Goal: Task Accomplishment & Management: Use online tool/utility

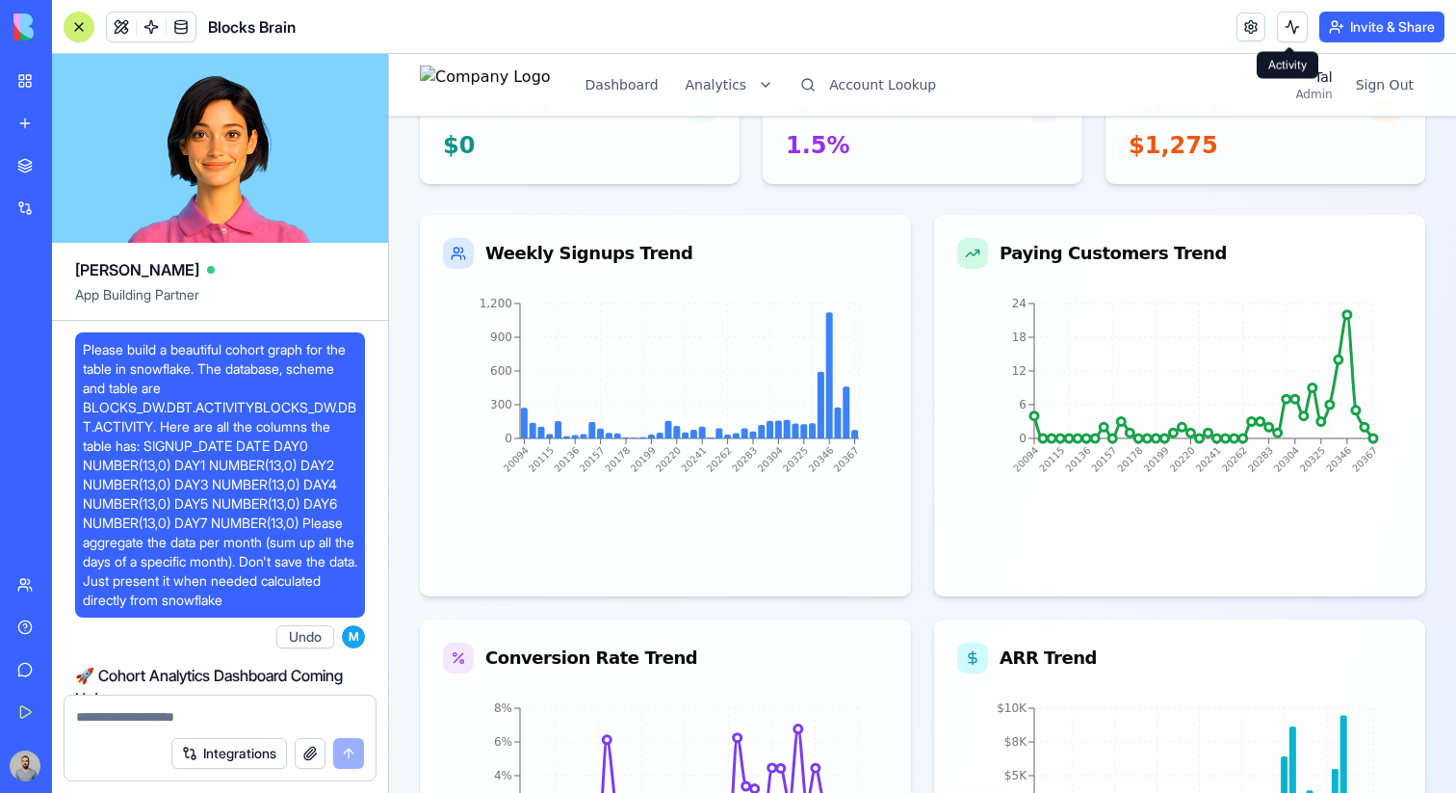
scroll to position [302521, 0]
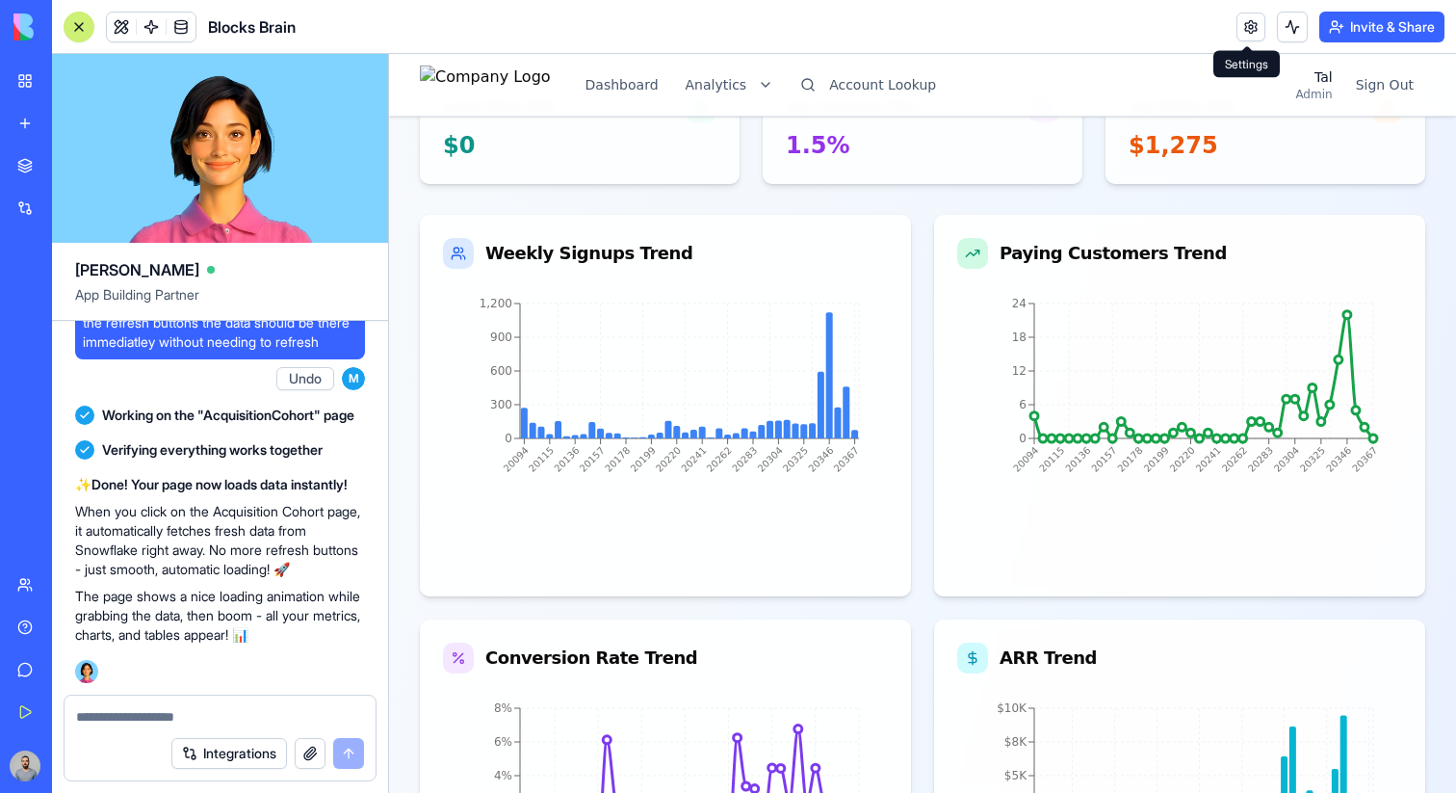
click at [1244, 28] on link at bounding box center [1251, 27] width 29 height 29
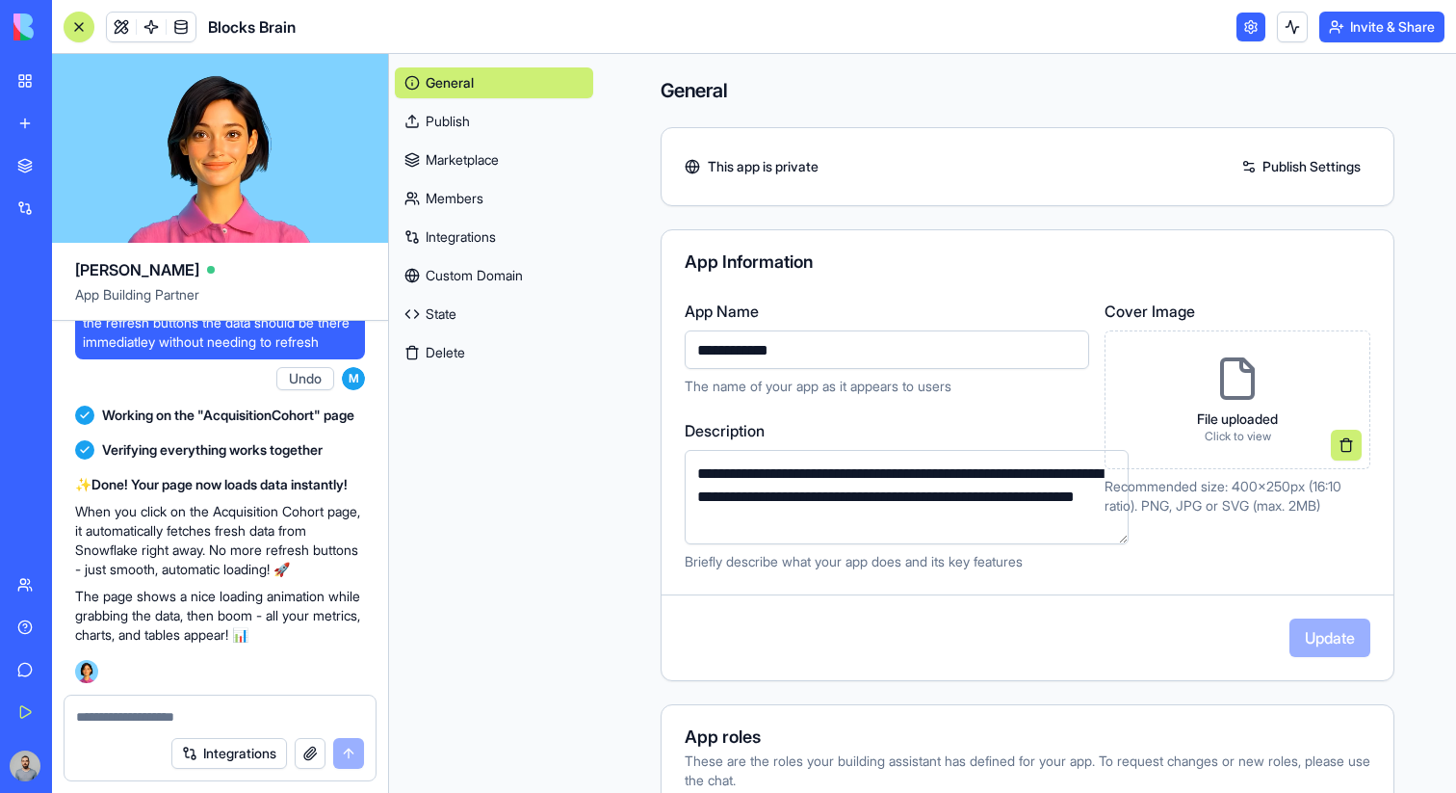
click at [483, 228] on link "Integrations" at bounding box center [494, 237] width 198 height 31
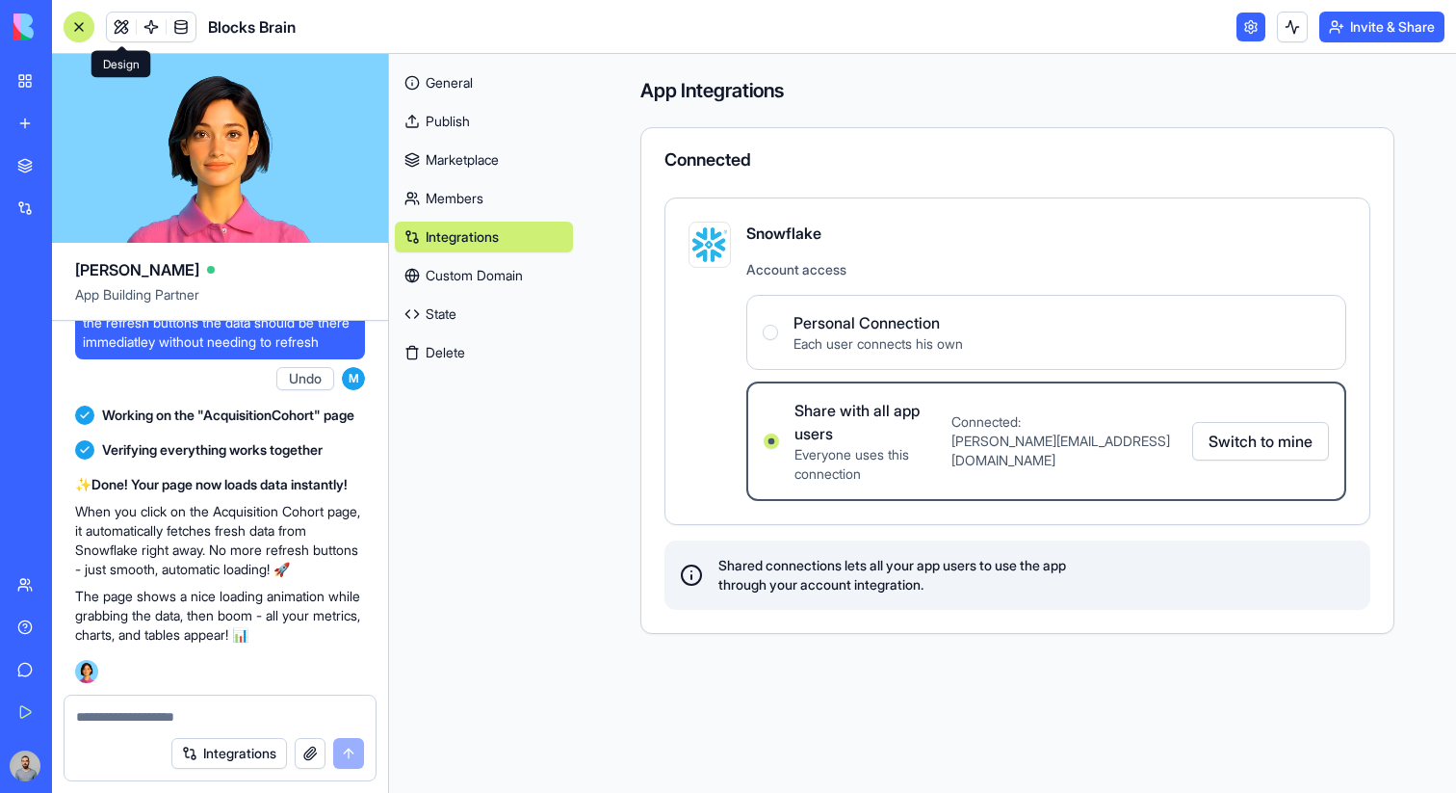
click at [114, 37] on link at bounding box center [121, 27] width 29 height 29
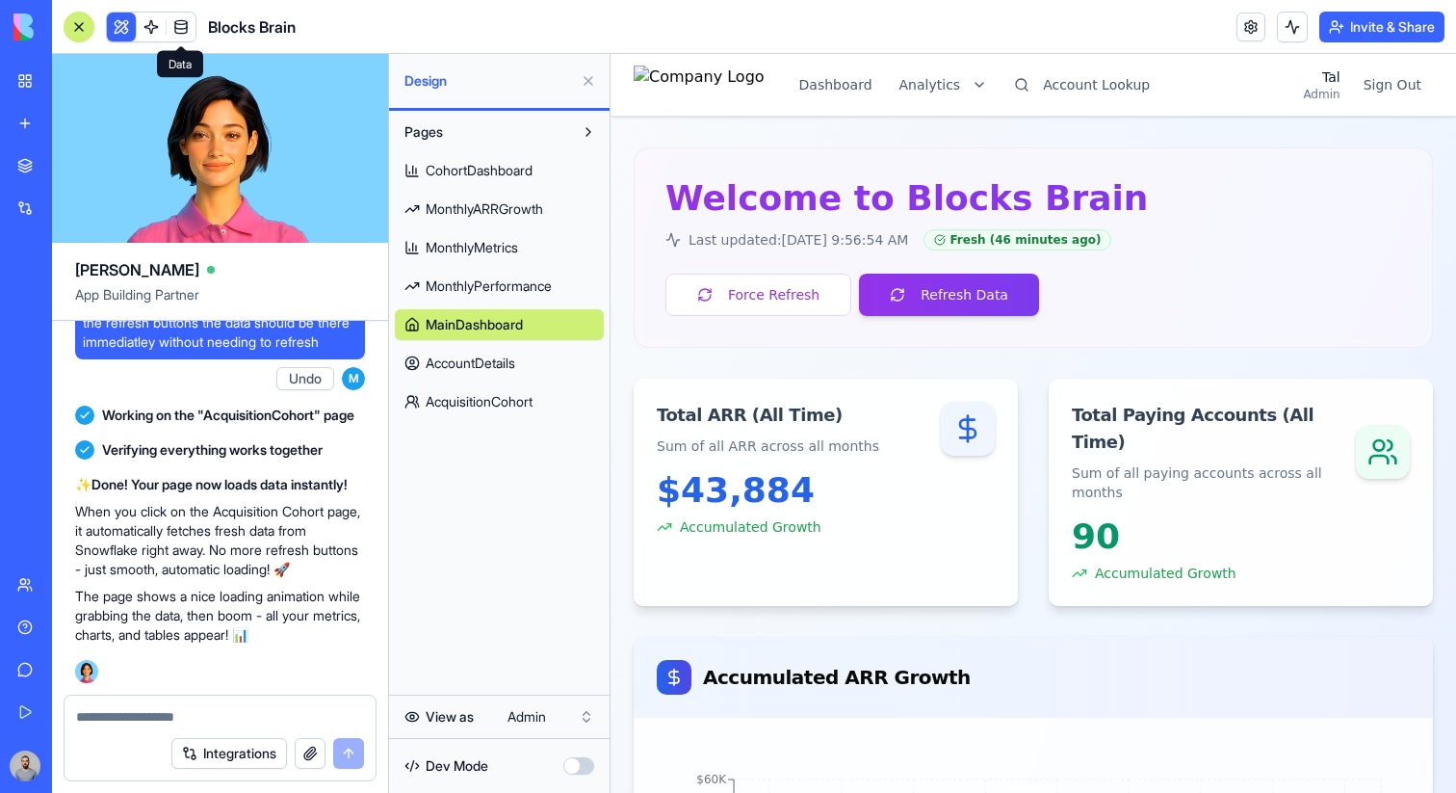
click at [586, 86] on button at bounding box center [588, 80] width 31 height 31
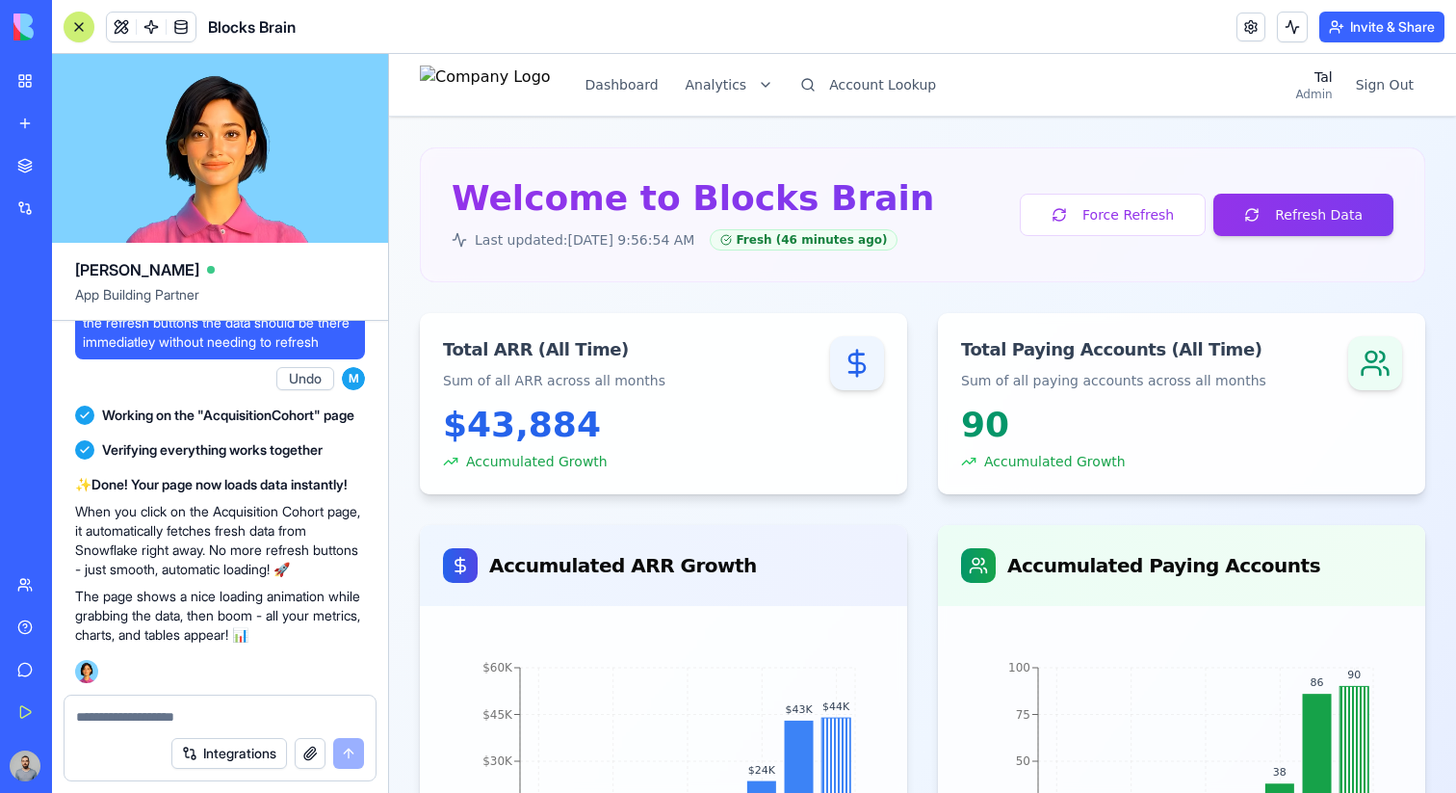
click at [52, 69] on link "My Workspace" at bounding box center [44, 81] width 77 height 39
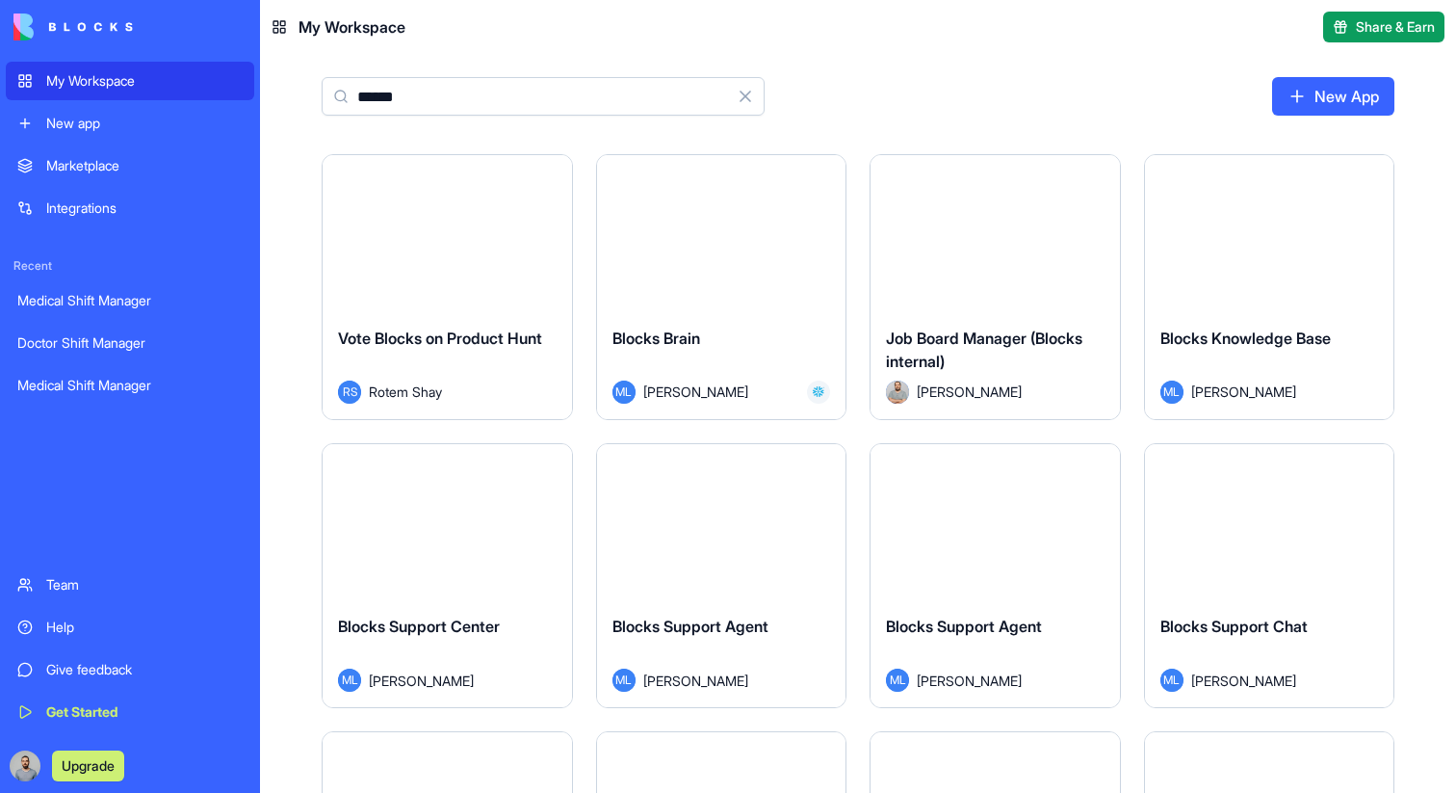
type input "******"
click at [714, 290] on div "Launch" at bounding box center [721, 233] width 249 height 156
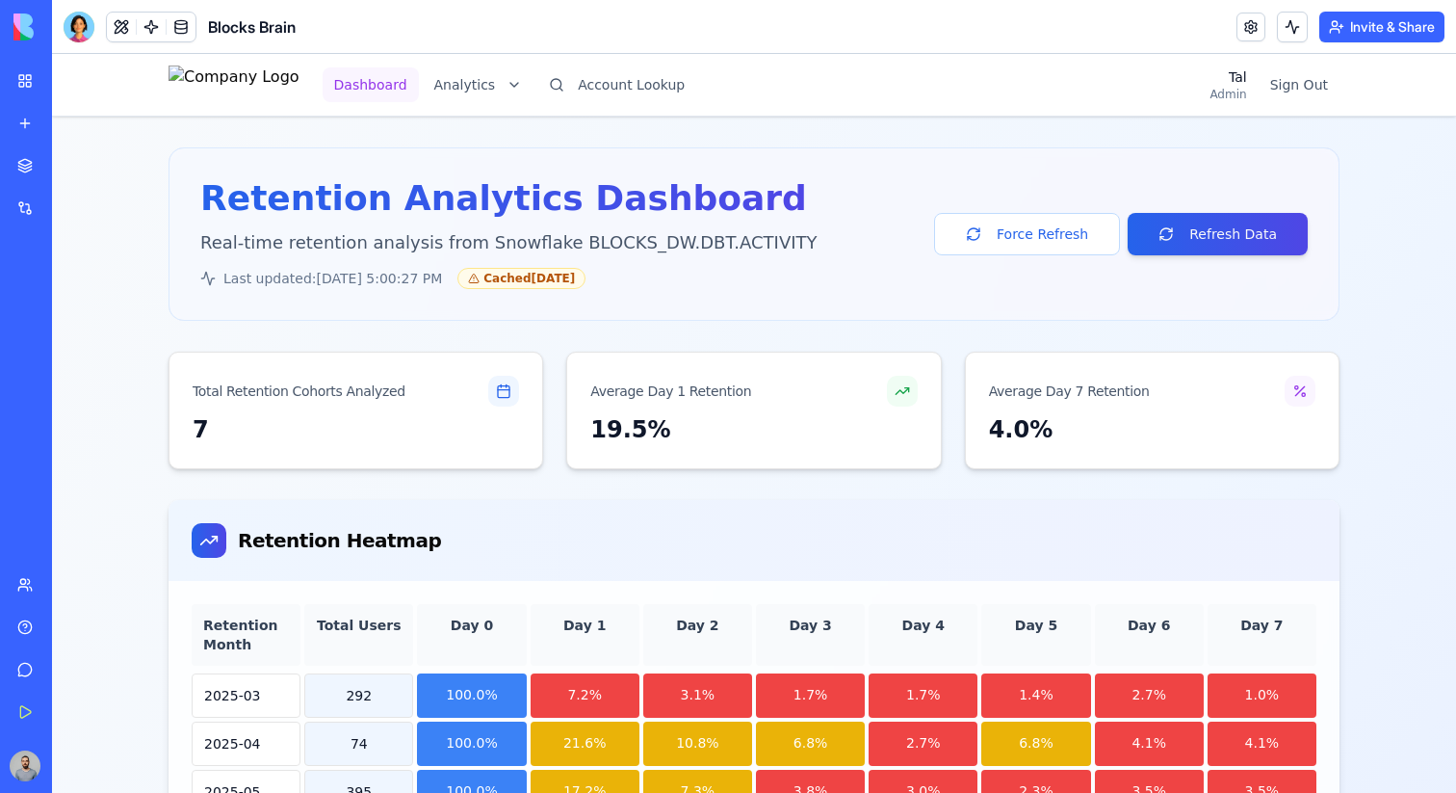
click at [415, 89] on button "Dashboard" at bounding box center [371, 84] width 96 height 35
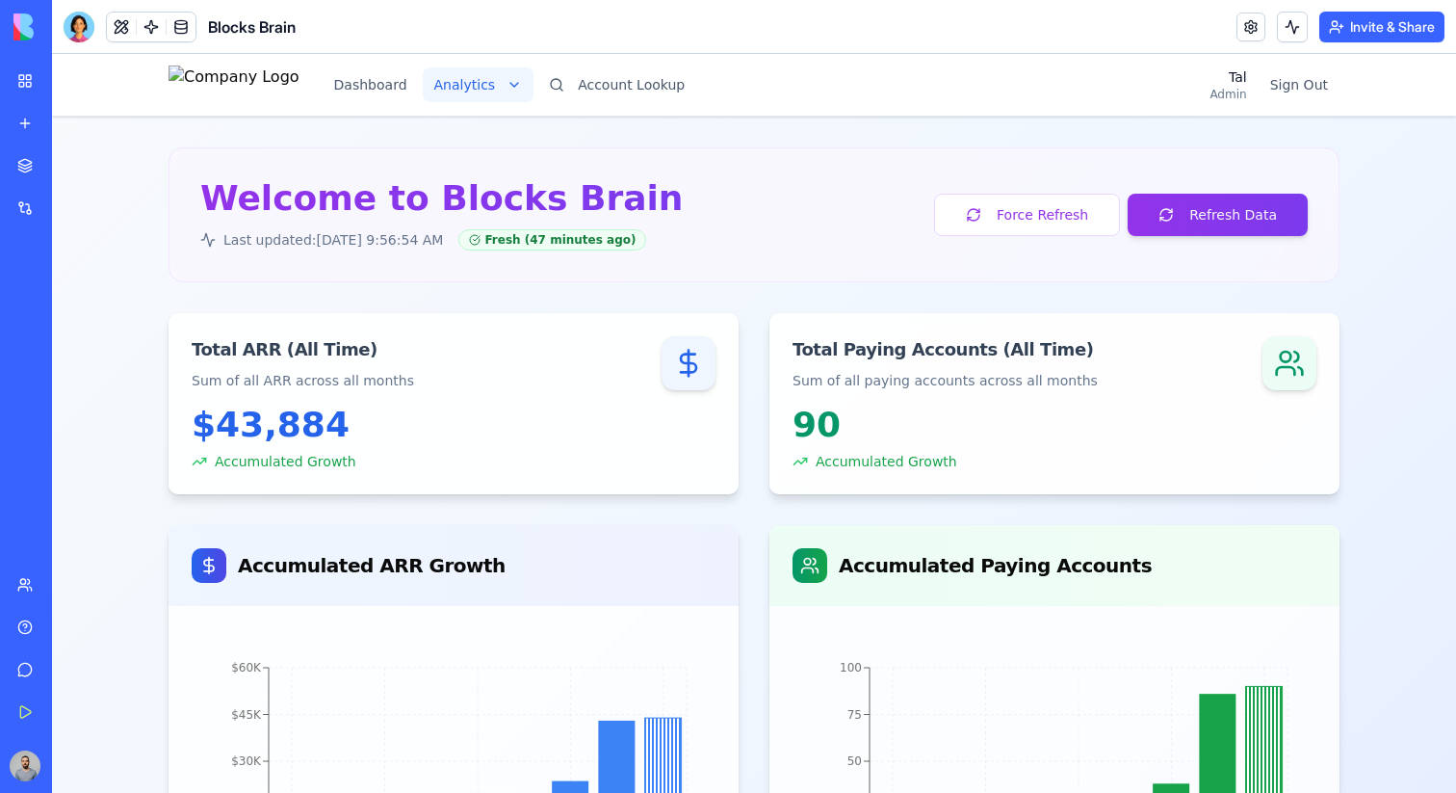
click at [510, 88] on html "Dashboard Analytics Account Lookup Tal Admin Sign Out Welcome to Blocks Brain L…" at bounding box center [754, 749] width 1404 height 1390
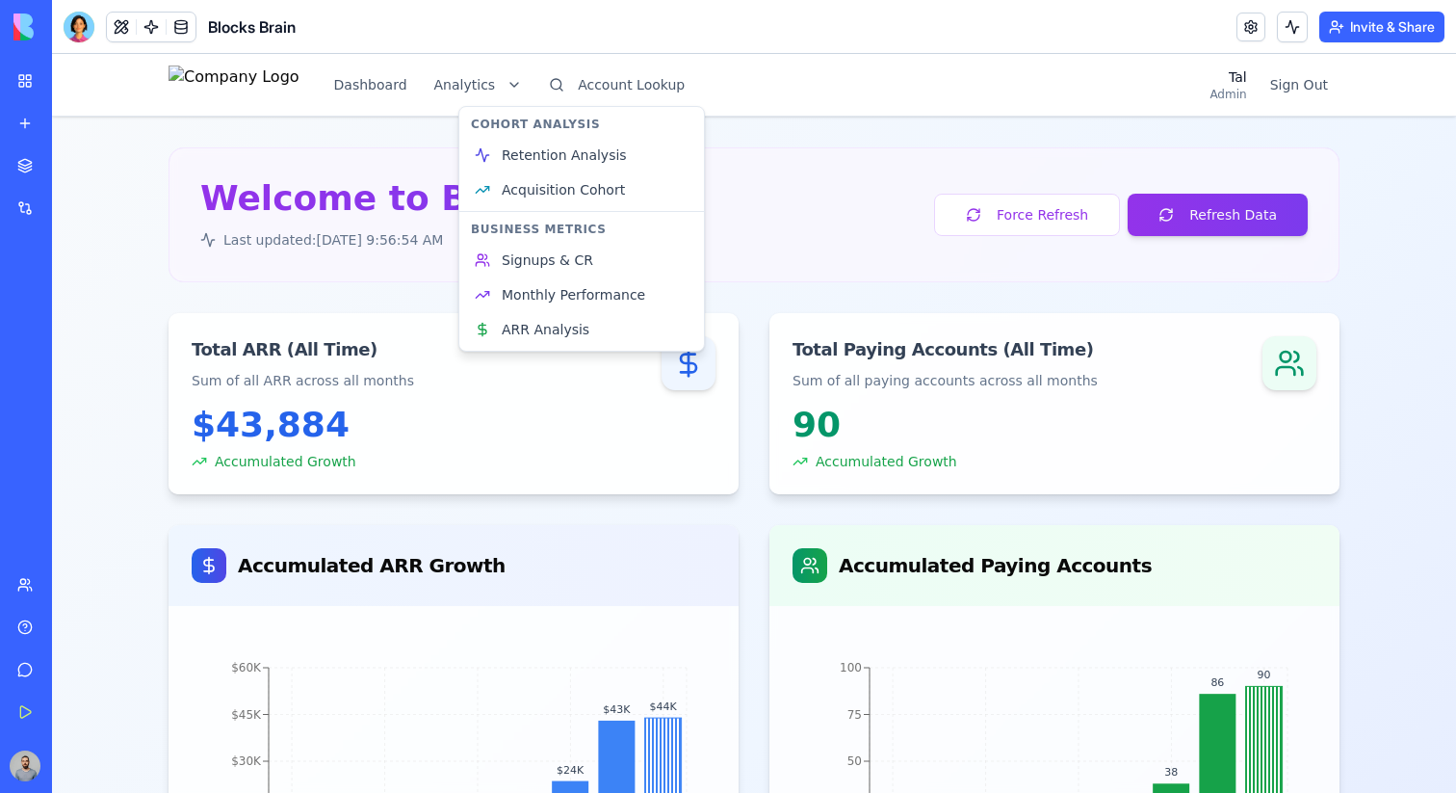
click at [667, 81] on html "Dashboard Analytics Account Lookup Tal Admin Sign Out Welcome to Blocks Brain L…" at bounding box center [754, 749] width 1404 height 1390
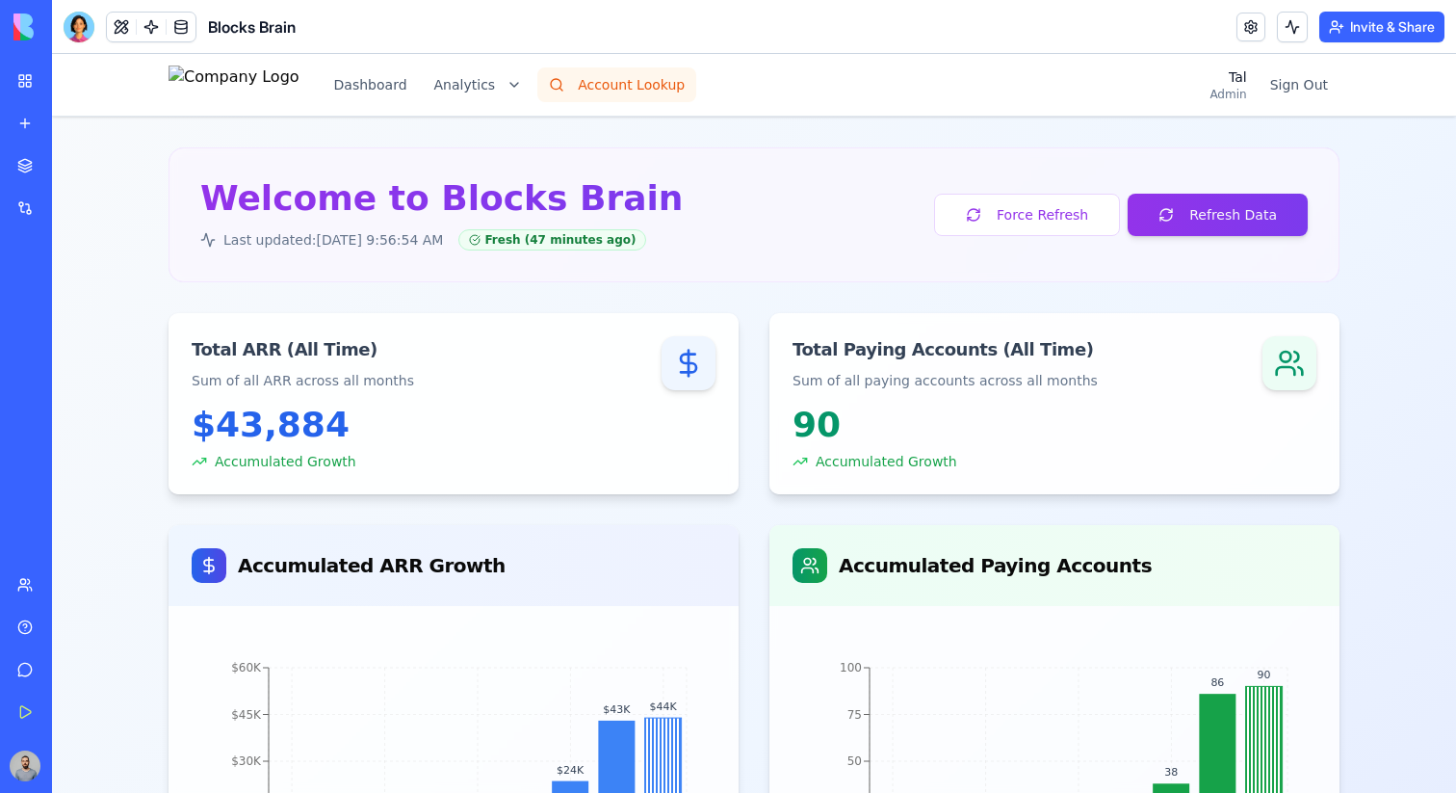
click at [686, 81] on button "Account Lookup" at bounding box center [616, 84] width 159 height 35
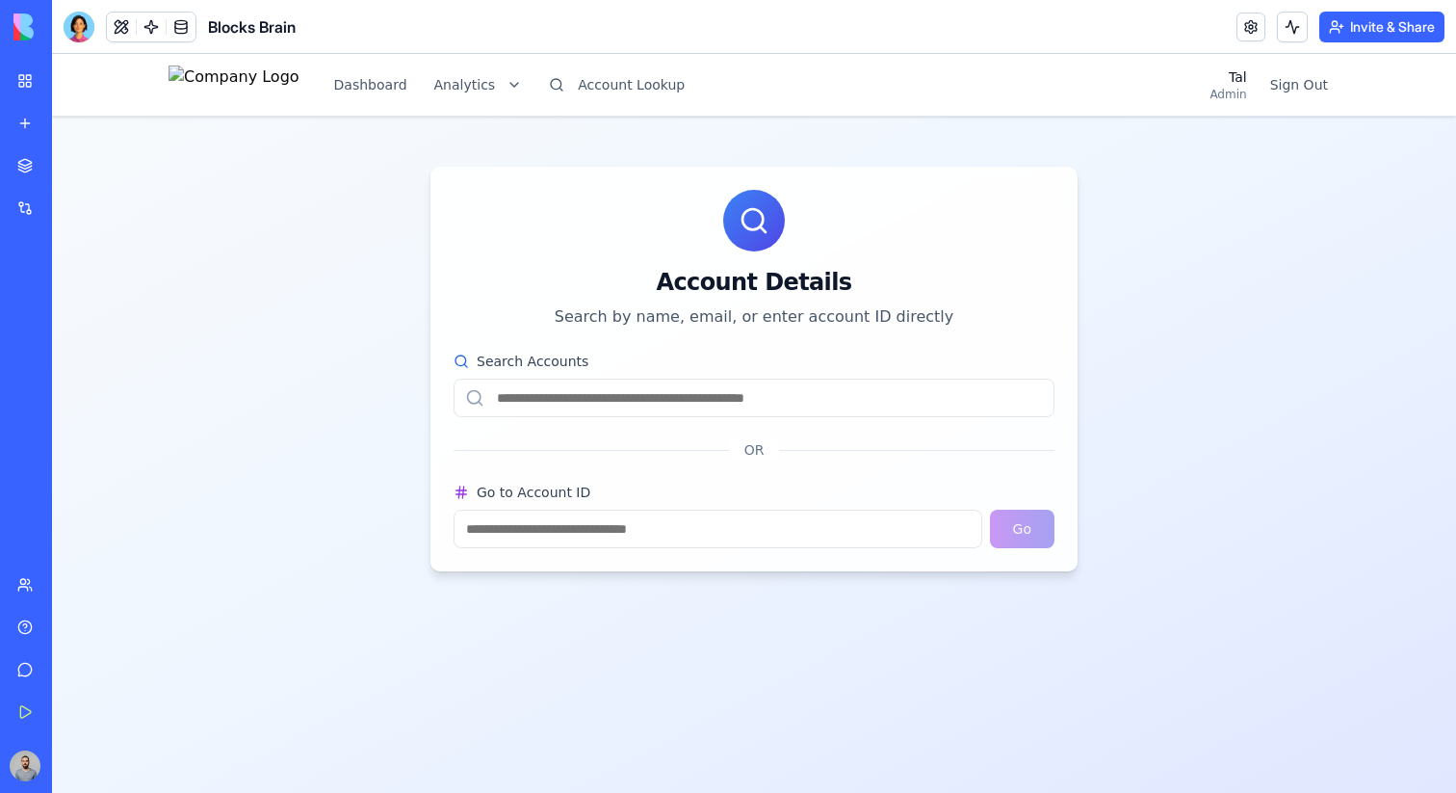
click at [658, 536] on input "Go to Account ID" at bounding box center [718, 529] width 529 height 39
type input "****"
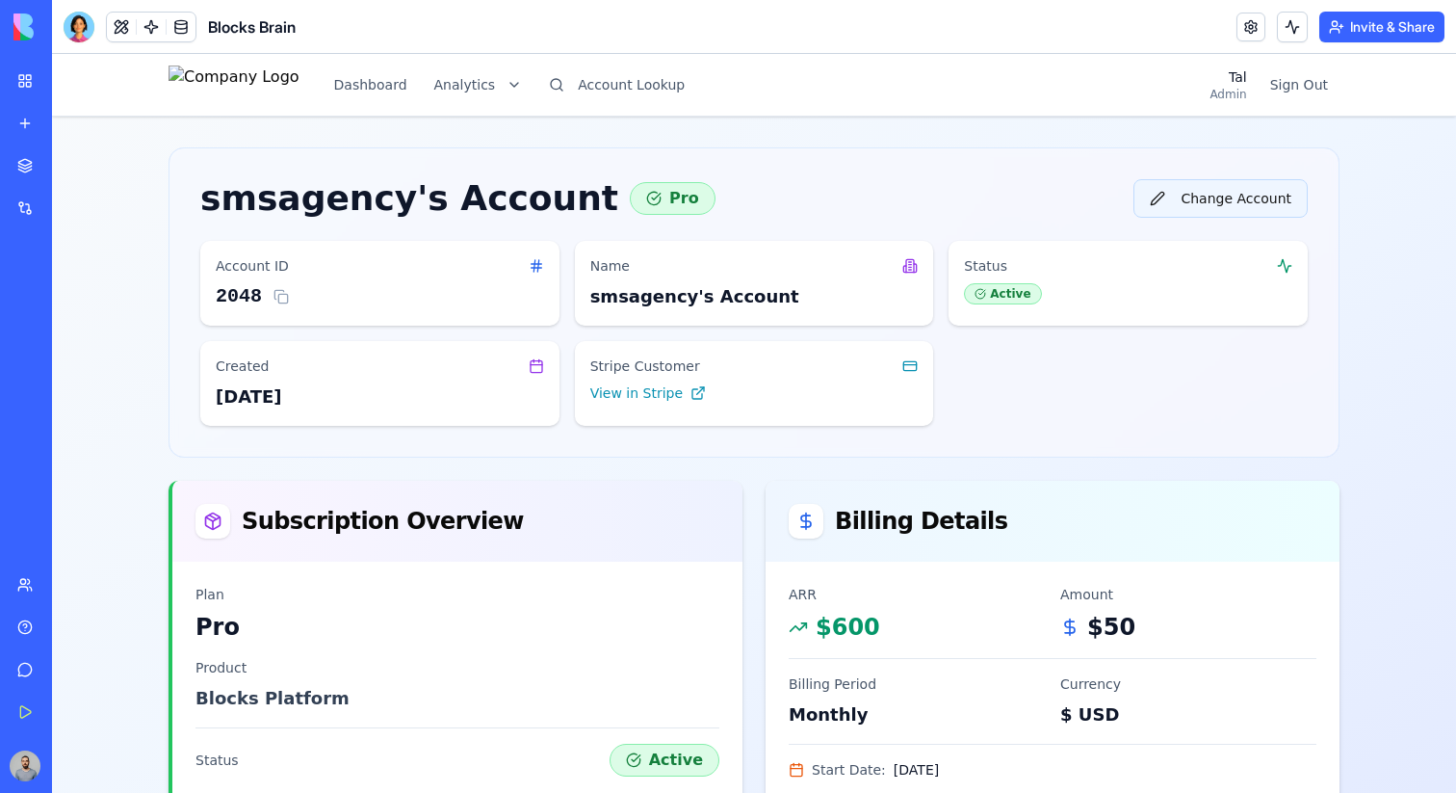
click at [1241, 197] on button "Change Account" at bounding box center [1221, 198] width 174 height 39
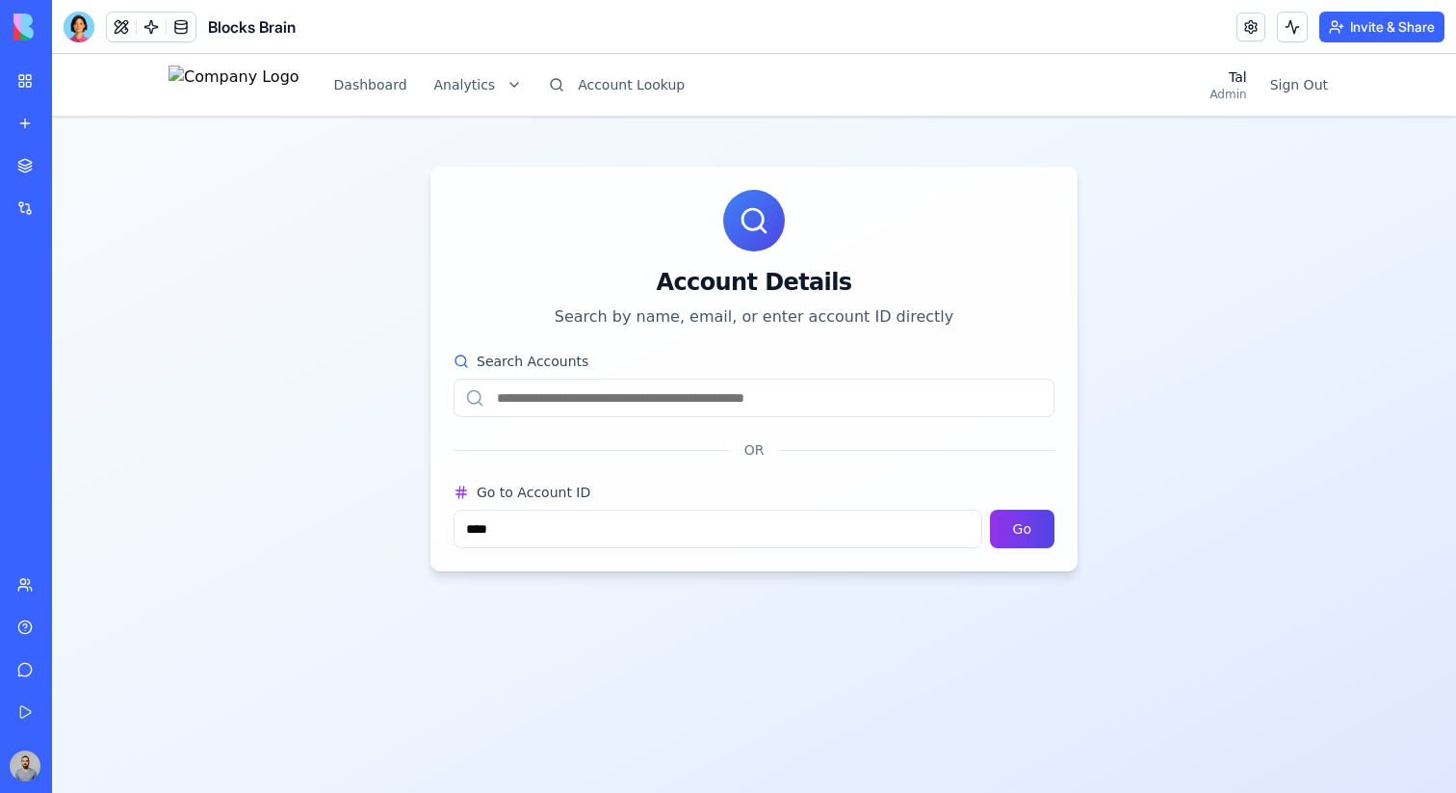
click at [575, 519] on input "****" at bounding box center [718, 529] width 529 height 39
click at [1010, 520] on button "Go" at bounding box center [1022, 529] width 65 height 39
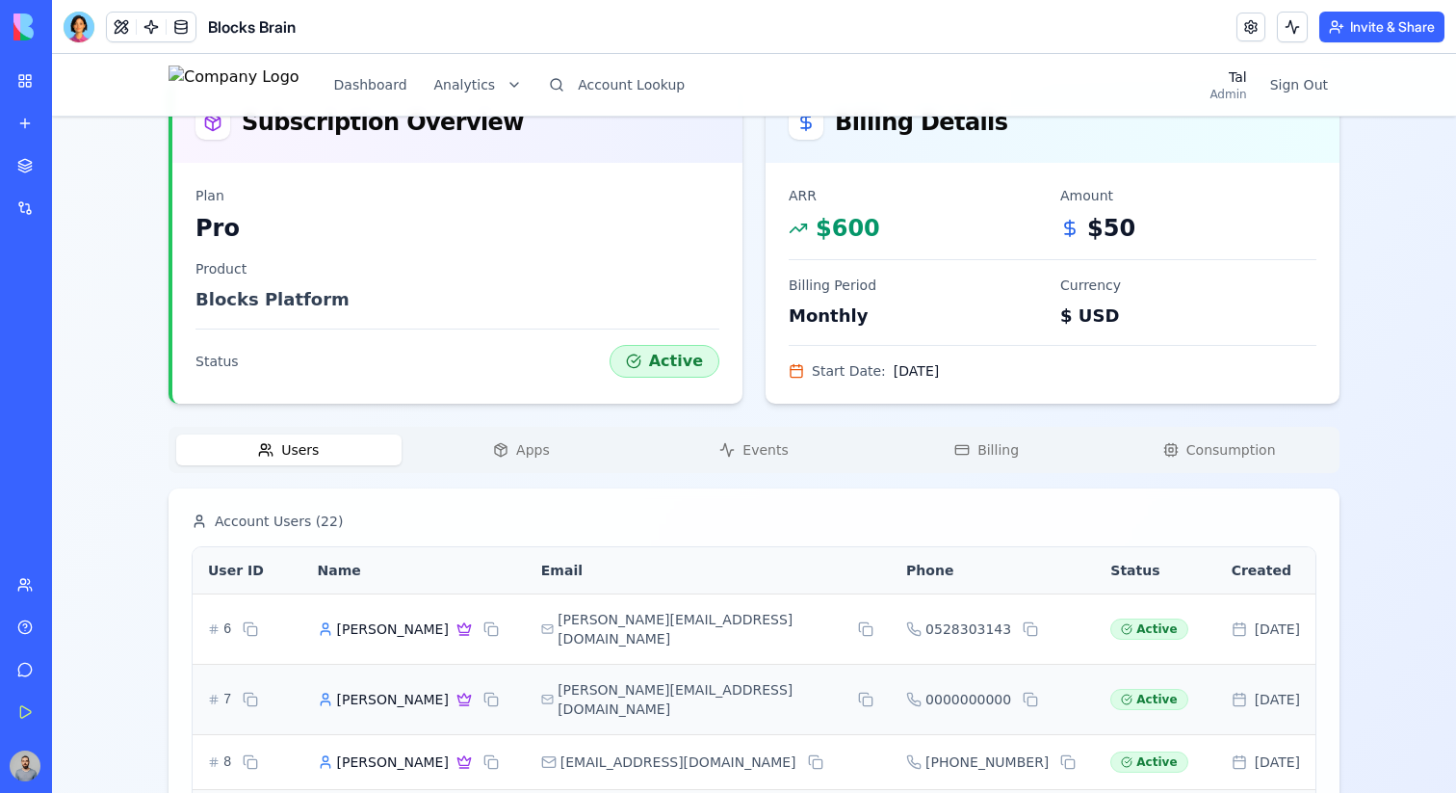
scroll to position [369, 0]
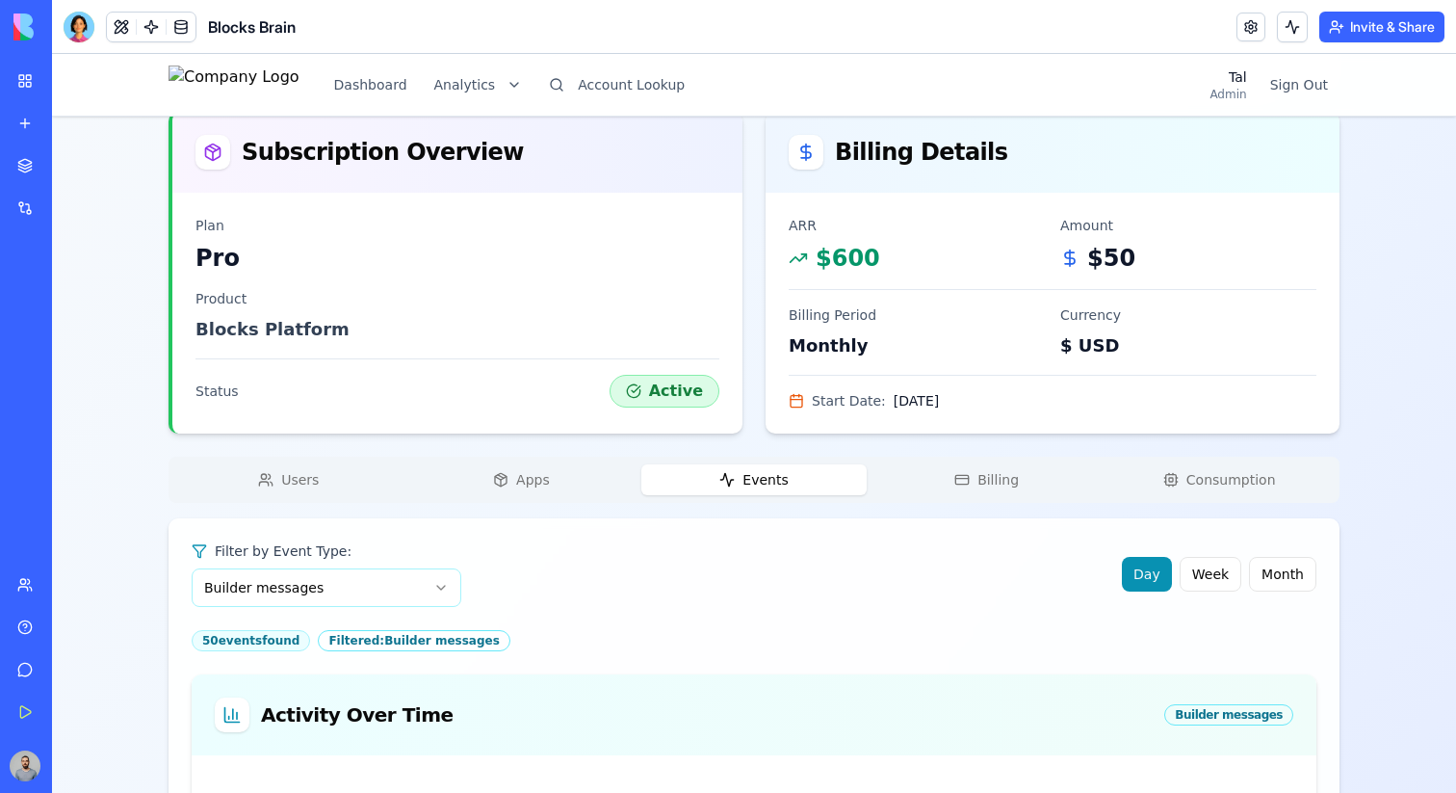
click at [733, 477] on icon "button" at bounding box center [726, 479] width 15 height 15
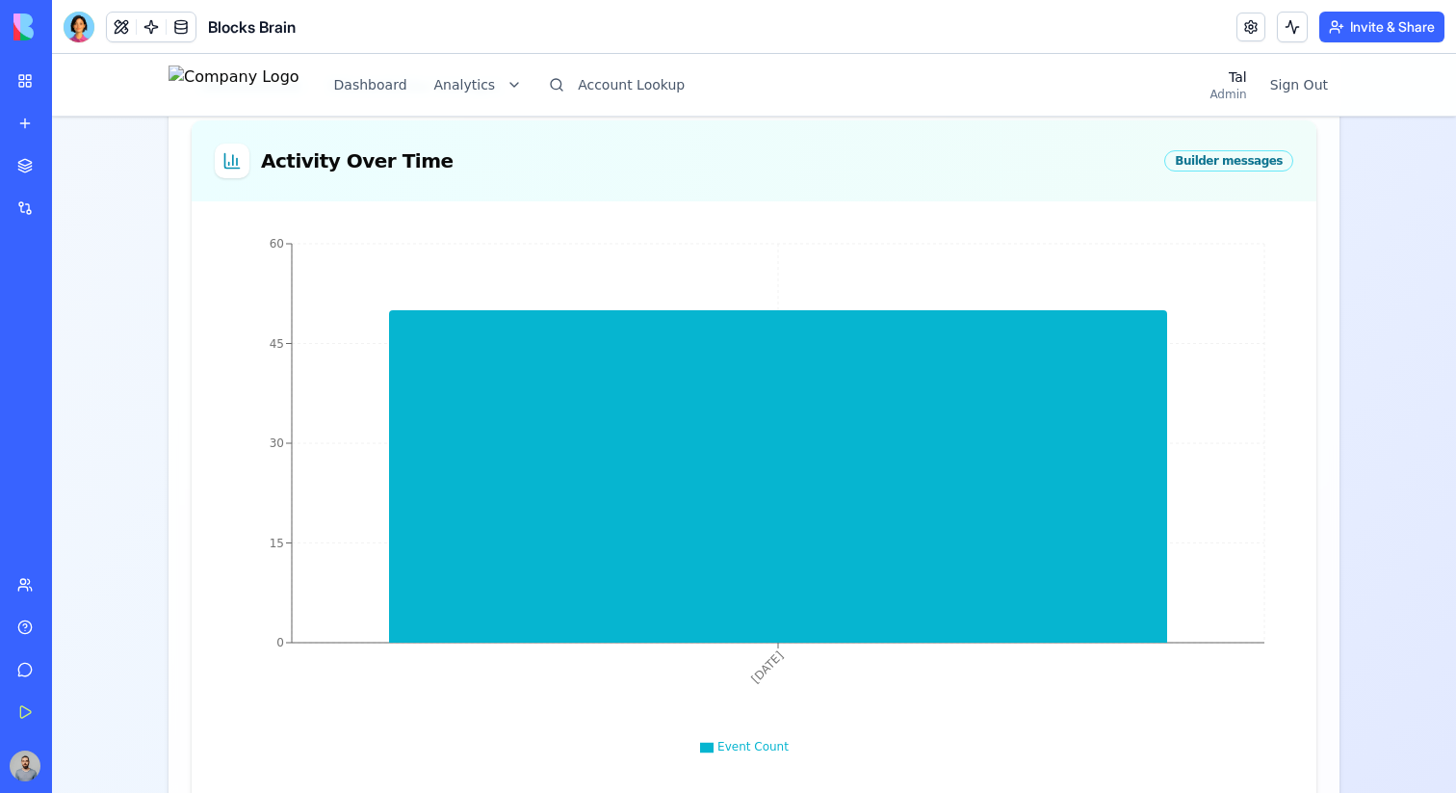
scroll to position [1144, 0]
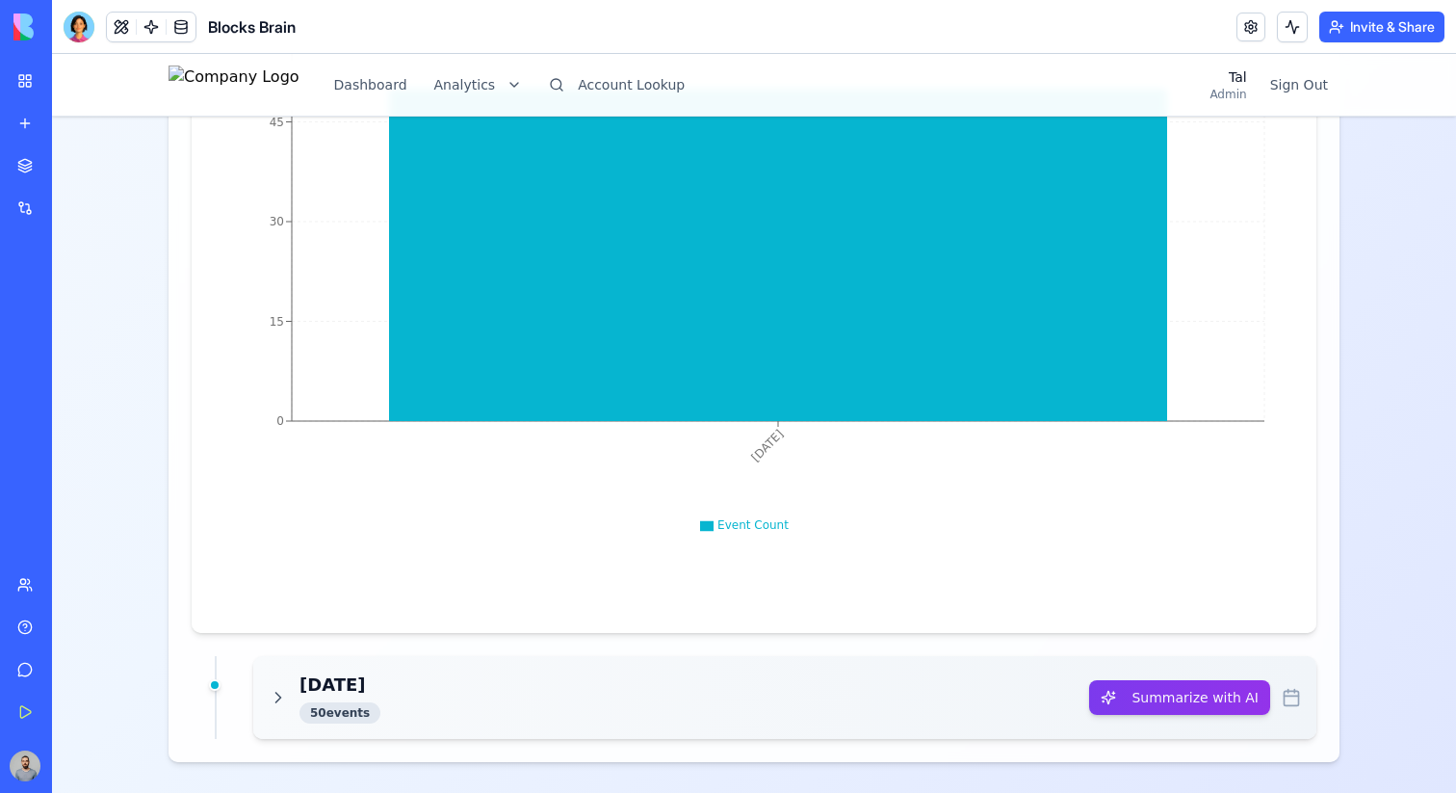
click at [747, 686] on div "[DATE] 50 event s" at bounding box center [679, 697] width 821 height 52
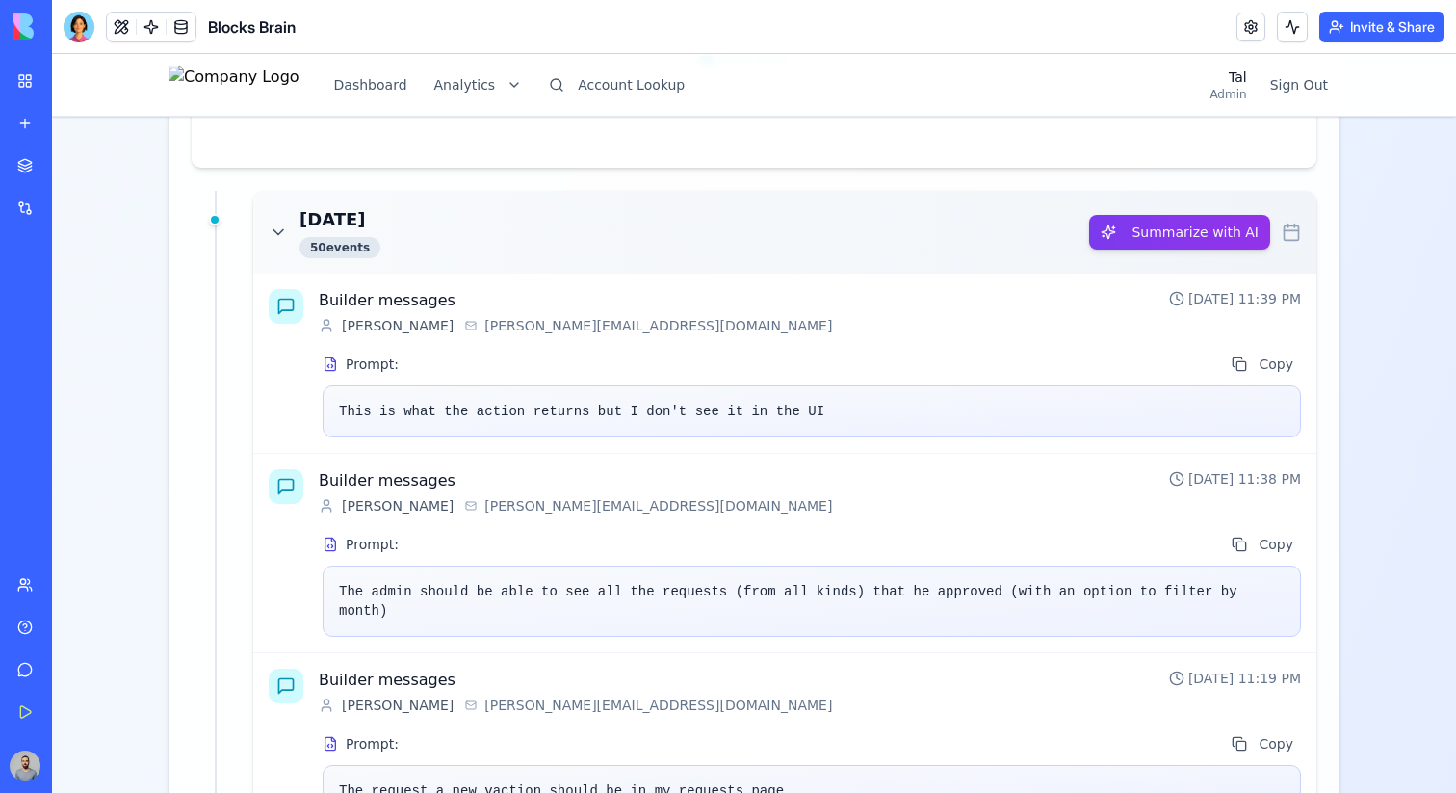
scroll to position [1636, 0]
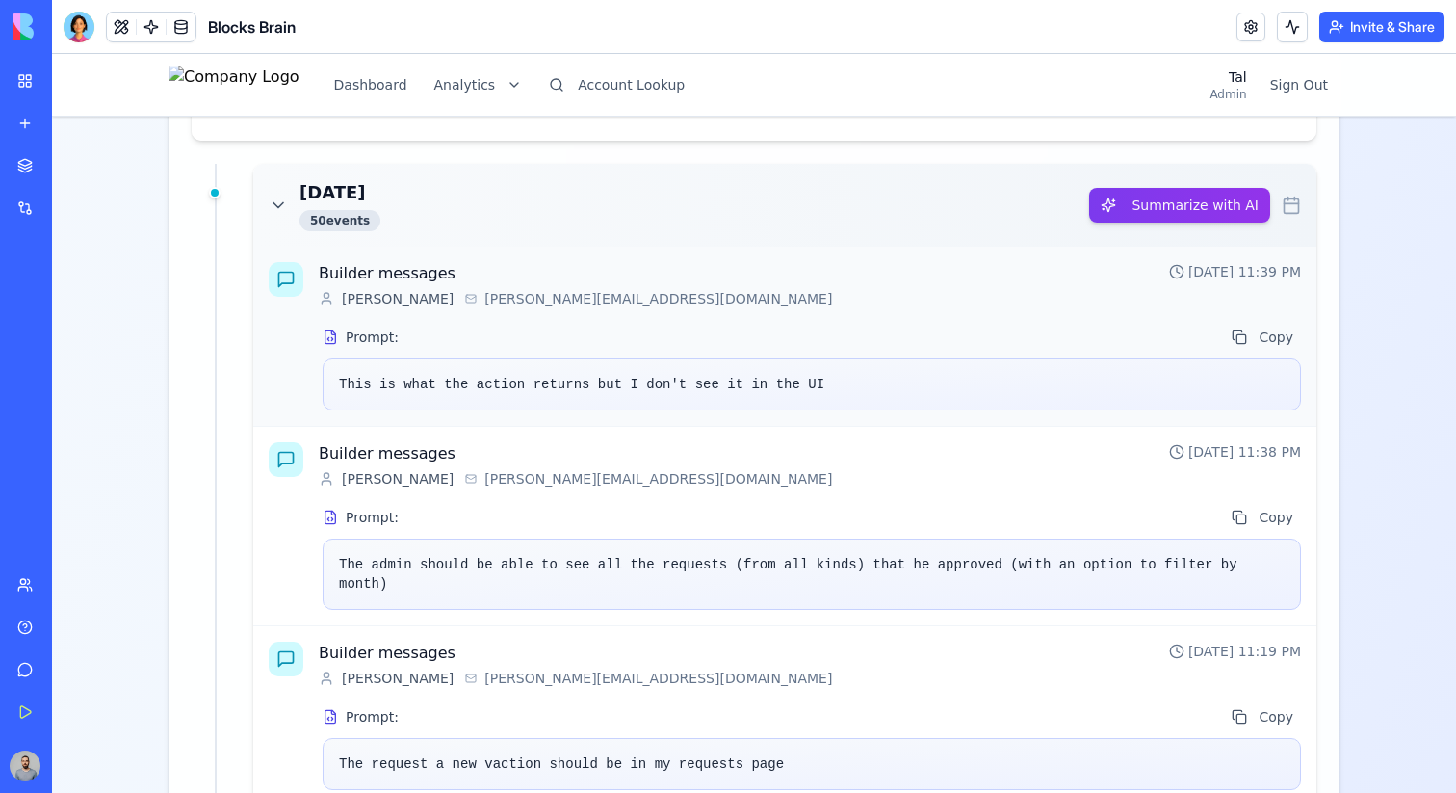
click at [349, 388] on div "This is what the action returns but I don't see it in the UI" at bounding box center [812, 384] width 979 height 52
drag, startPoint x: 349, startPoint y: 388, endPoint x: 627, endPoint y: 388, distance: 278.4
click at [627, 388] on div "This is what the action returns but I don't see it in the UI" at bounding box center [812, 384] width 979 height 52
click at [357, 562] on div "The admin should be able to see all the requests (from all kinds) that he appro…" at bounding box center [812, 573] width 979 height 71
click at [362, 562] on div "The admin should be able to see all the requests (from all kinds) that he appro…" at bounding box center [812, 573] width 979 height 71
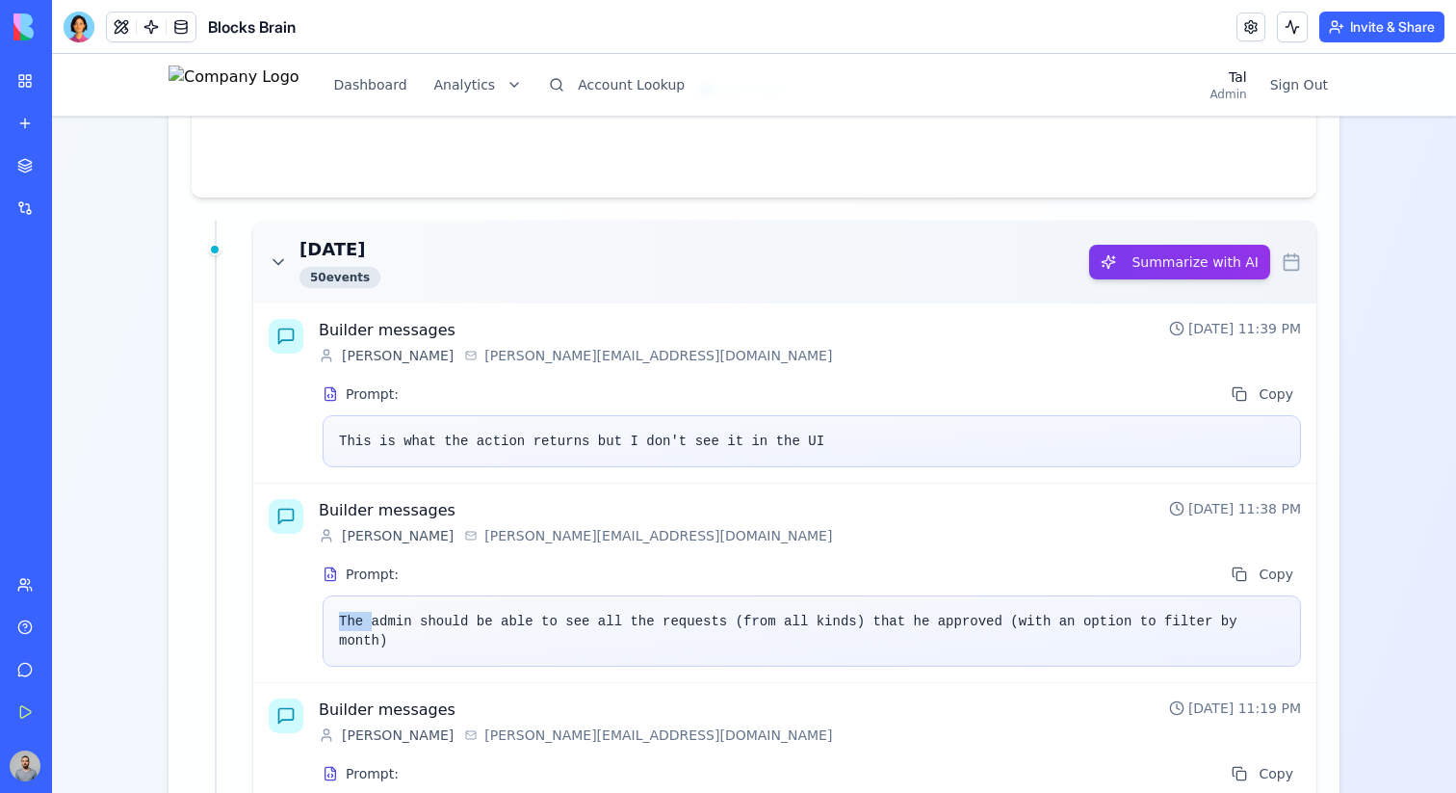
scroll to position [1609, 0]
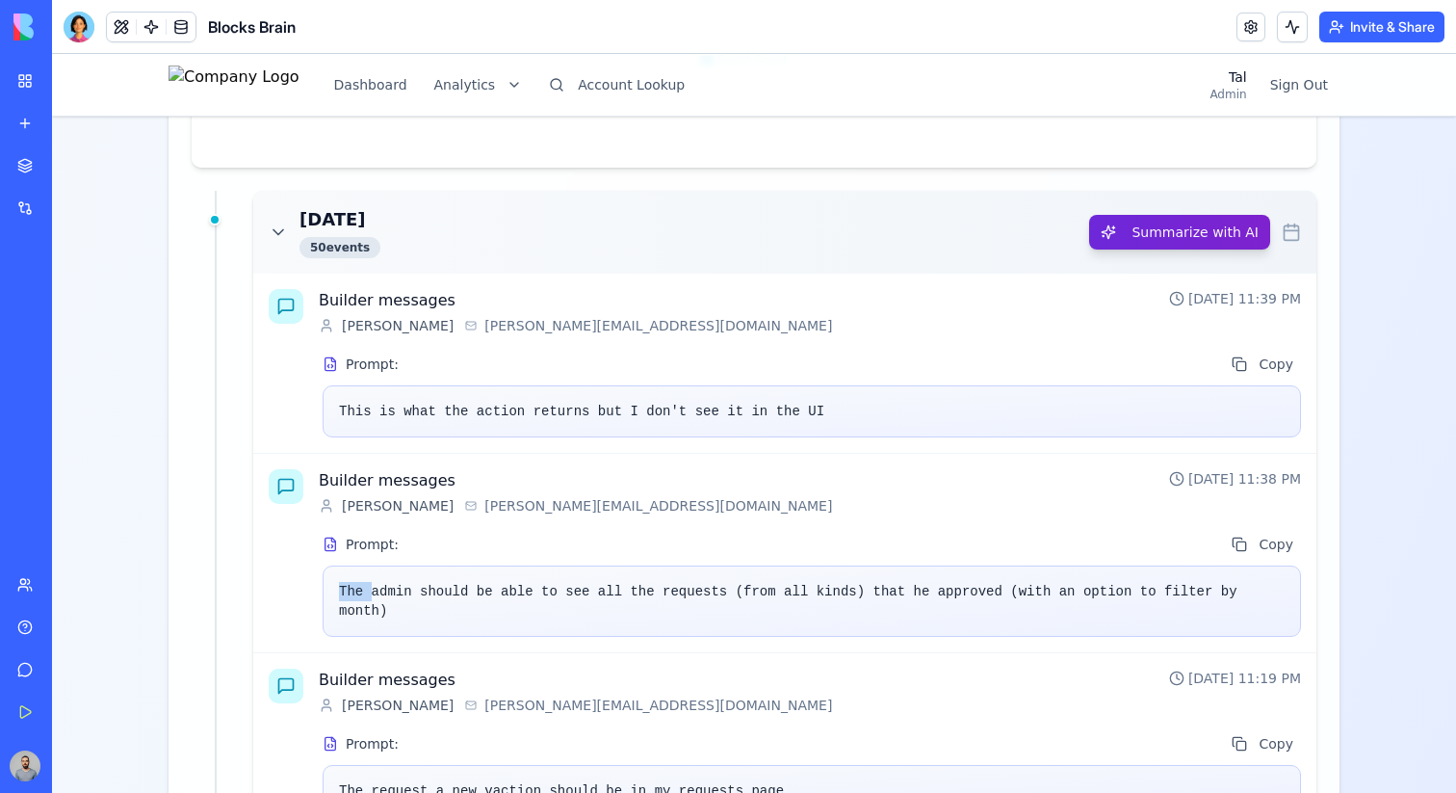
click at [1179, 231] on button "Summarize with AI" at bounding box center [1179, 232] width 181 height 35
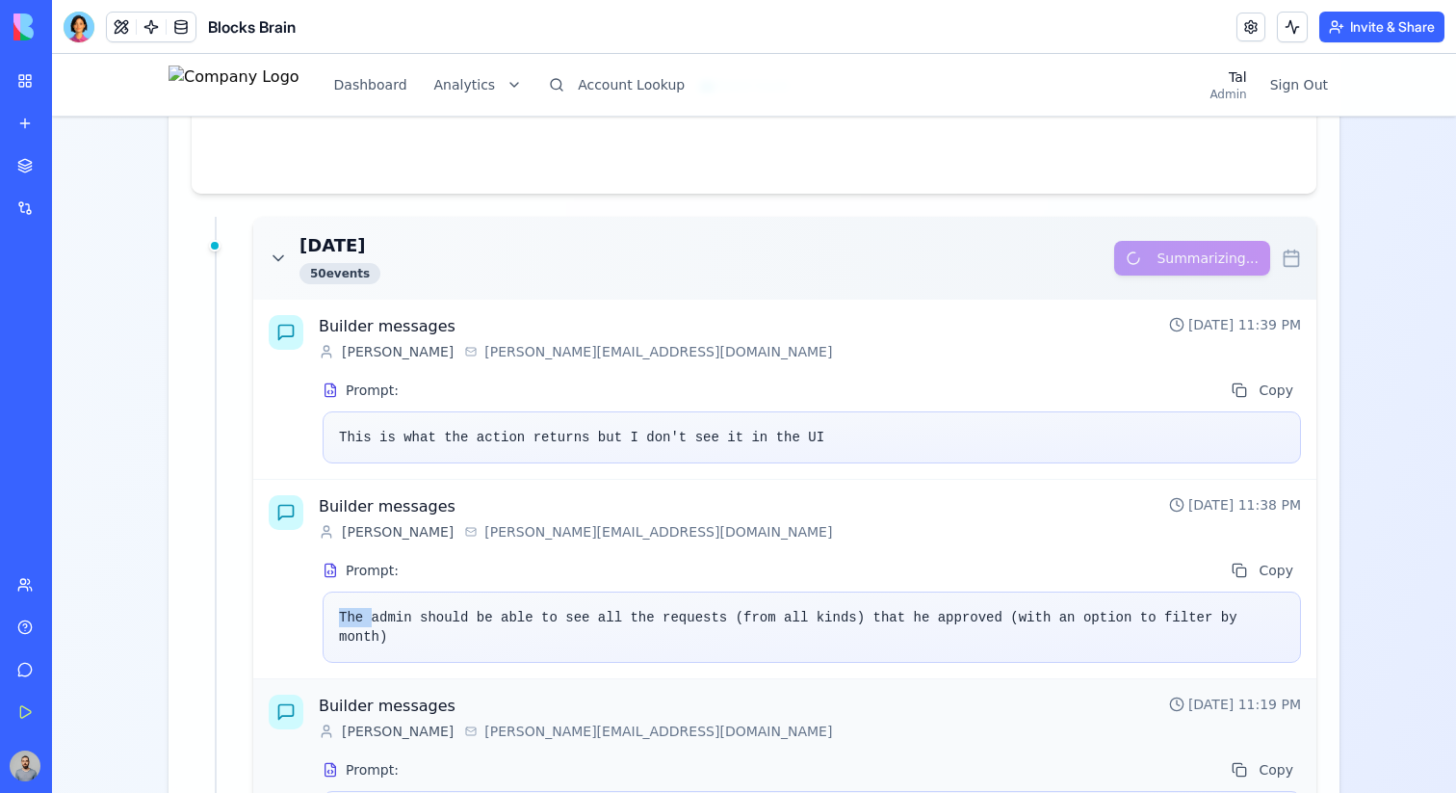
scroll to position [1582, 0]
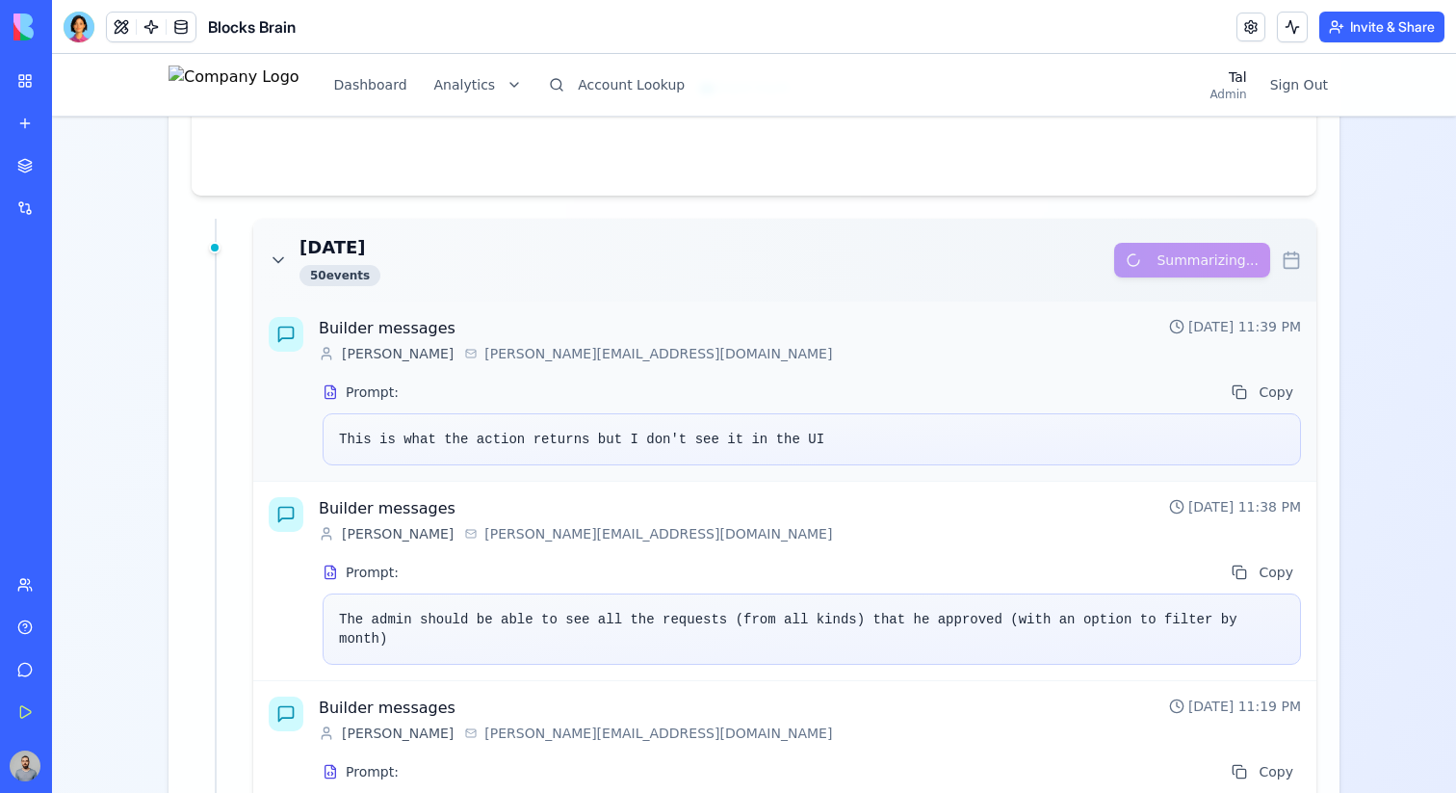
click at [364, 353] on span "[PERSON_NAME]" at bounding box center [398, 353] width 112 height 19
drag, startPoint x: 364, startPoint y: 353, endPoint x: 519, endPoint y: 349, distance: 155.1
click at [519, 349] on div "[PERSON_NAME] [PERSON_NAME][EMAIL_ADDRESS][DOMAIN_NAME]" at bounding box center [736, 353] width 835 height 19
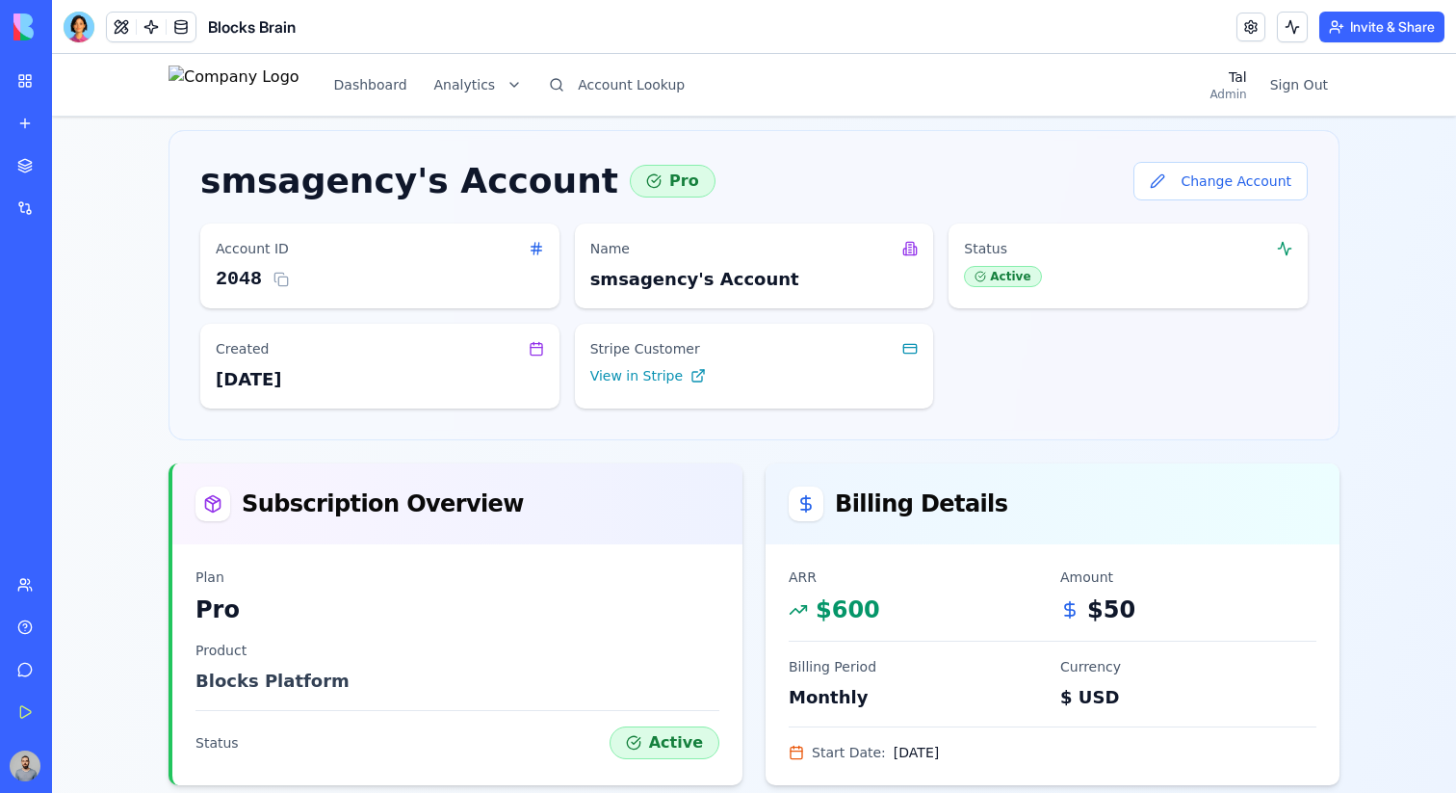
scroll to position [0, 0]
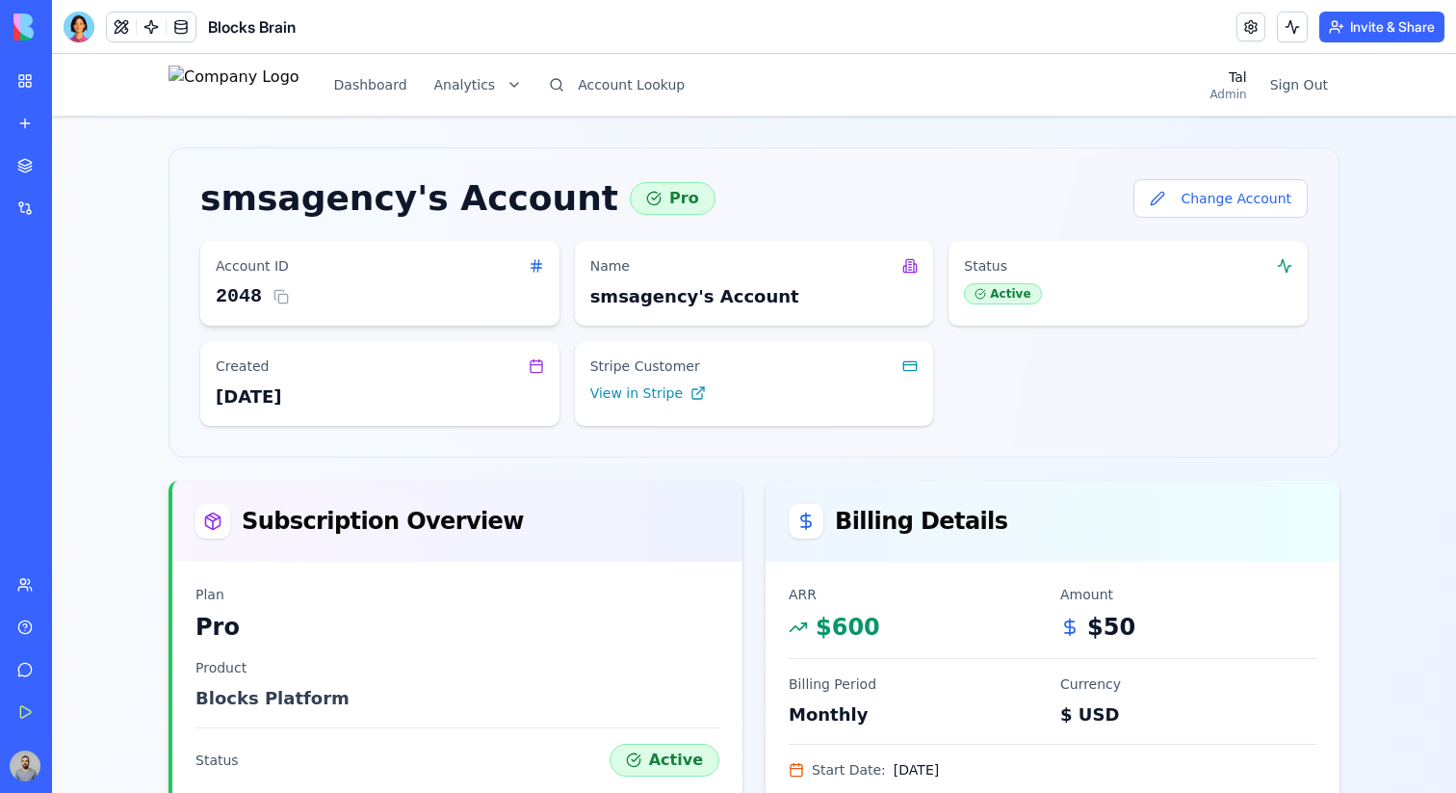
click at [229, 288] on div "2048" at bounding box center [239, 296] width 46 height 27
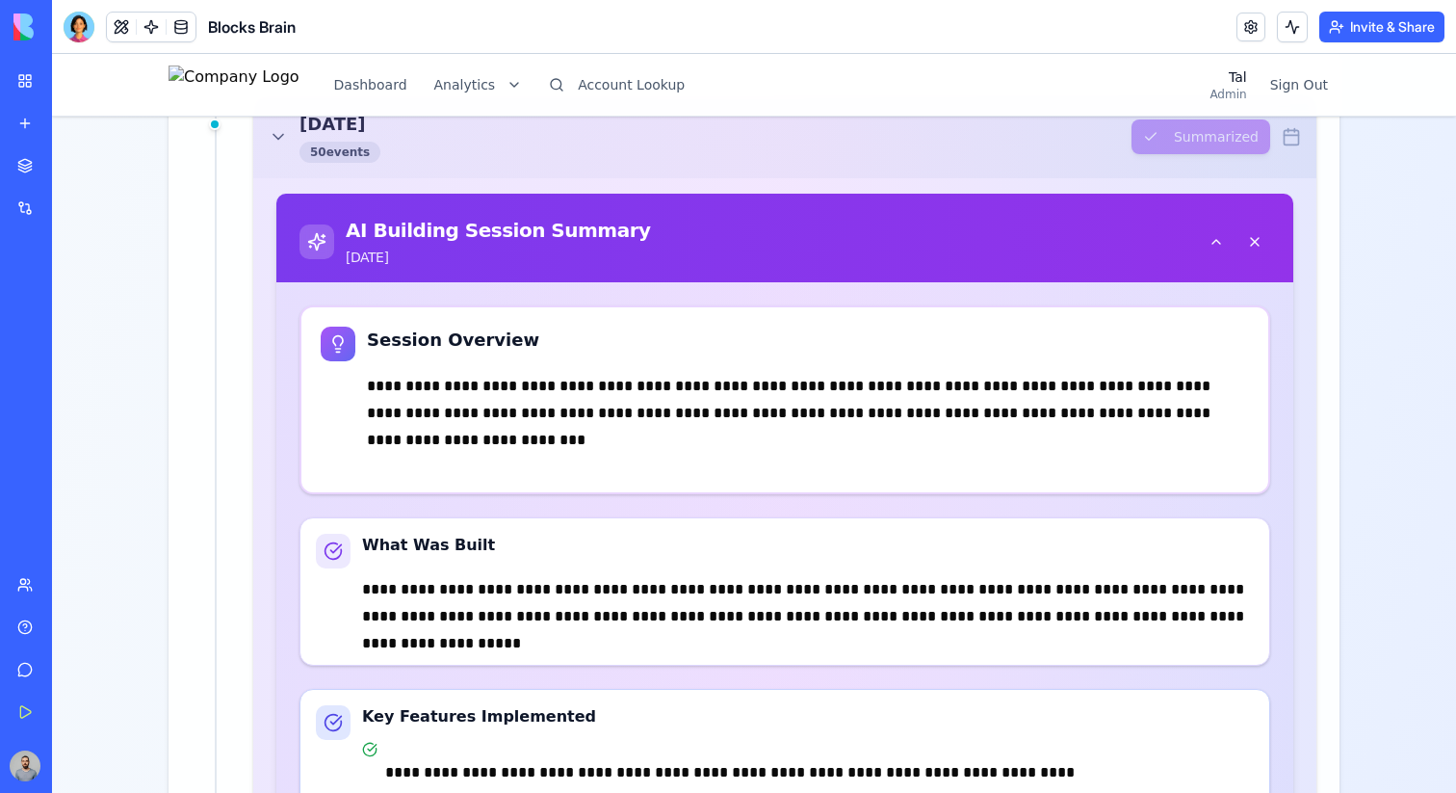
scroll to position [1768, 0]
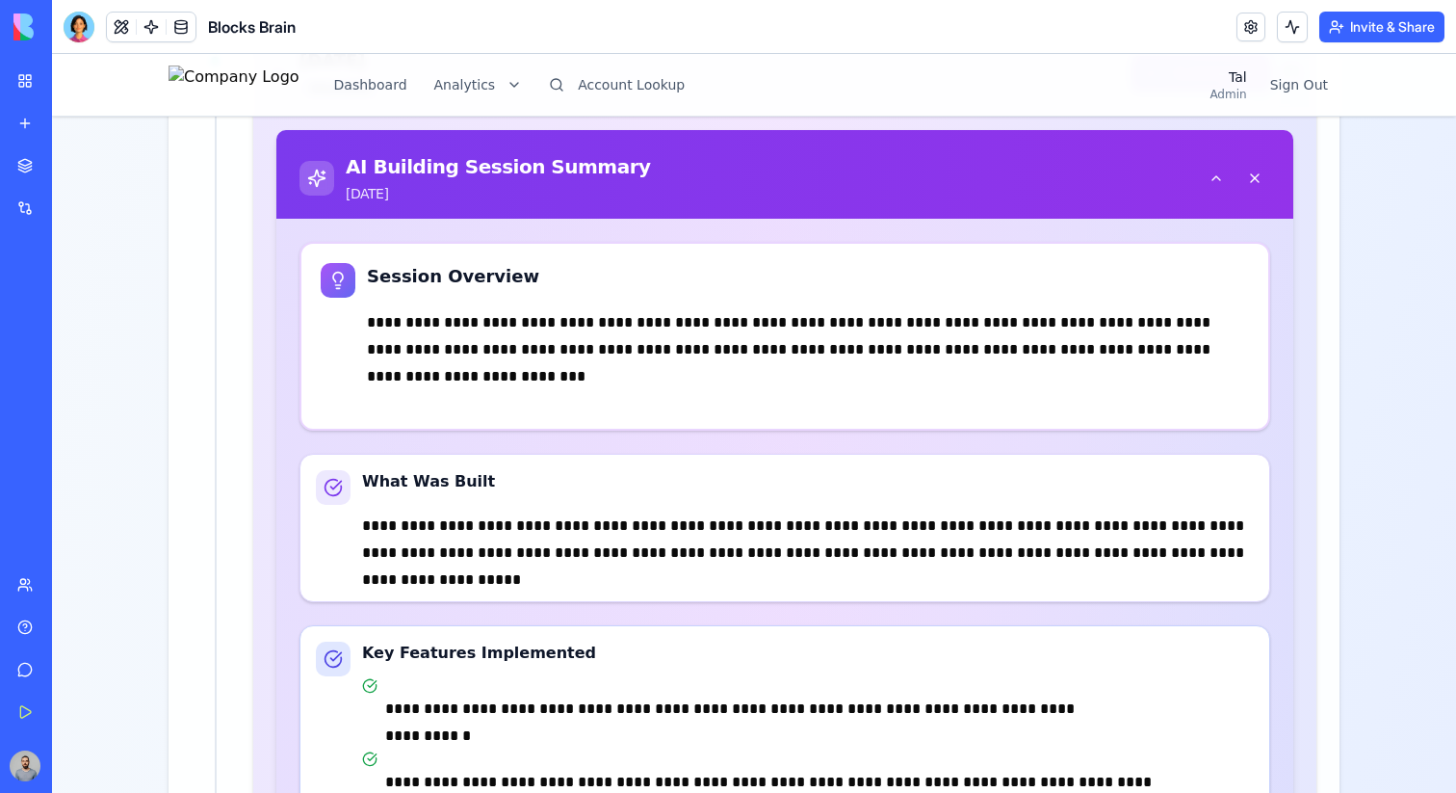
click at [365, 321] on div "**********" at bounding box center [785, 336] width 929 height 146
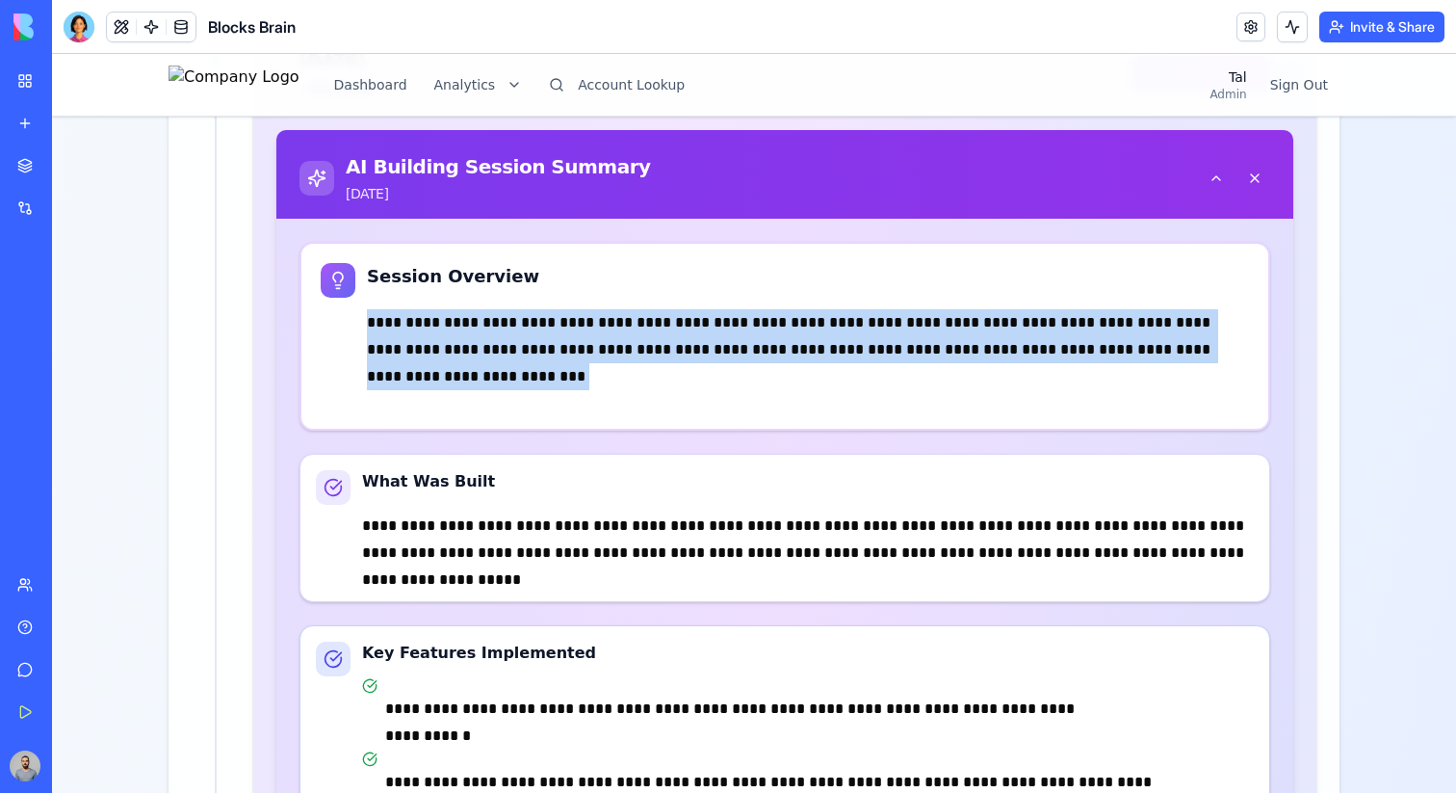
drag, startPoint x: 365, startPoint y: 321, endPoint x: 643, endPoint y: 375, distance: 283.5
click at [643, 376] on div "**********" at bounding box center [785, 336] width 929 height 146
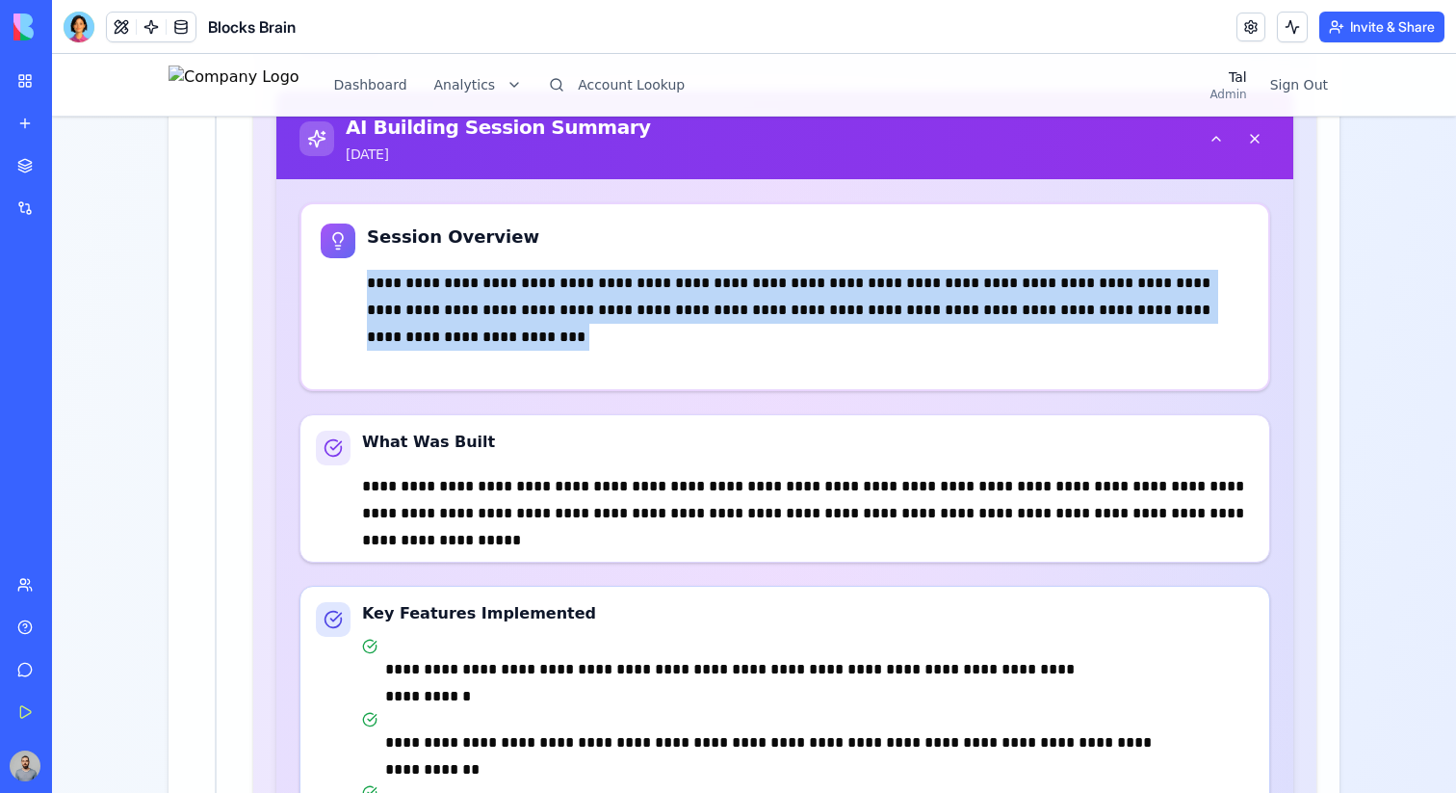
click at [673, 336] on p "**********" at bounding box center [808, 310] width 882 height 81
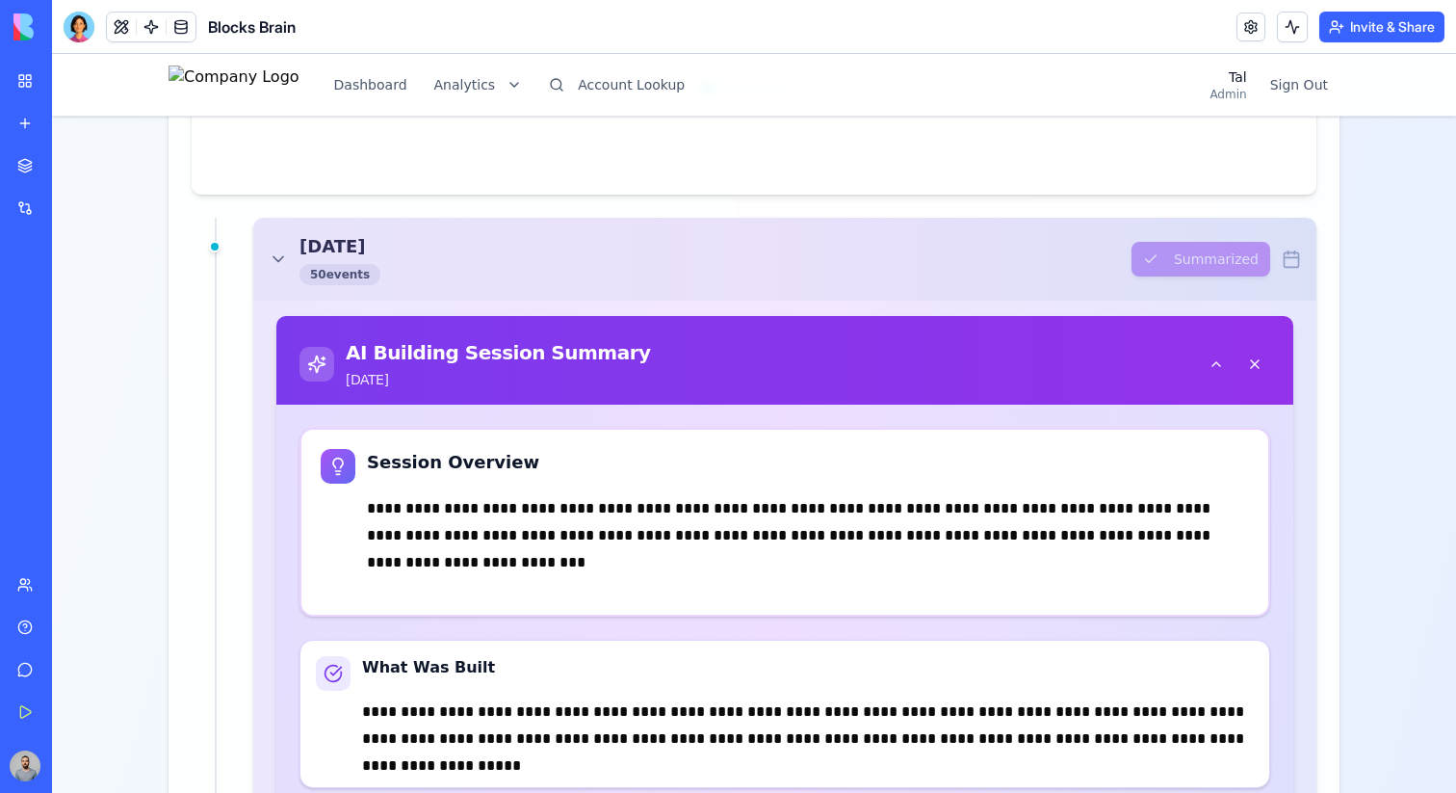
scroll to position [1304, 0]
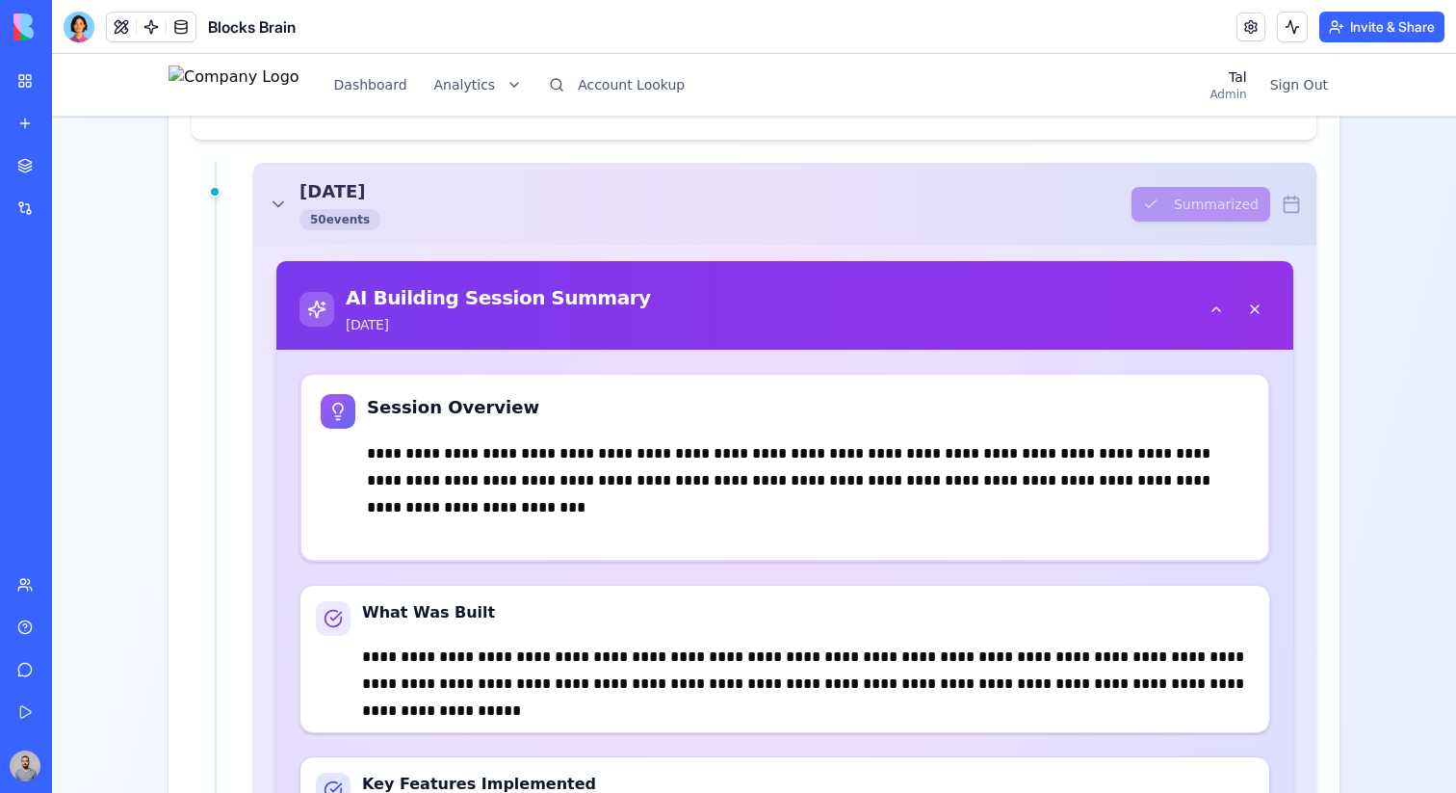
scroll to position [1659, 0]
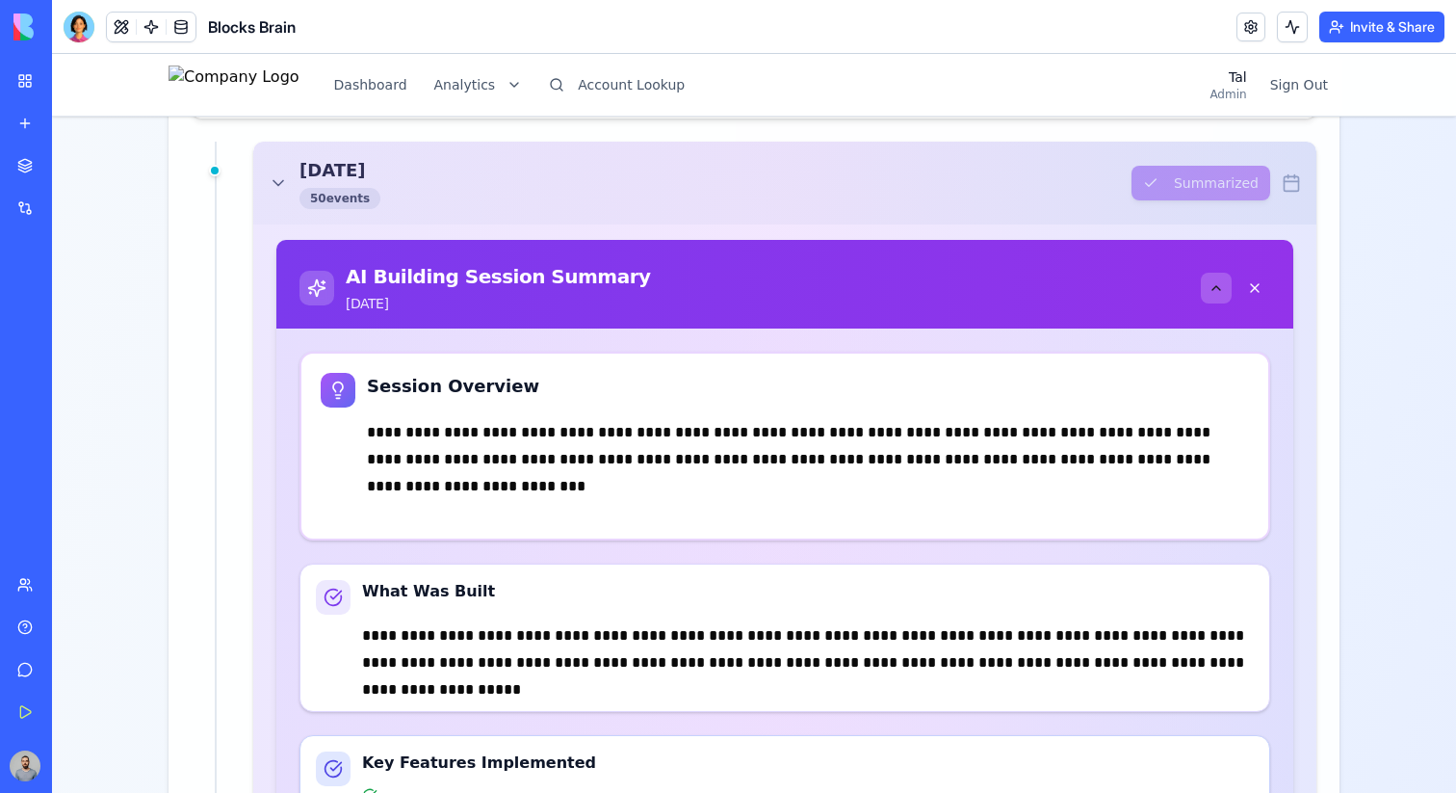
click at [1211, 279] on button at bounding box center [1216, 288] width 31 height 31
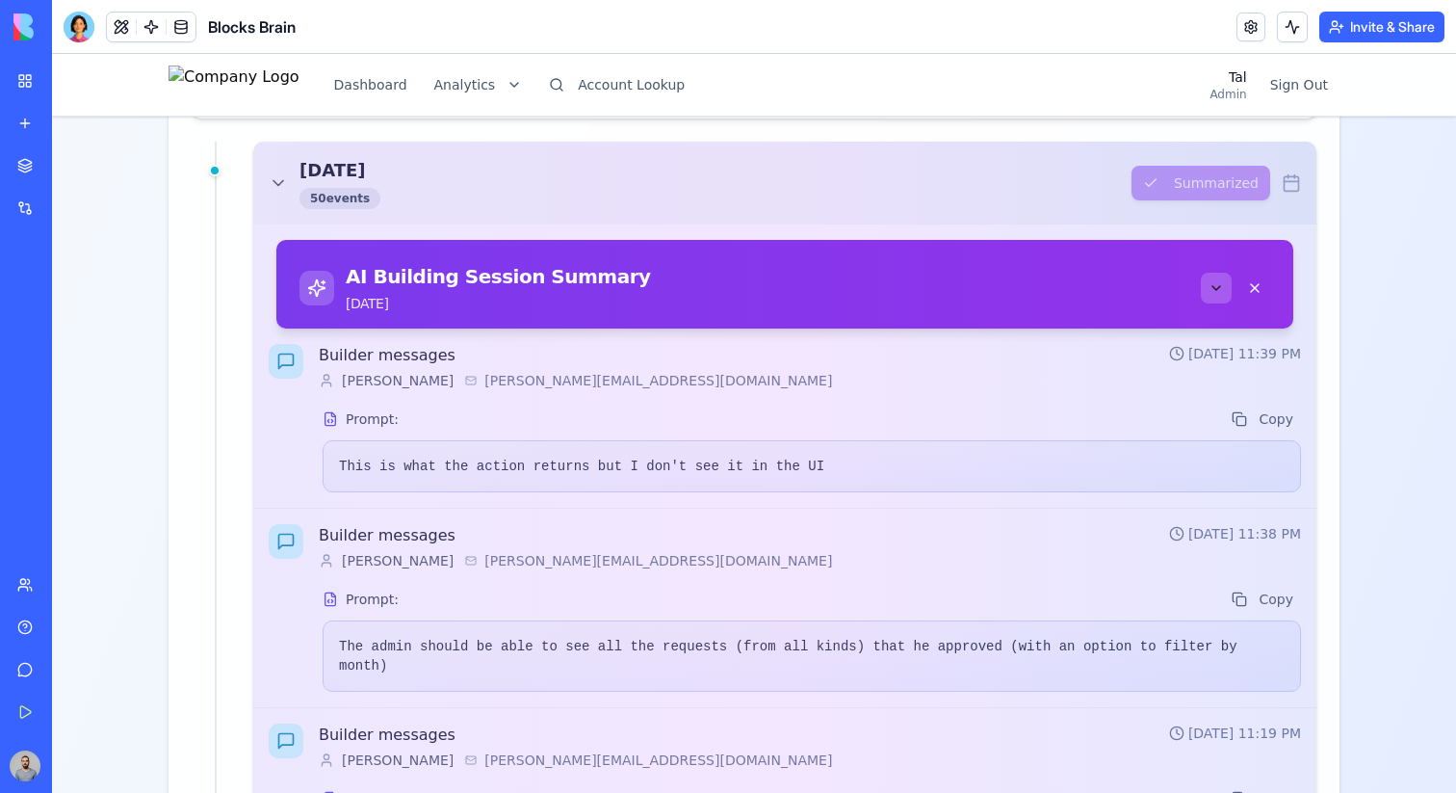
click at [1211, 279] on button at bounding box center [1216, 288] width 31 height 31
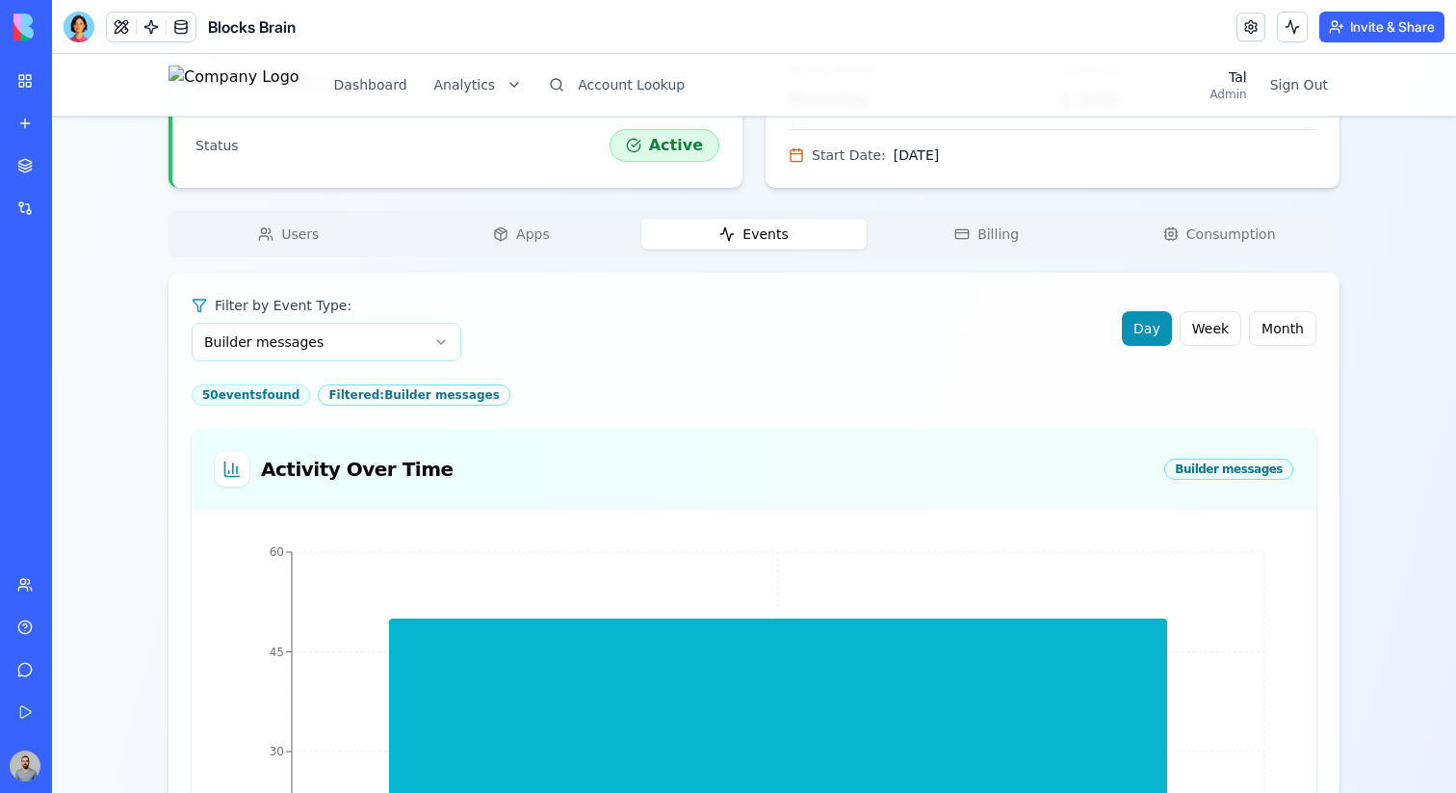
scroll to position [676, 0]
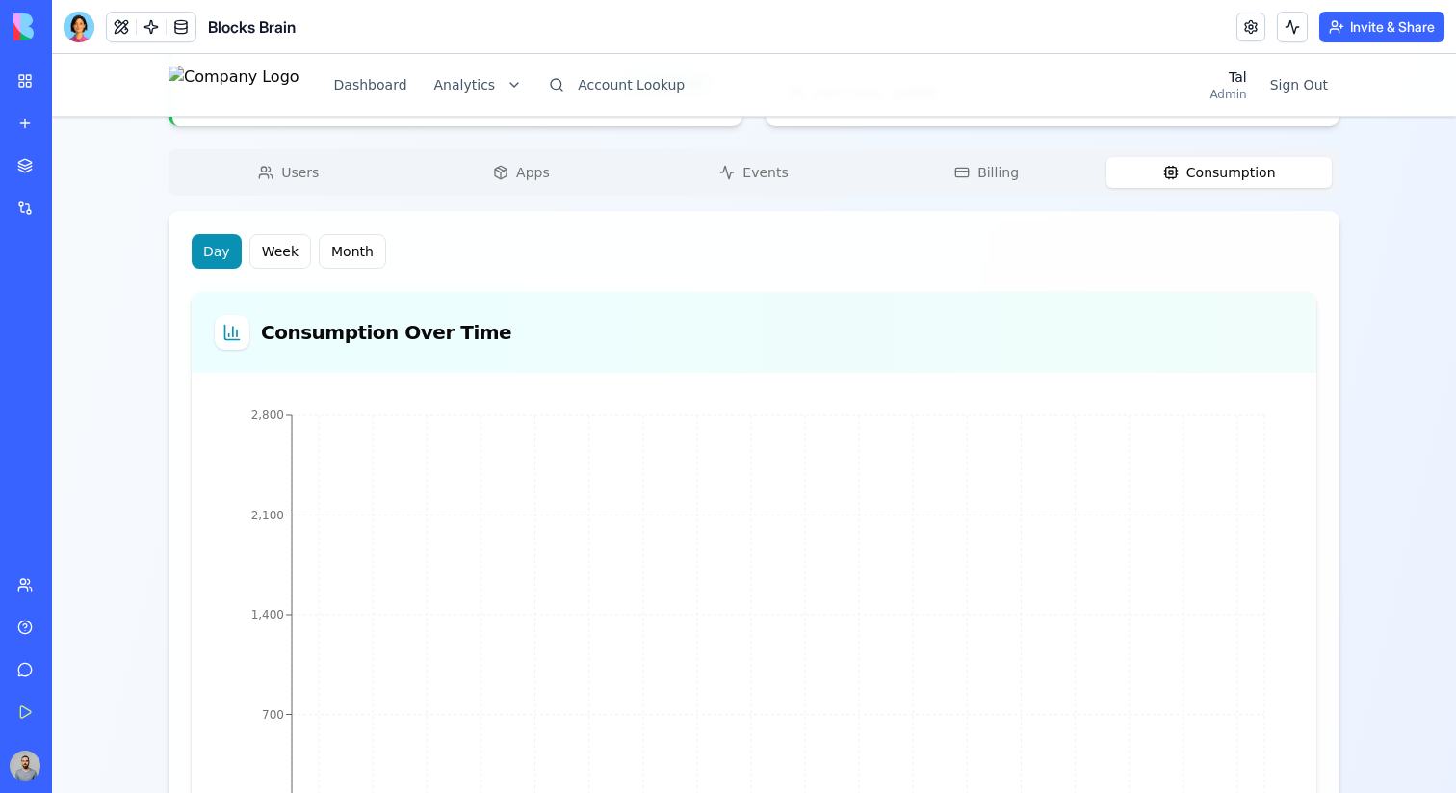
click at [1189, 181] on span "Consumption" at bounding box center [1232, 172] width 90 height 19
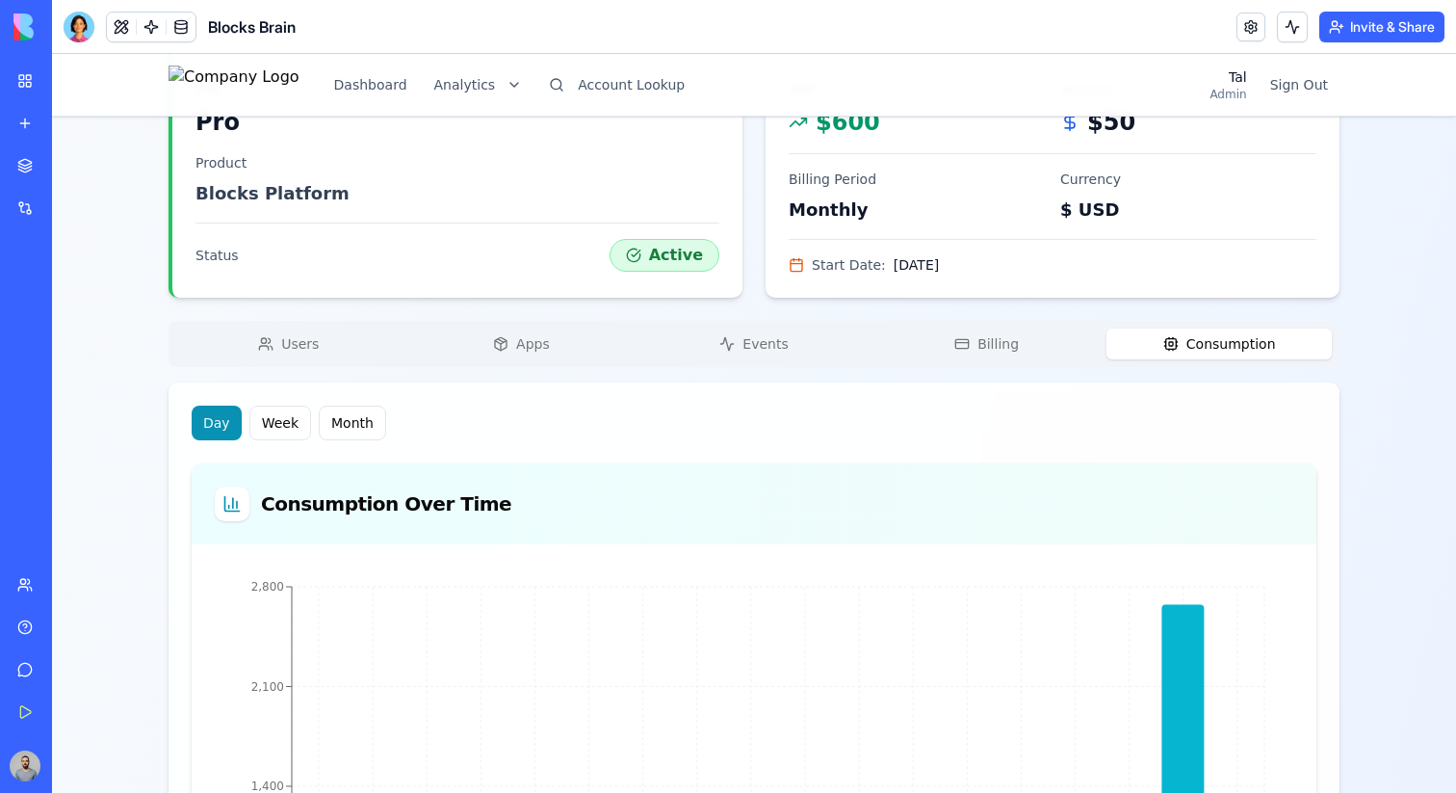
scroll to position [644, 0]
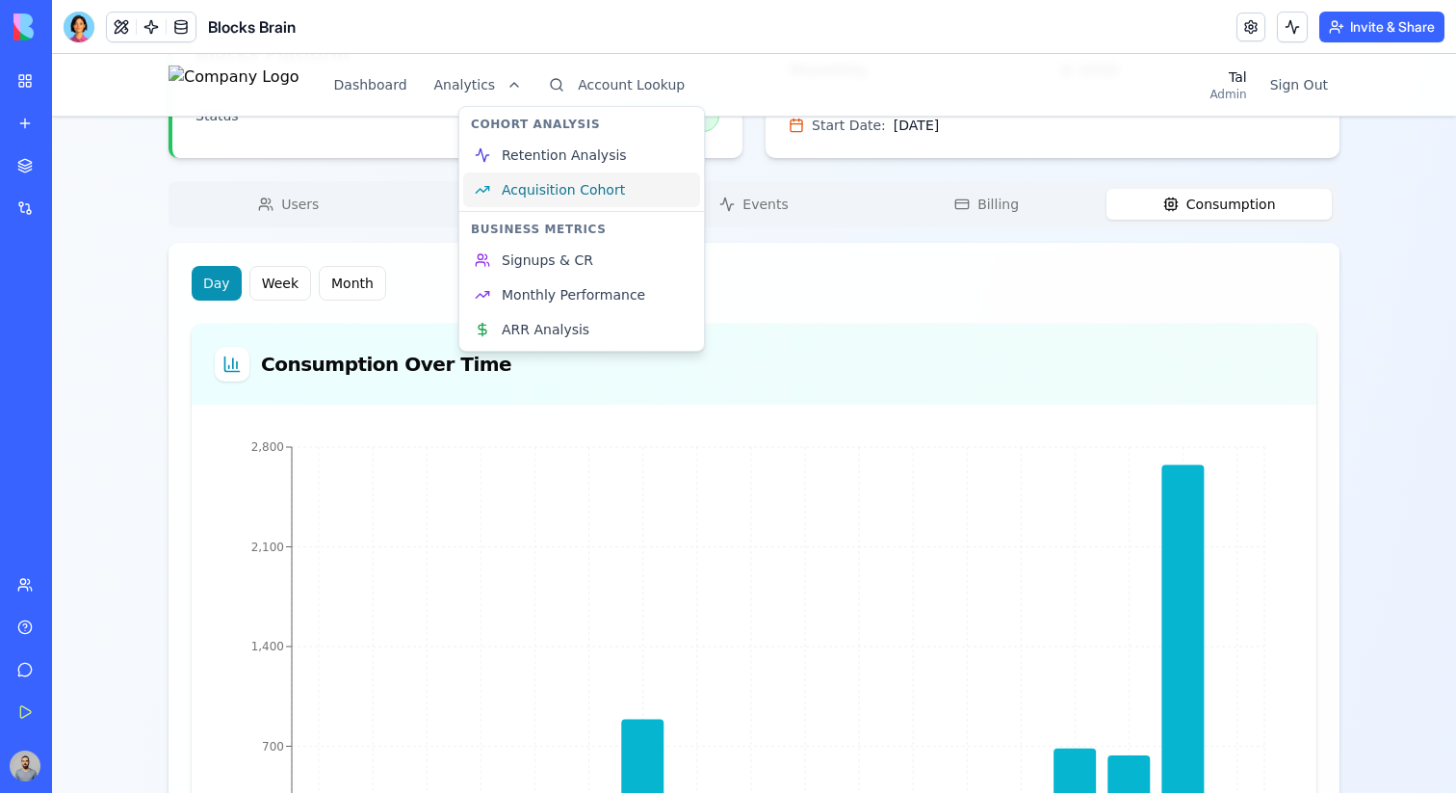
click at [615, 184] on span "Acquisition Cohort" at bounding box center [563, 189] width 123 height 19
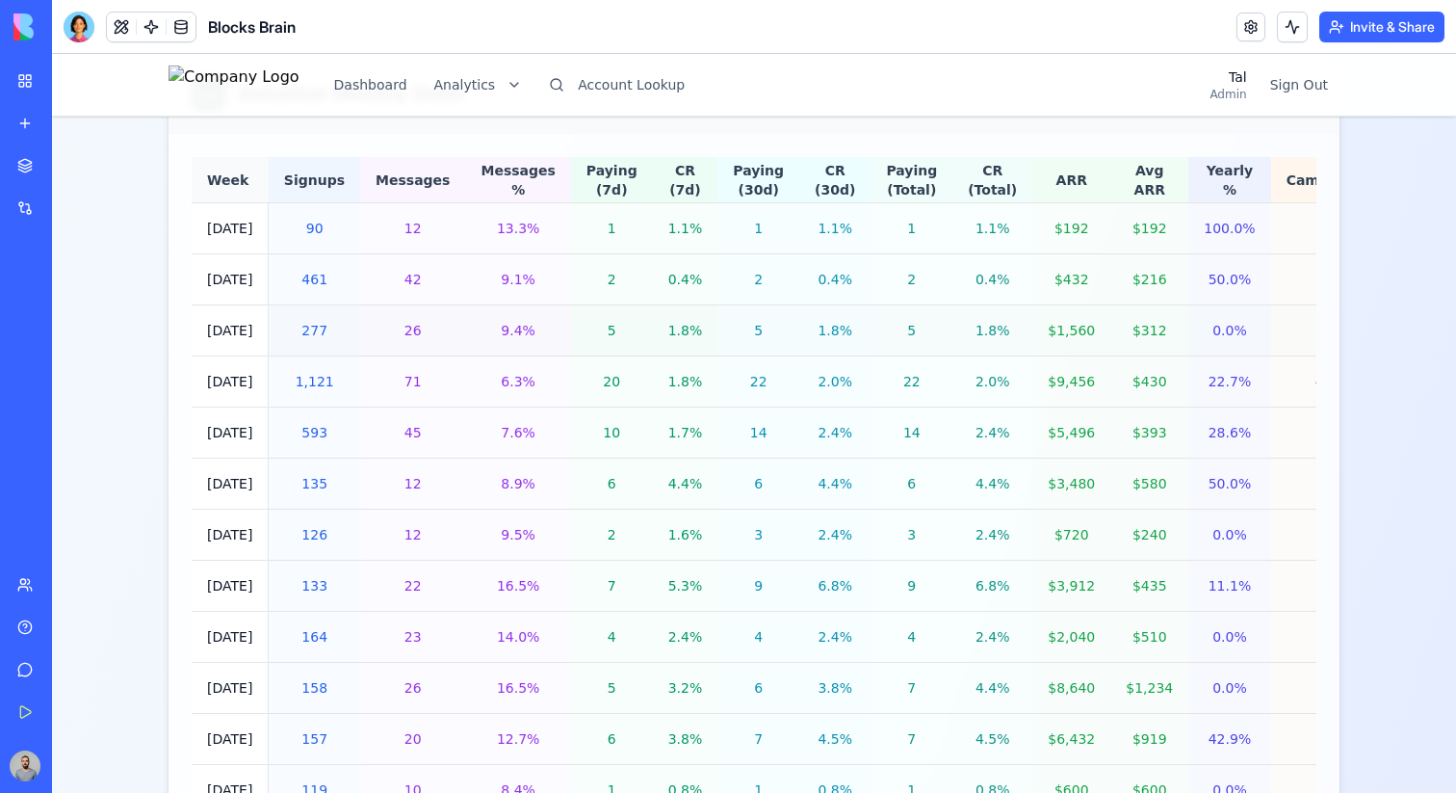
scroll to position [1821, 0]
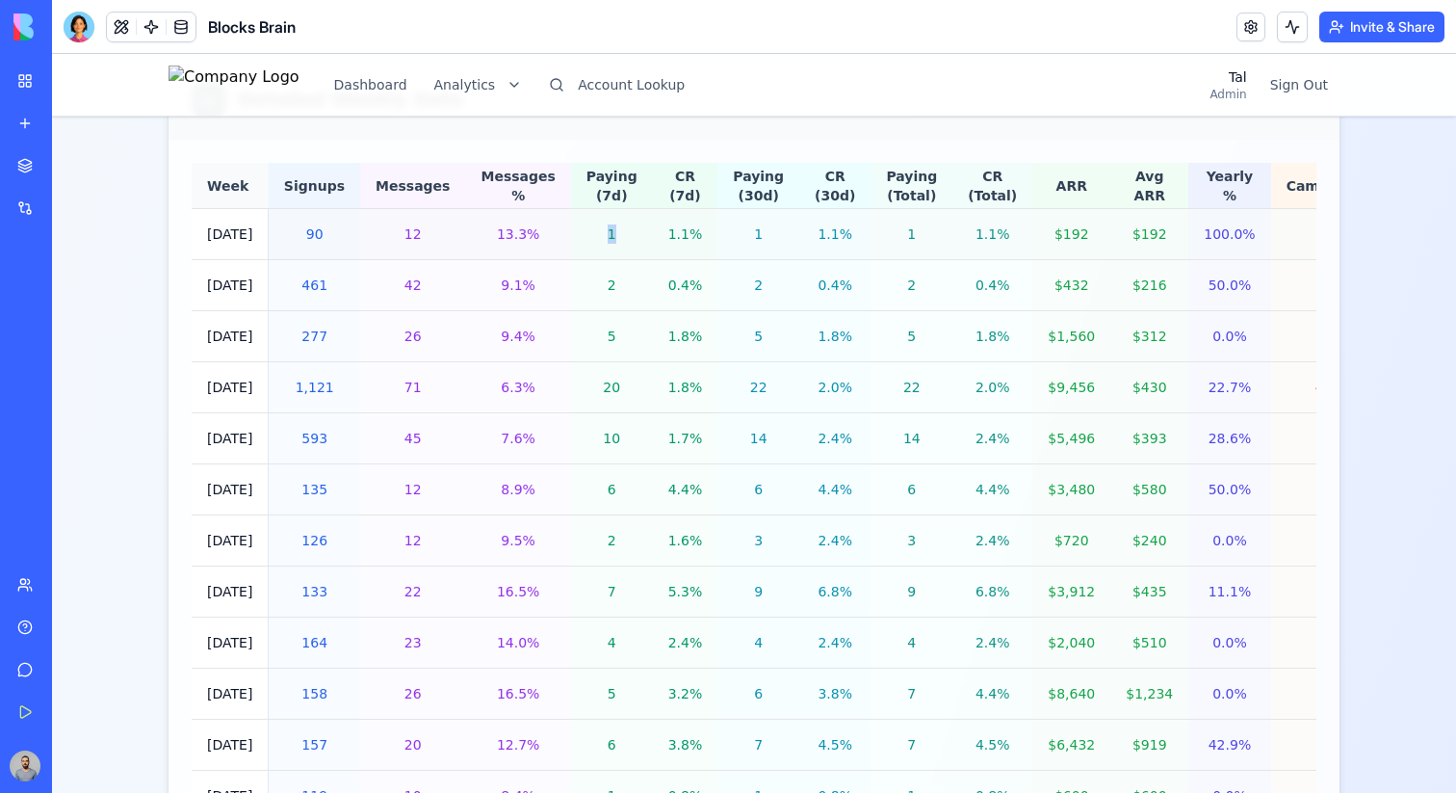
click at [592, 239] on div "1" at bounding box center [612, 233] width 51 height 19
click at [497, 239] on div "13.3%" at bounding box center [518, 233] width 74 height 19
click at [587, 228] on div "1" at bounding box center [612, 233] width 51 height 19
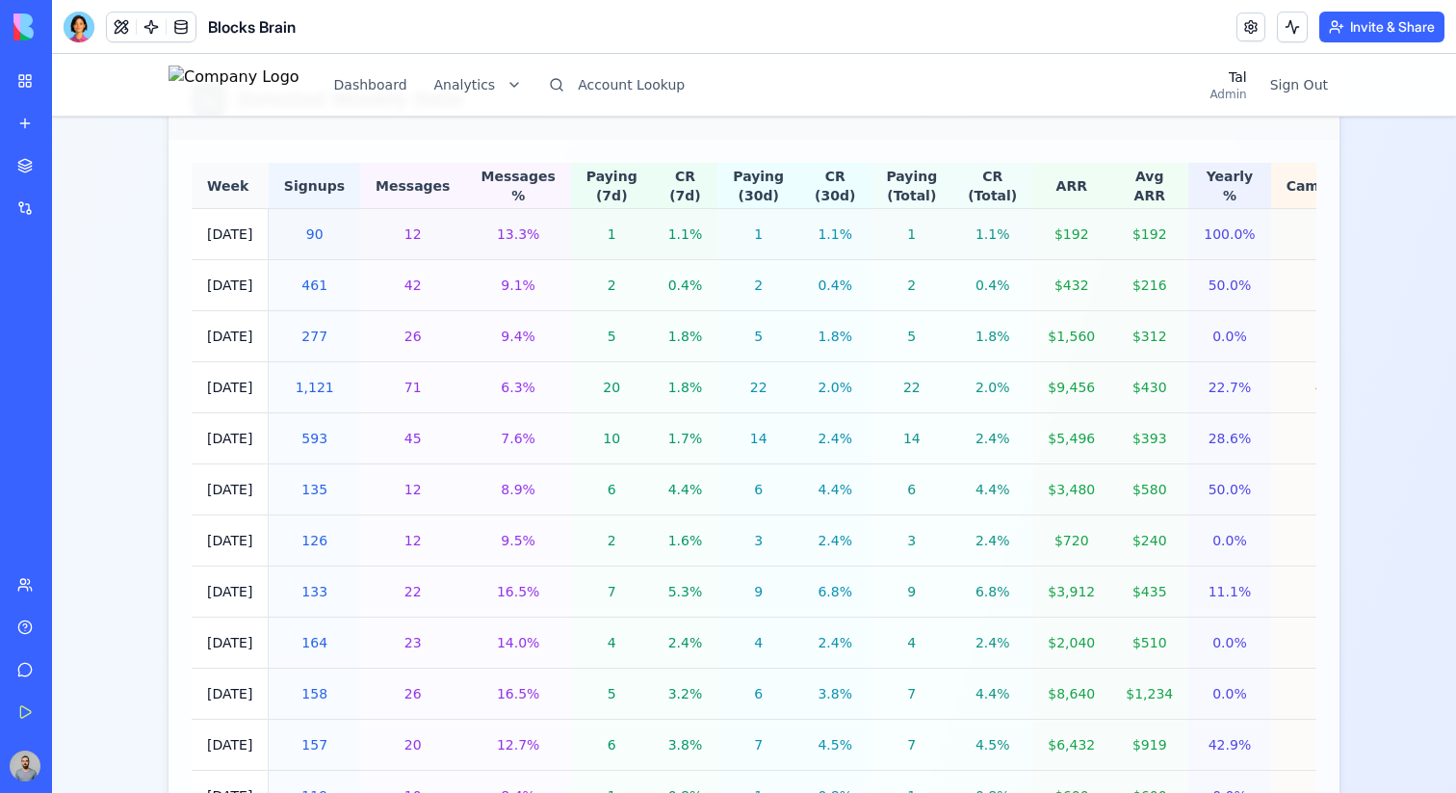
click at [494, 243] on div "13.3%" at bounding box center [518, 233] width 74 height 19
click at [587, 231] on div "1" at bounding box center [612, 233] width 51 height 19
drag, startPoint x: 219, startPoint y: 288, endPoint x: 251, endPoint y: 288, distance: 32.7
click at [251, 288] on td "[DATE]" at bounding box center [230, 285] width 77 height 51
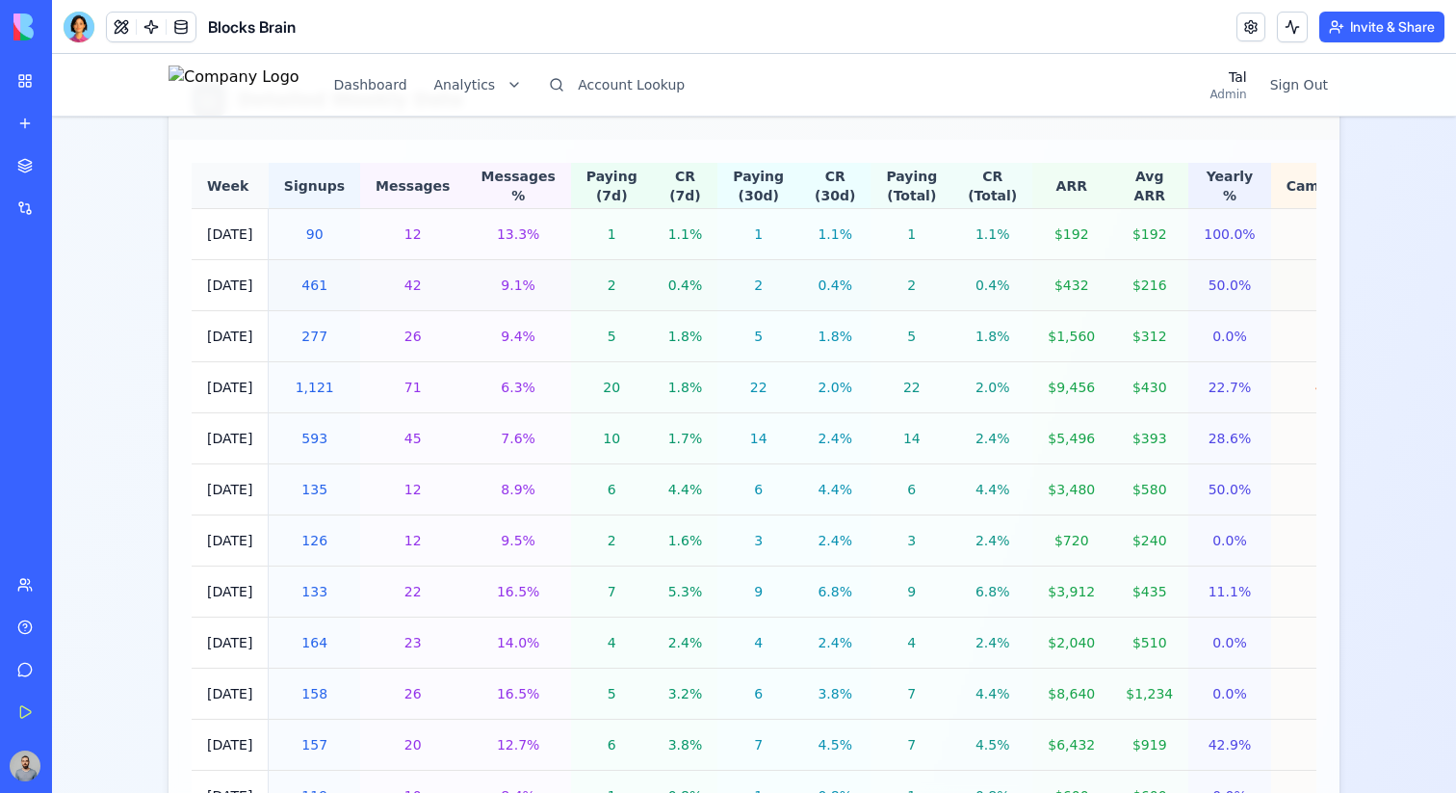
click at [251, 288] on td "[DATE]" at bounding box center [230, 285] width 77 height 51
click at [243, 324] on td "[DATE]" at bounding box center [230, 336] width 77 height 51
click at [592, 207] on th "Paying (7d)" at bounding box center [612, 186] width 82 height 46
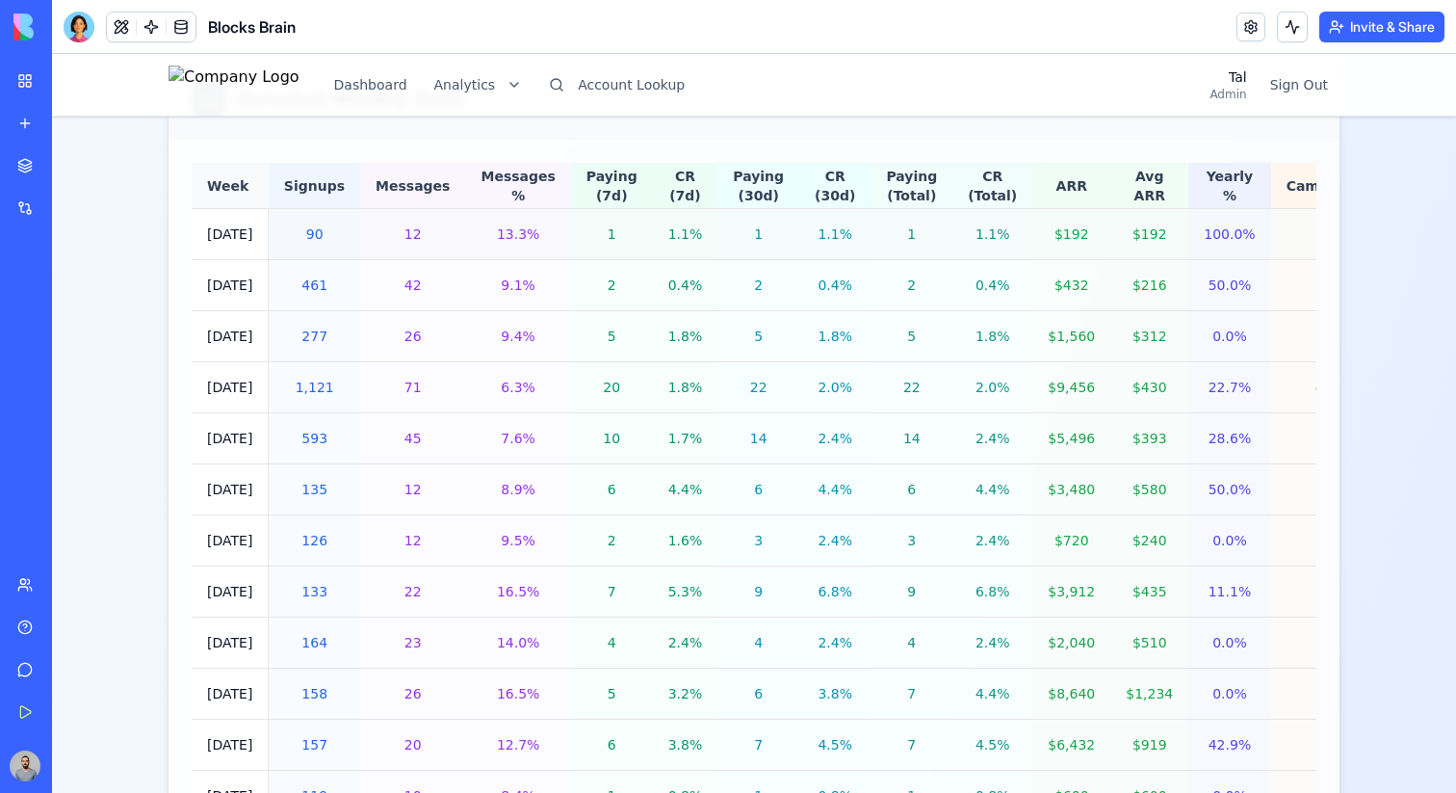
click at [729, 215] on td "1" at bounding box center [759, 234] width 82 height 51
click at [874, 203] on th "Paying (Total)" at bounding box center [912, 186] width 82 height 46
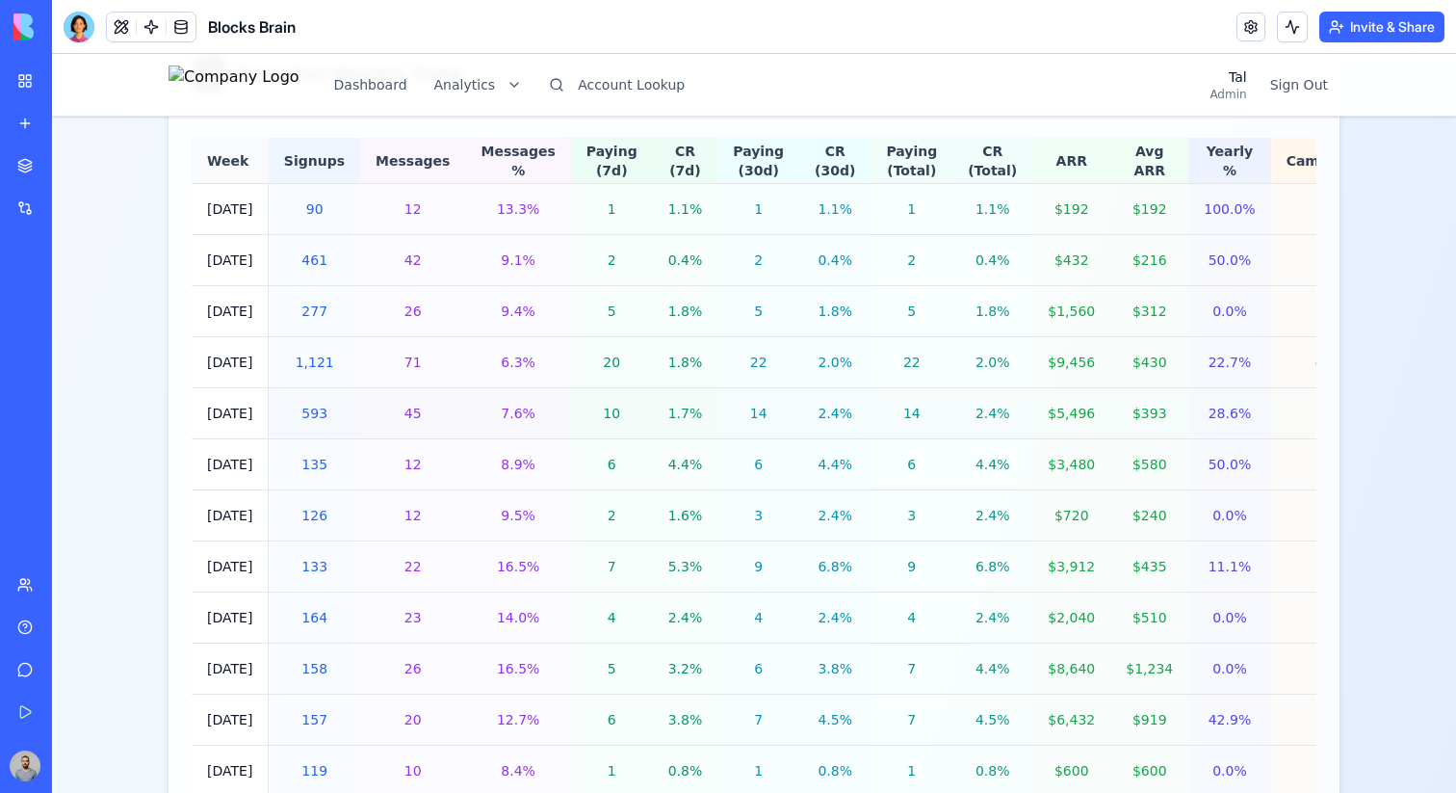
scroll to position [85, 0]
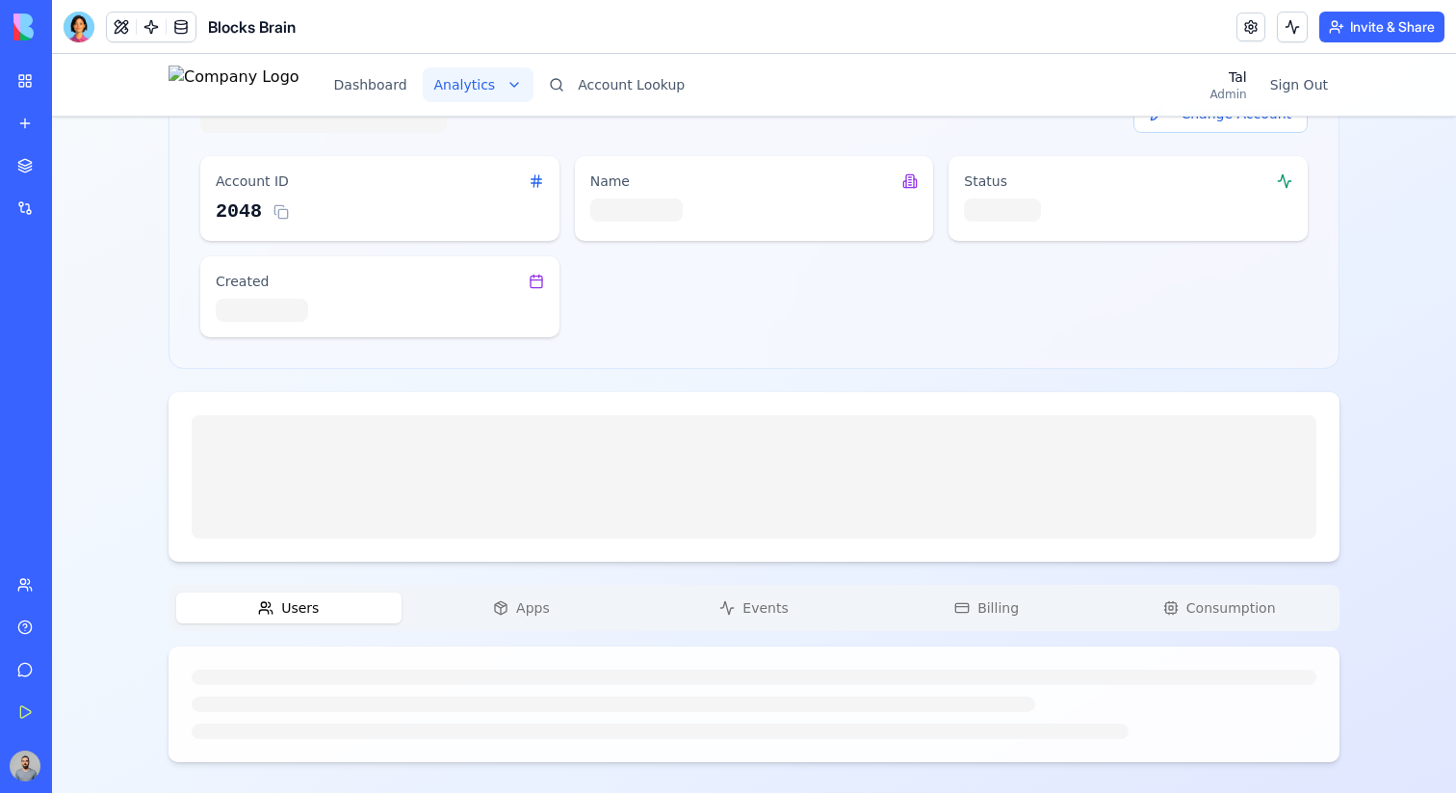
click at [523, 78] on html "Dashboard Analytics Account Lookup Tal Admin Sign Out Change Account Account ID…" at bounding box center [754, 381] width 1404 height 824
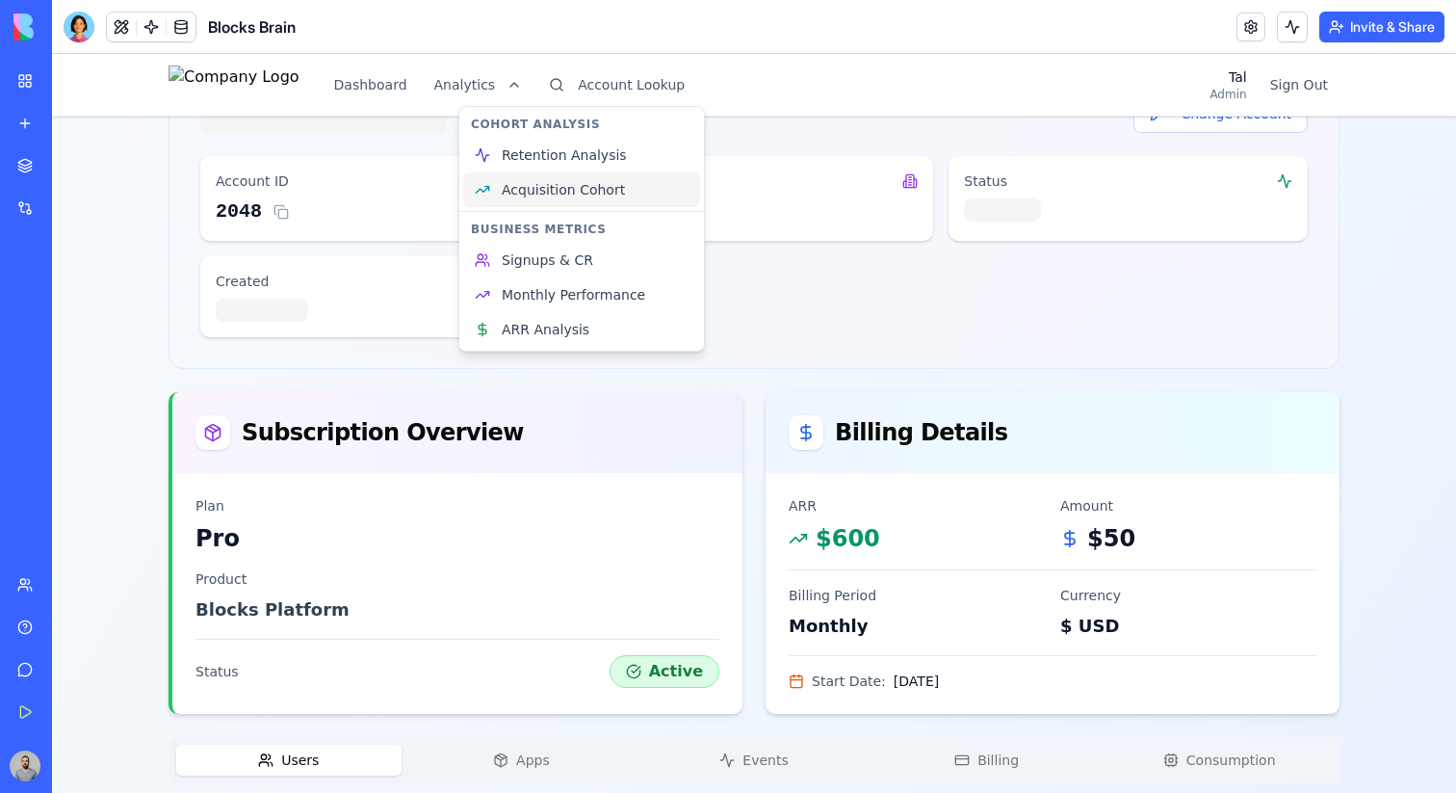
click at [637, 196] on link "Acquisition Cohort" at bounding box center [581, 189] width 237 height 35
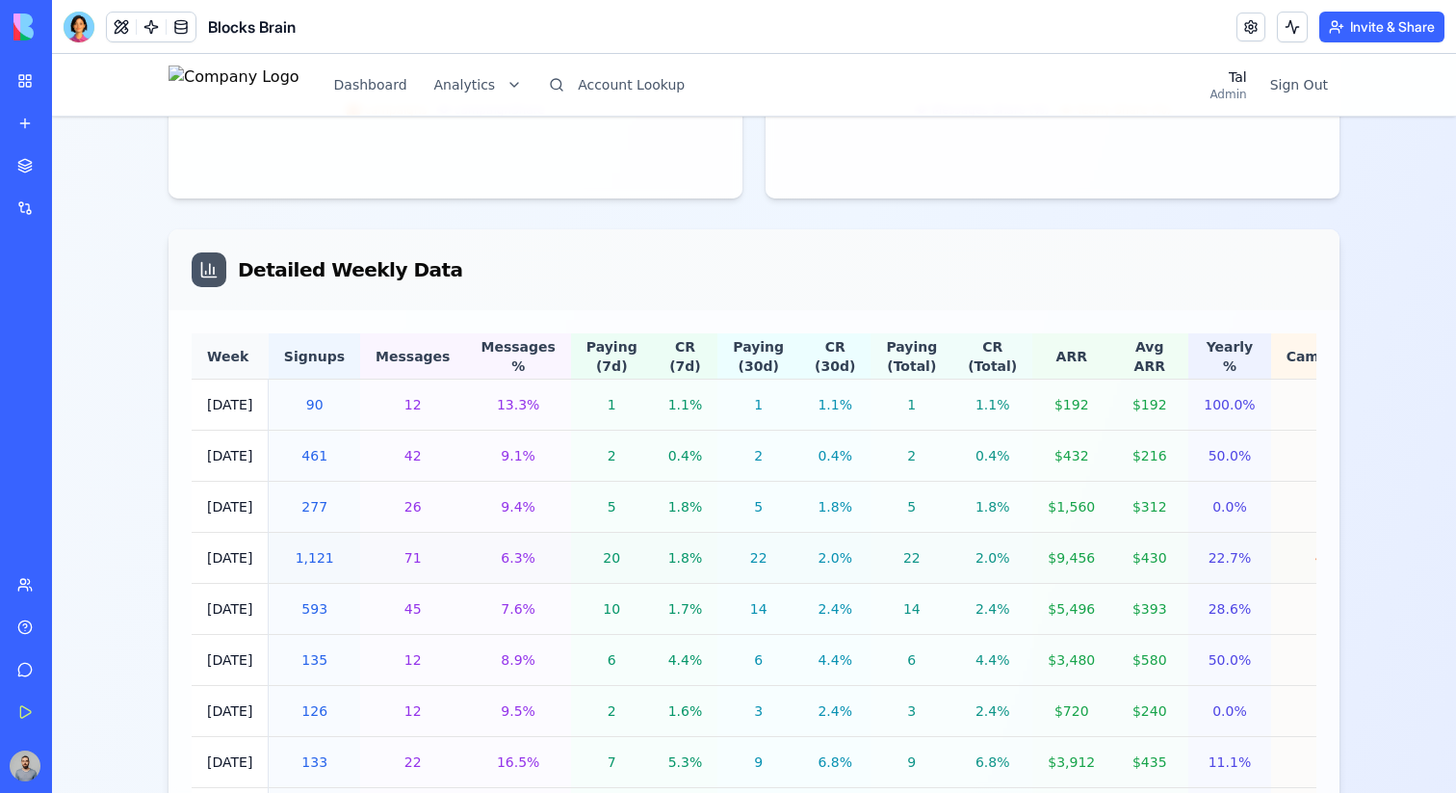
scroll to position [0, 92]
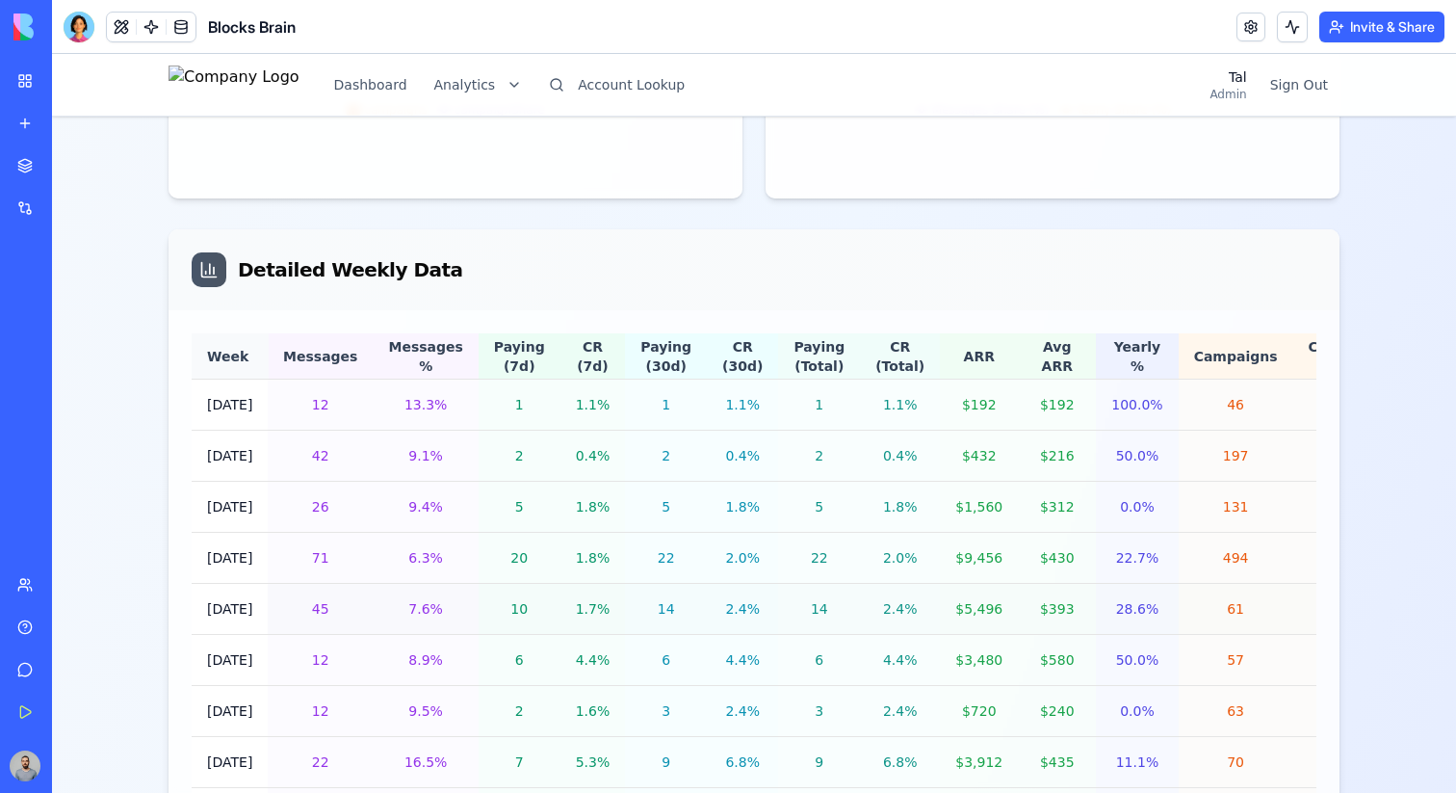
click at [1309, 611] on div "10.3%" at bounding box center [1347, 608] width 76 height 19
drag, startPoint x: 1271, startPoint y: 611, endPoint x: 1035, endPoint y: 603, distance: 236.1
click at [1035, 604] on tr "[DATE] 593 45 7.6% 10 1.7% 14 2.4% 14 2.4% $5,496 $393 28.6% 61 10.3%" at bounding box center [749, 609] width 1300 height 51
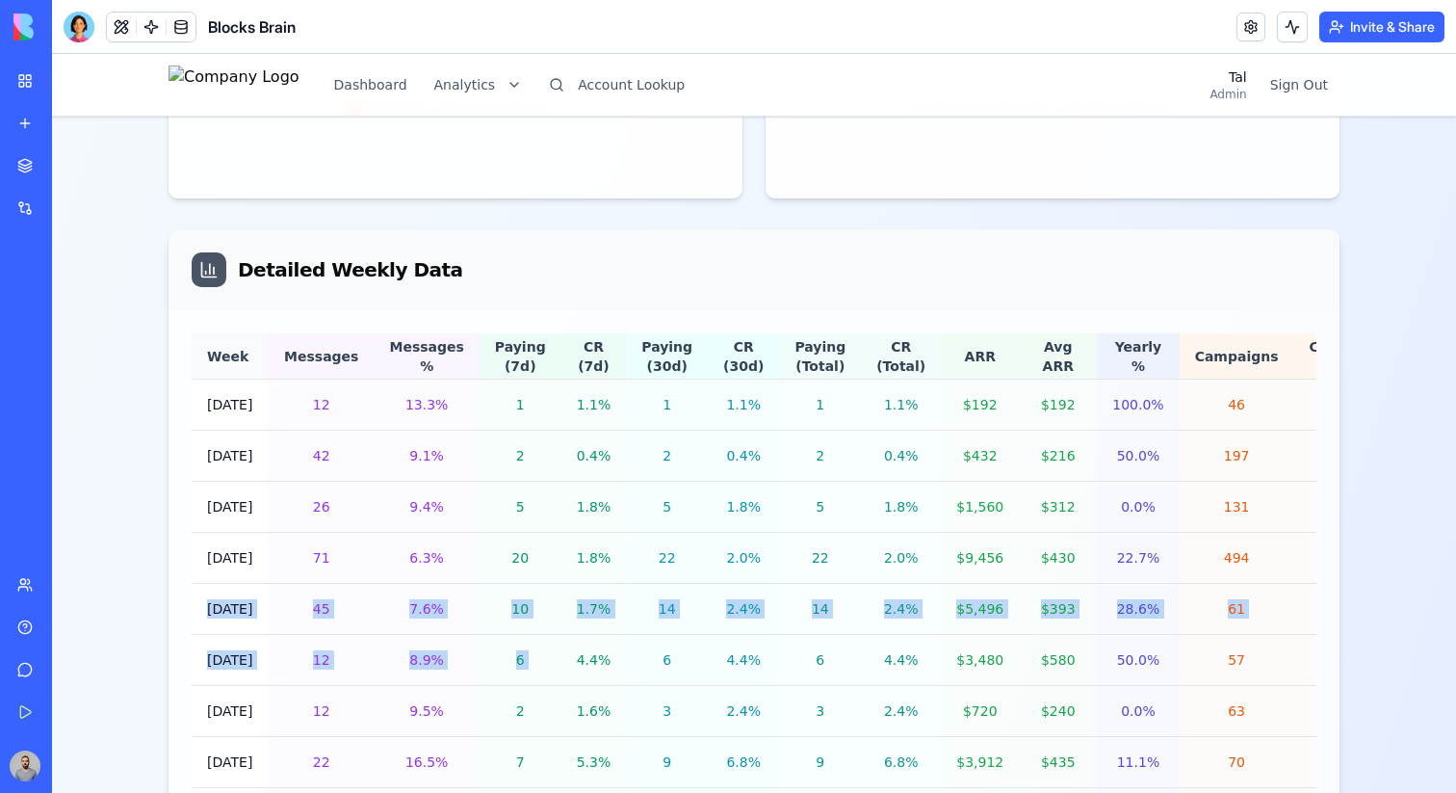
scroll to position [0, 0]
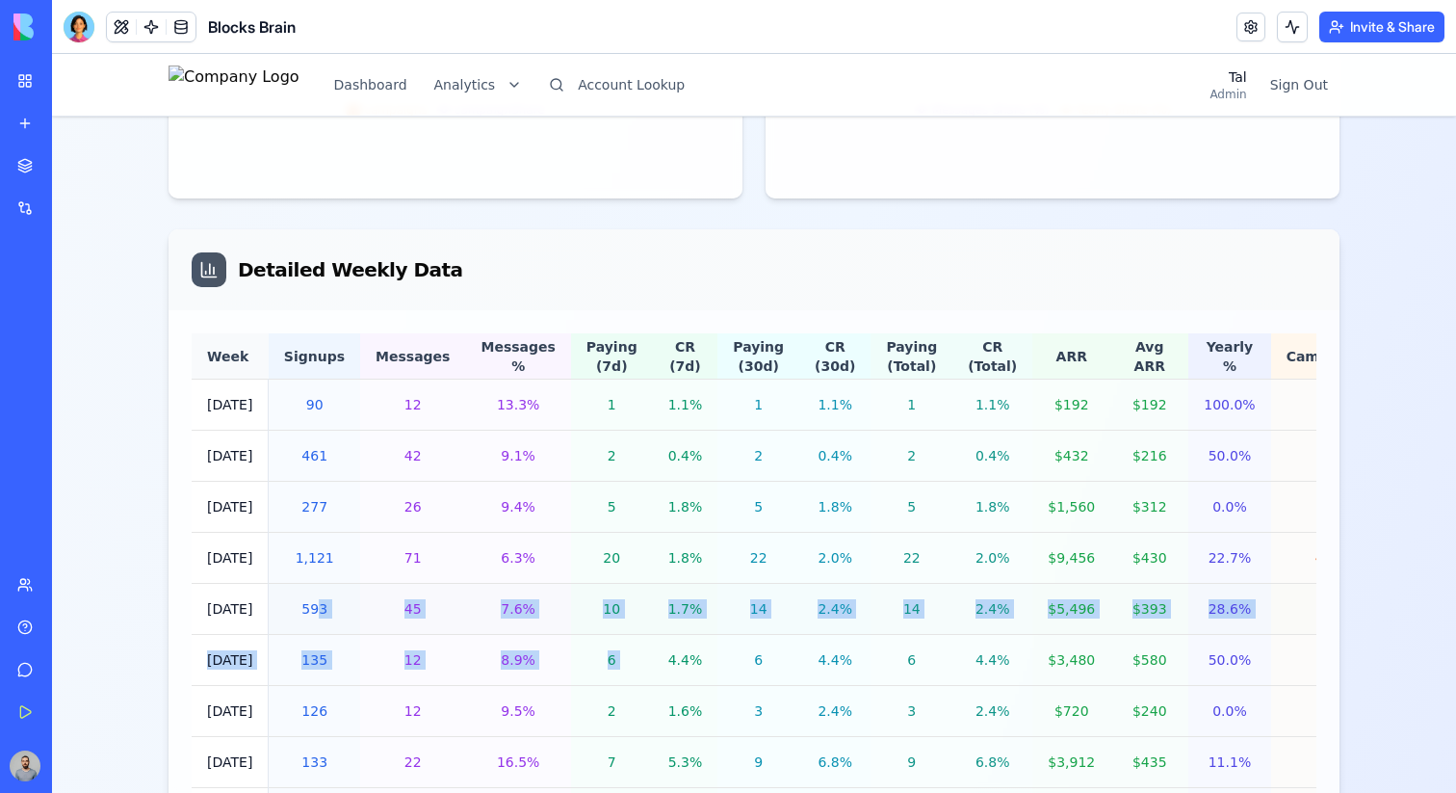
drag, startPoint x: 544, startPoint y: 635, endPoint x: 317, endPoint y: 605, distance: 229.3
click at [481, 606] on div "7.6%" at bounding box center [518, 608] width 74 height 19
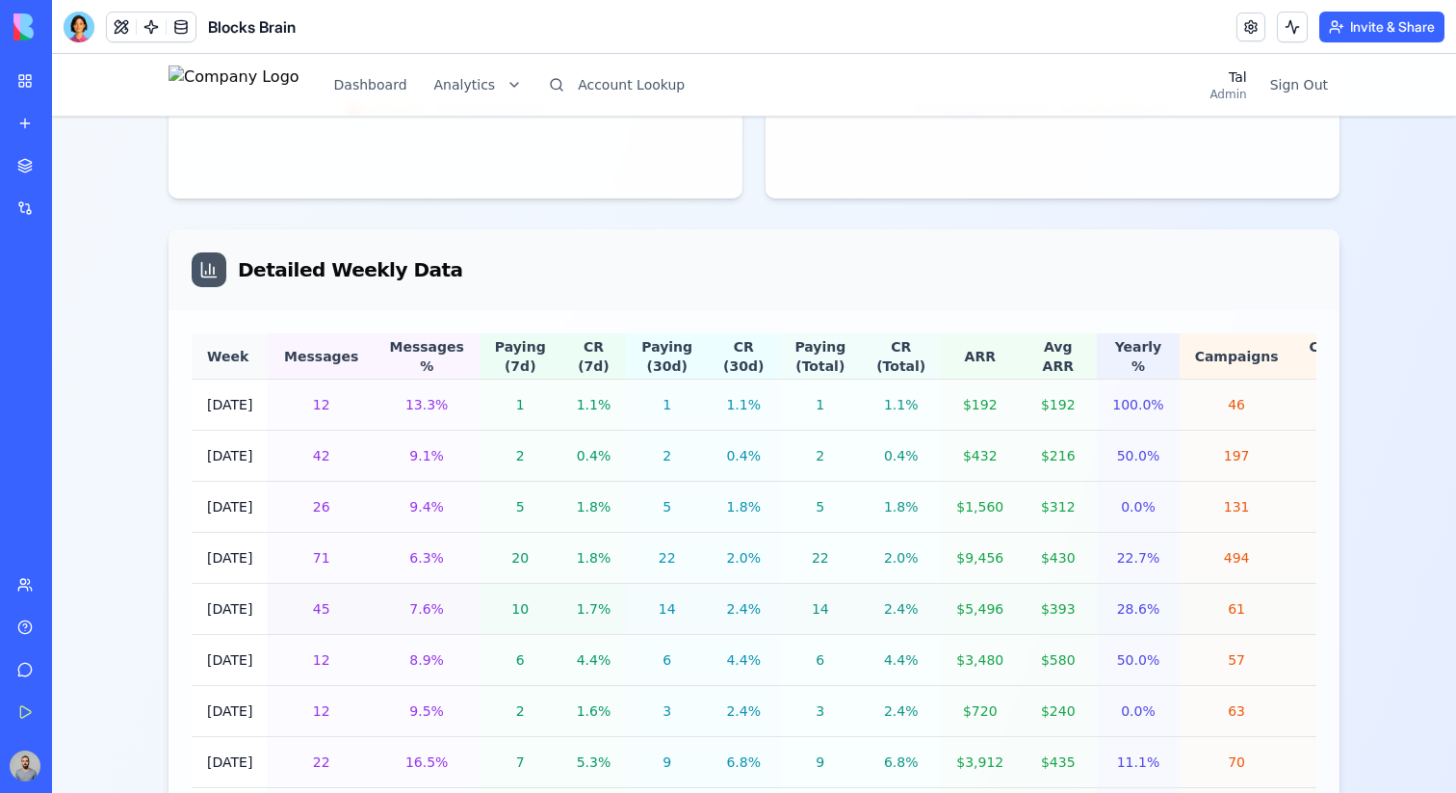
scroll to position [0, 89]
drag, startPoint x: 619, startPoint y: 628, endPoint x: 297, endPoint y: 625, distance: 322.7
click at [297, 625] on tr "[DATE] 593 45 7.6% 10 1.7% 14 2.4% 14 2.4% $5,496 $393 28.6% 61 10.3%" at bounding box center [753, 609] width 1300 height 51
click at [1297, 630] on td "10.3%" at bounding box center [1350, 609] width 107 height 51
drag, startPoint x: 1272, startPoint y: 630, endPoint x: 713, endPoint y: 620, distance: 559.7
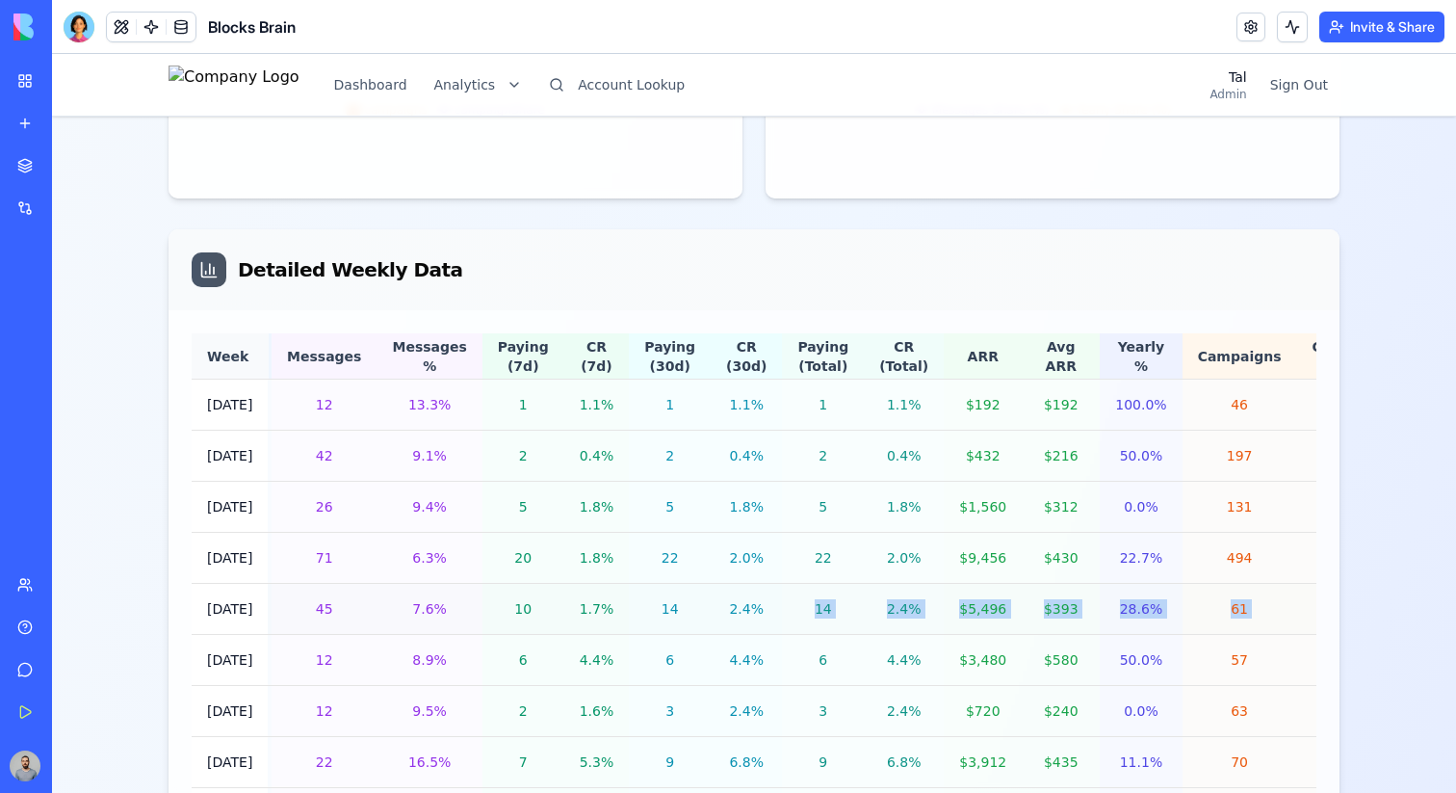
click at [713, 620] on tr "[DATE] 593 45 7.6% 10 1.7% 14 2.4% 14 2.4% $5,496 $393 28.6% 61 10.3%" at bounding box center [753, 609] width 1300 height 51
click at [944, 572] on td "$9,456" at bounding box center [983, 558] width 78 height 51
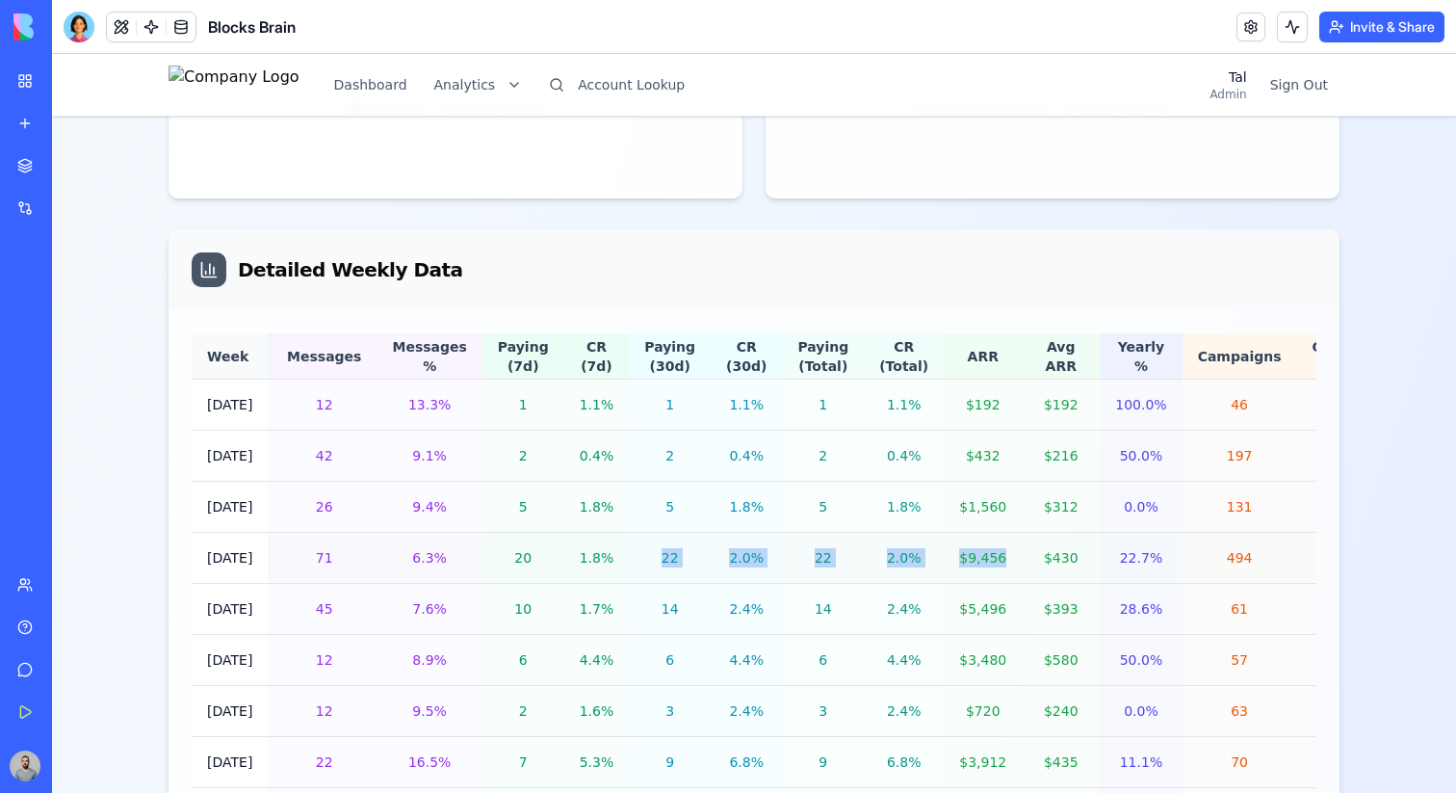
drag, startPoint x: 902, startPoint y: 572, endPoint x: 605, endPoint y: 558, distance: 298.0
click at [605, 558] on tr "[DATE] 1,121 71 6.3% 20 1.8% 22 2.0% 22 2.0% $9,456 $430 22.7% 494 44.1%" at bounding box center [753, 558] width 1300 height 51
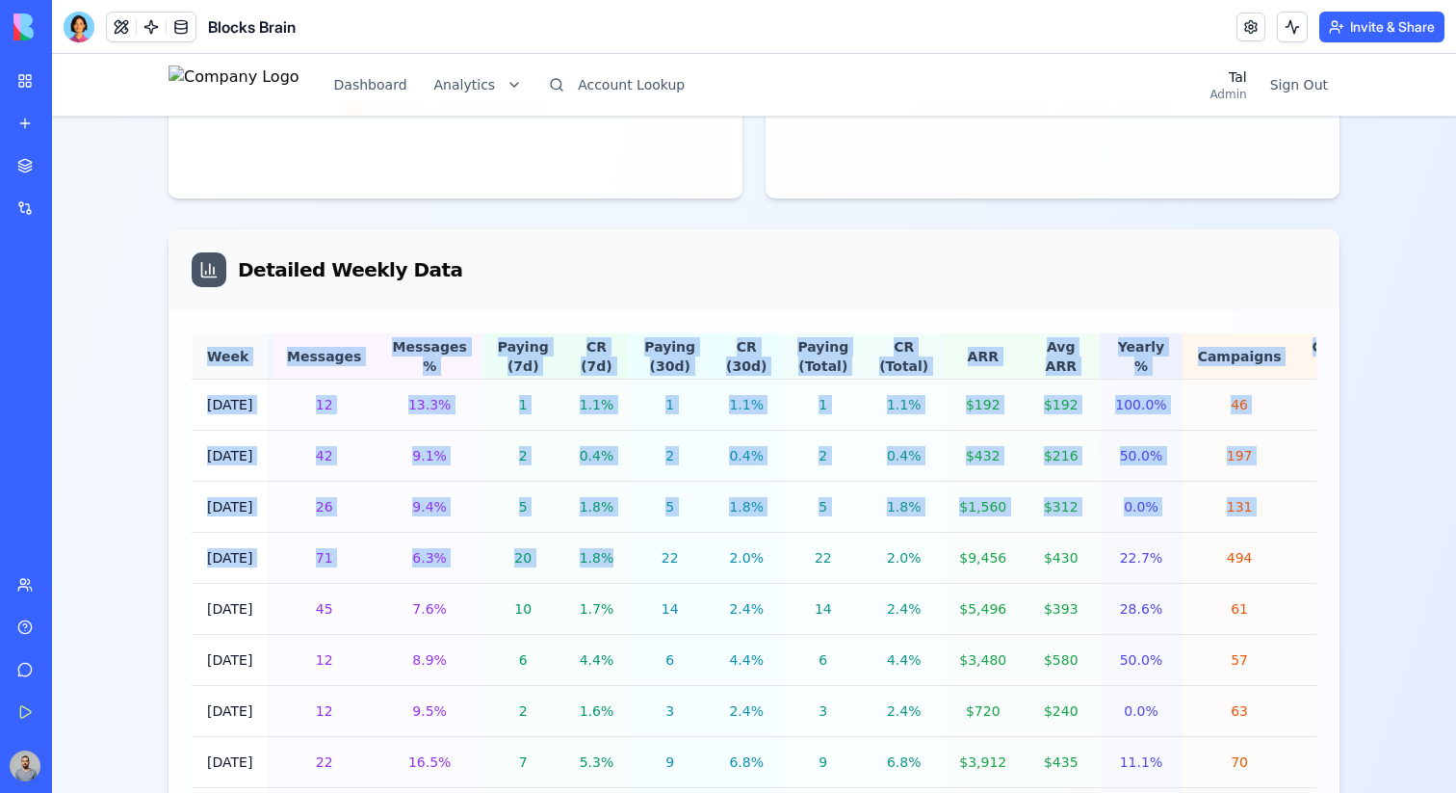
scroll to position [0, 0]
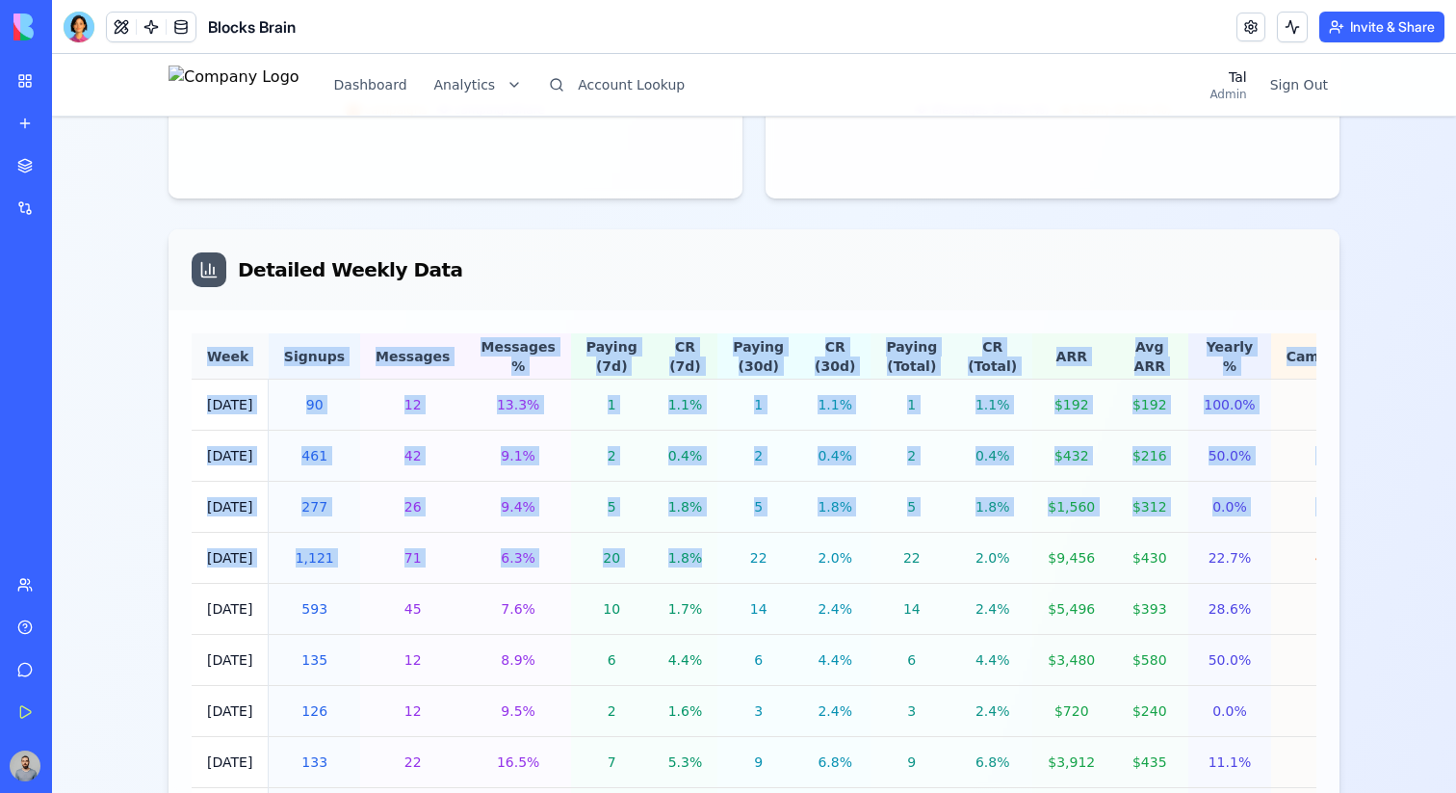
drag, startPoint x: 577, startPoint y: 563, endPoint x: 152, endPoint y: 551, distance: 424.9
click at [150, 551] on main "Weekly Acquisition Cohort Comprehensive weekly acquisition metrics from BLOCKS_…" at bounding box center [754, 568] width 1233 height 4205
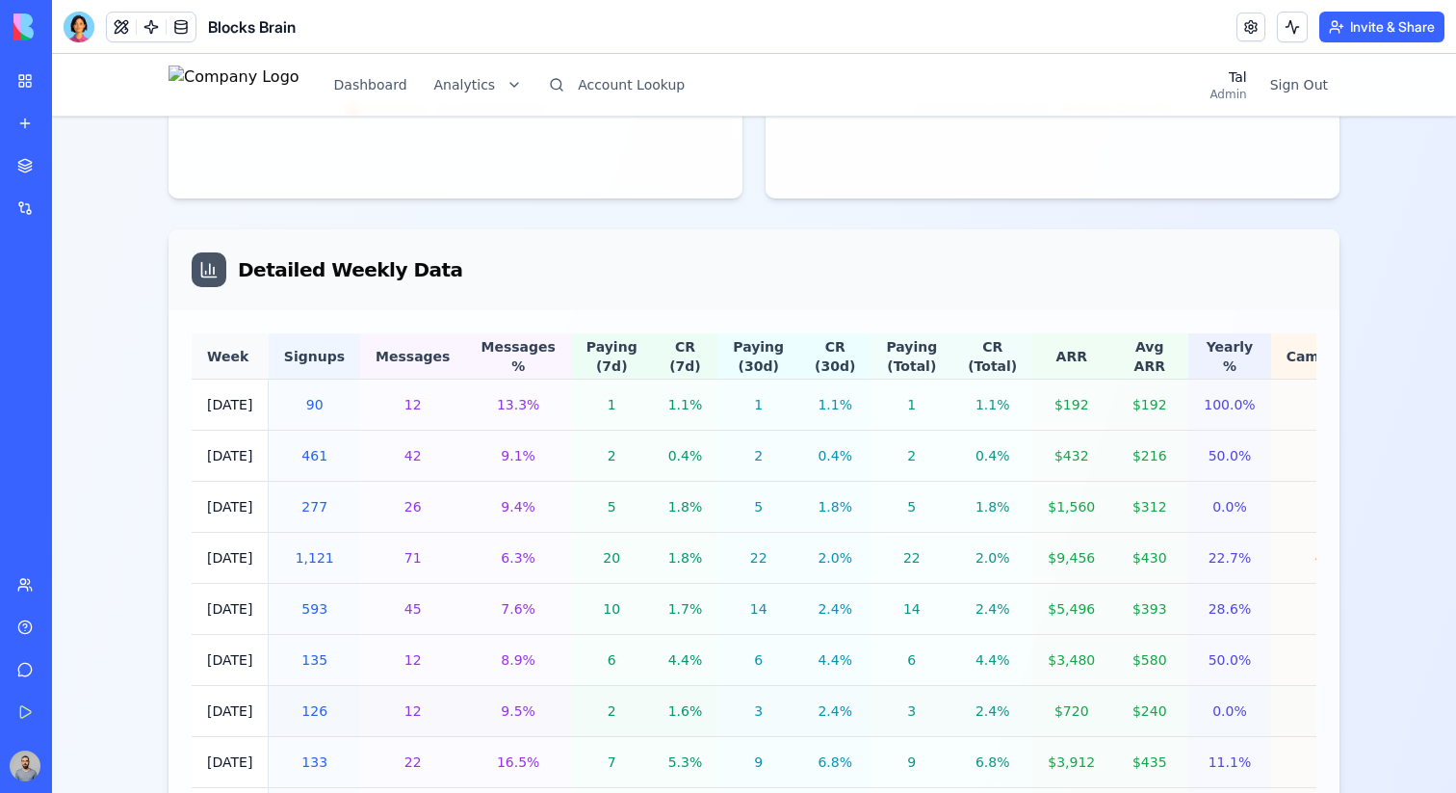
click at [653, 692] on td "1.6%" at bounding box center [685, 711] width 65 height 51
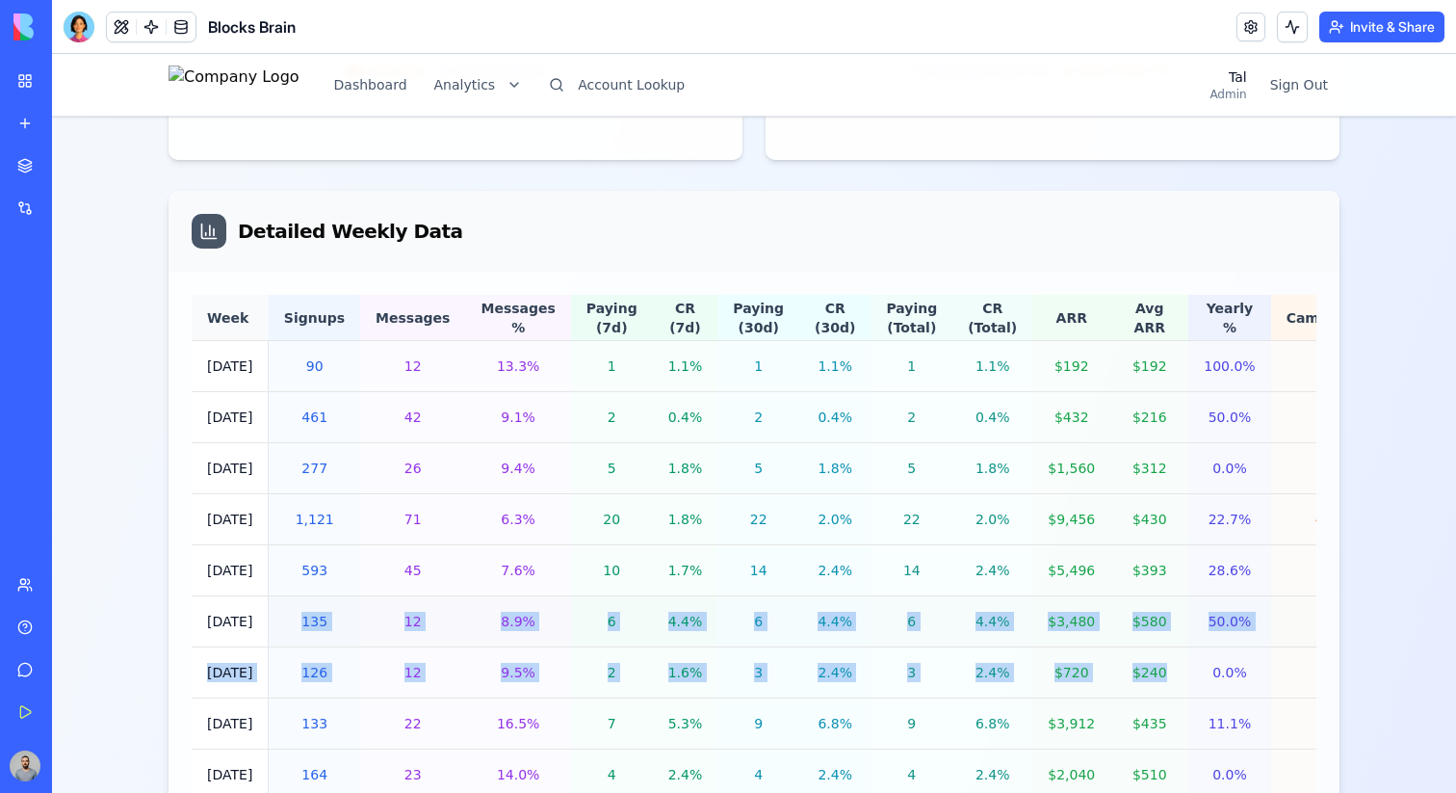
drag, startPoint x: 1039, startPoint y: 666, endPoint x: 193, endPoint y: 636, distance: 847.2
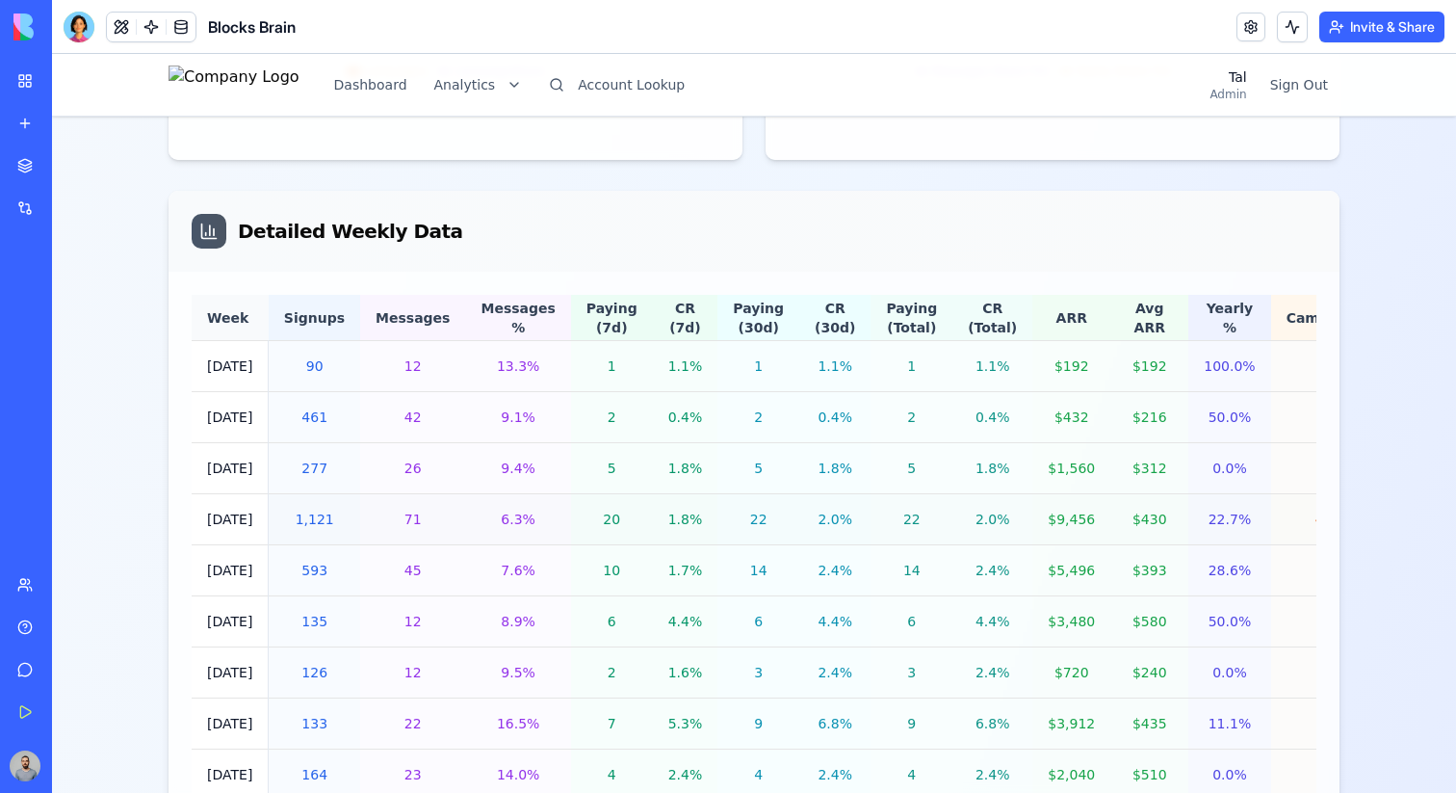
click at [536, 537] on td "6.3%" at bounding box center [517, 519] width 105 height 51
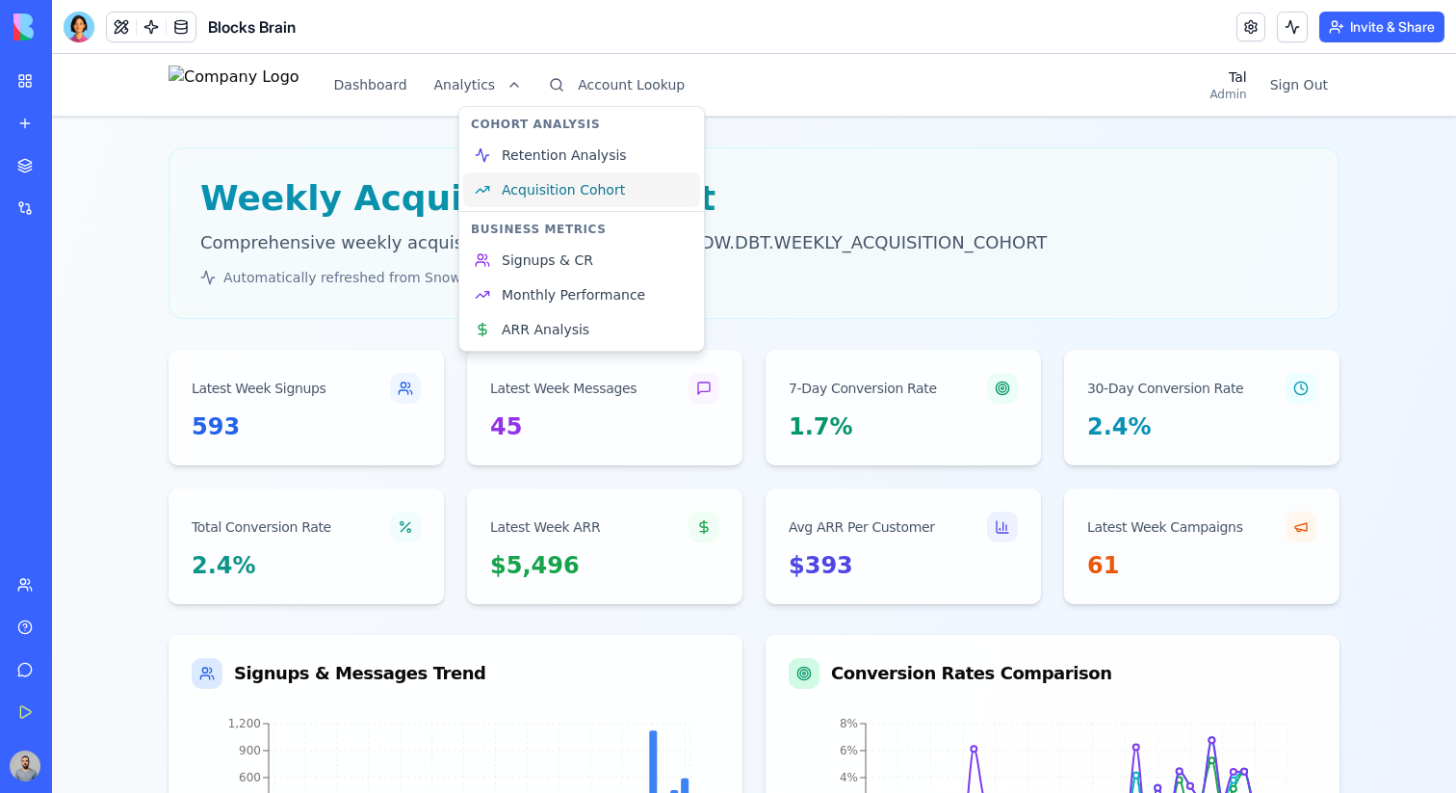
click at [585, 196] on span "Acquisition Cohort" at bounding box center [563, 189] width 123 height 19
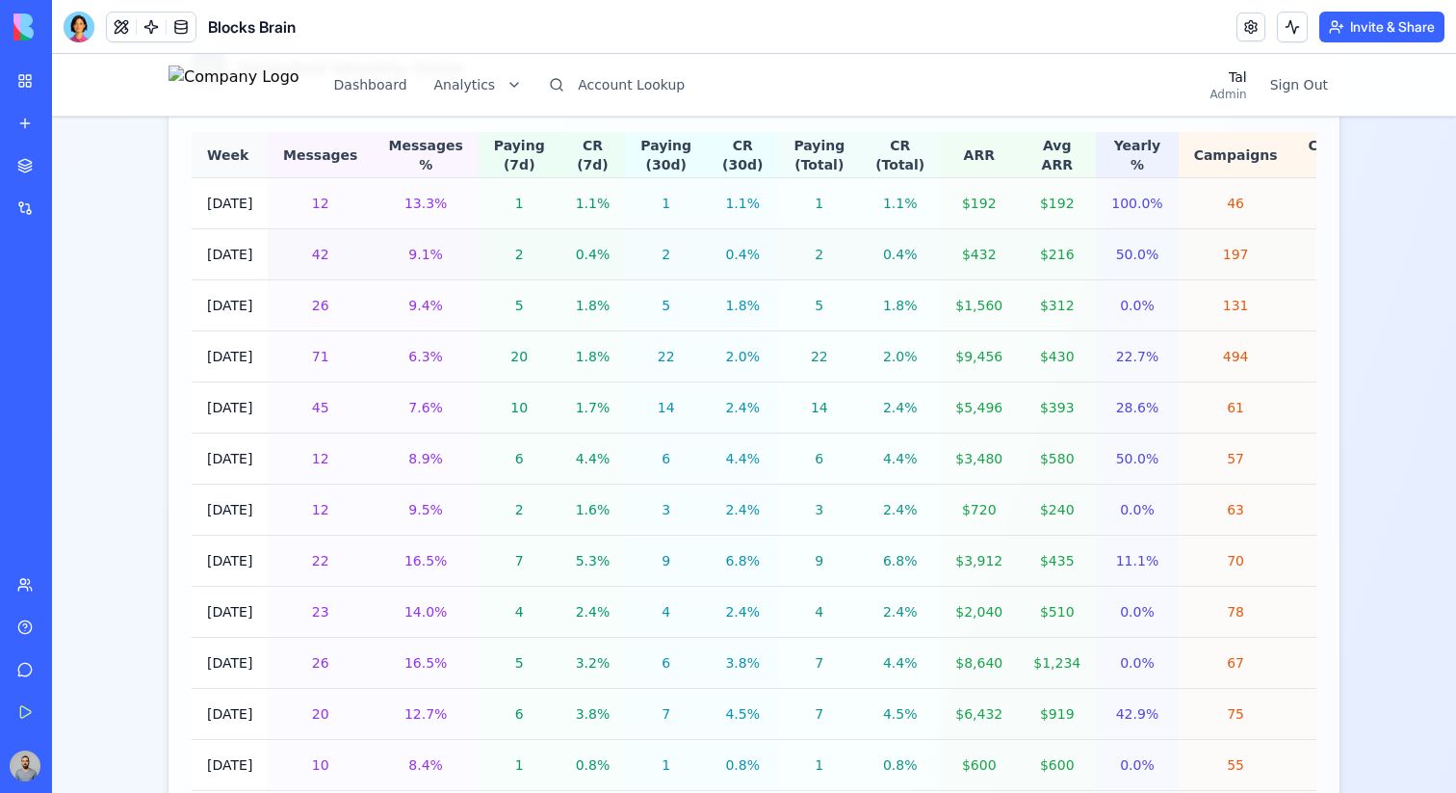
scroll to position [85, 0]
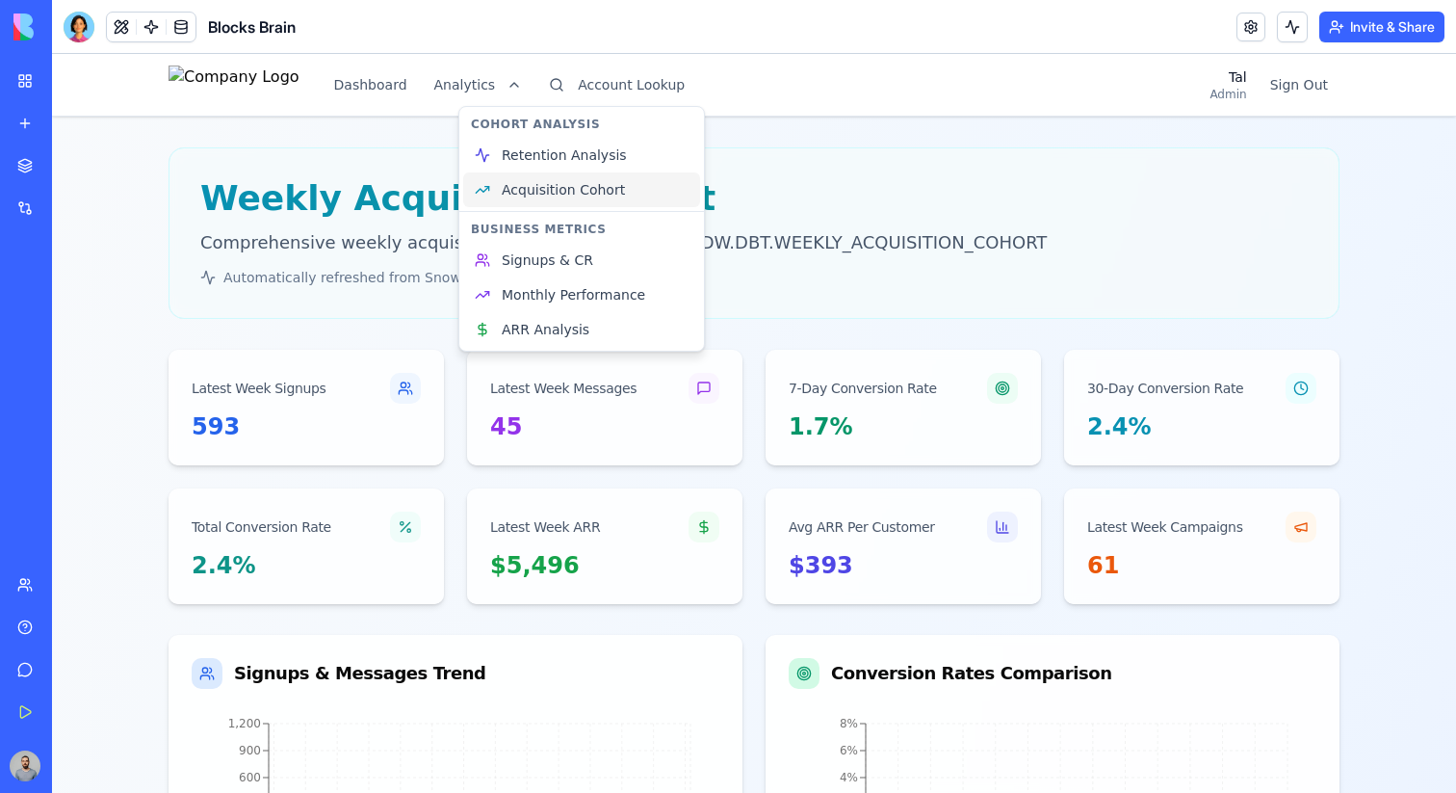
click at [510, 204] on link "Acquisition Cohort" at bounding box center [581, 189] width 237 height 35
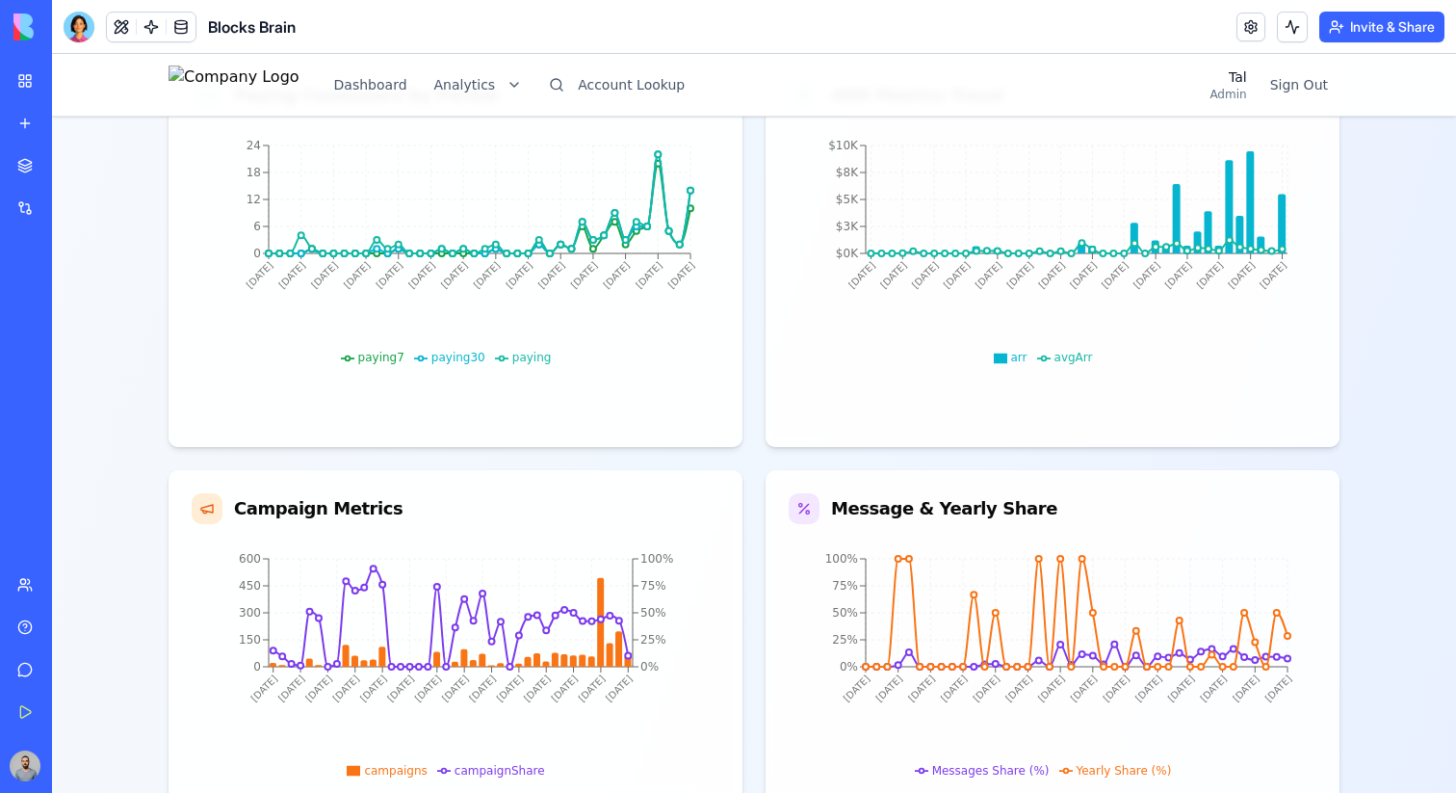
scroll to position [931, 0]
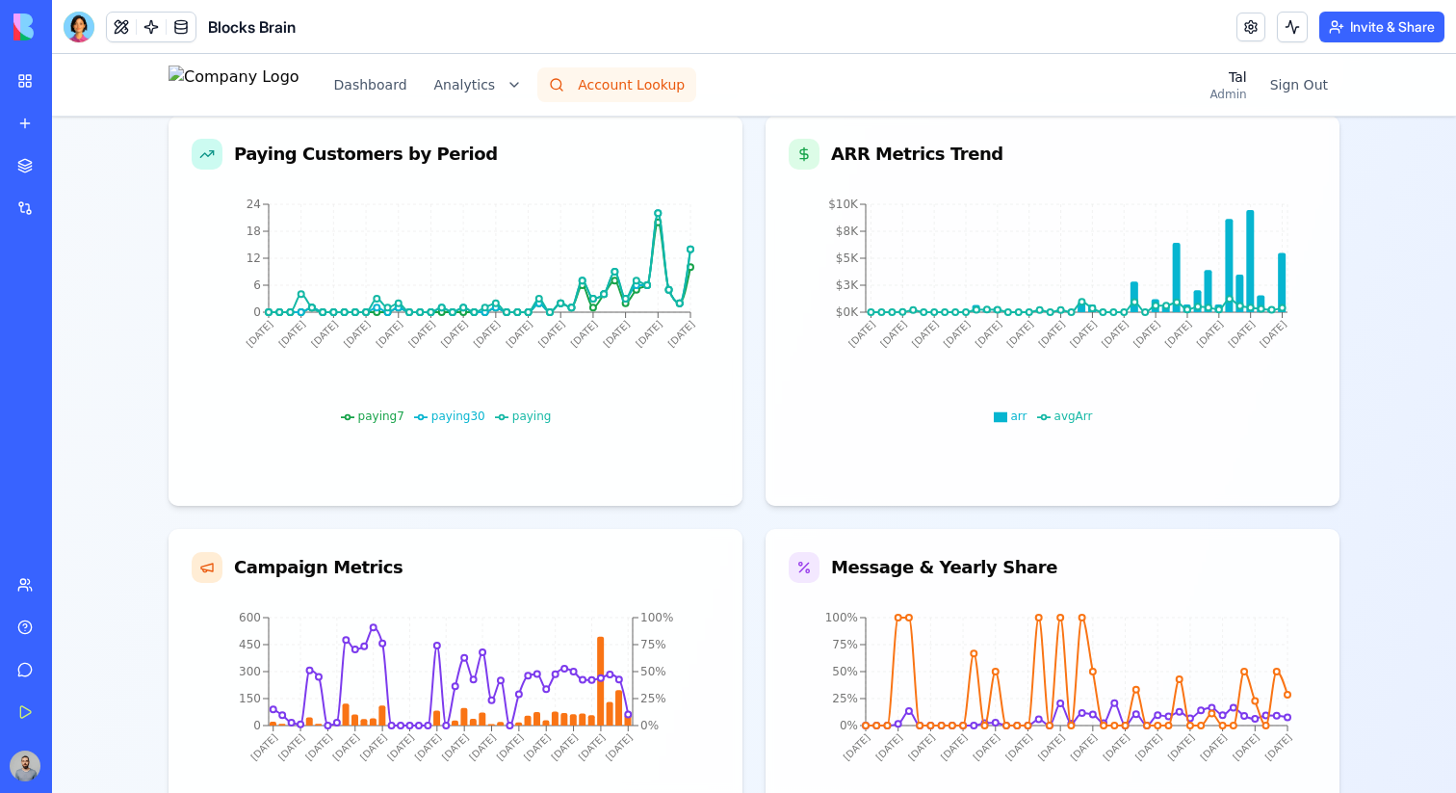
click at [696, 87] on button "Account Lookup" at bounding box center [616, 84] width 159 height 35
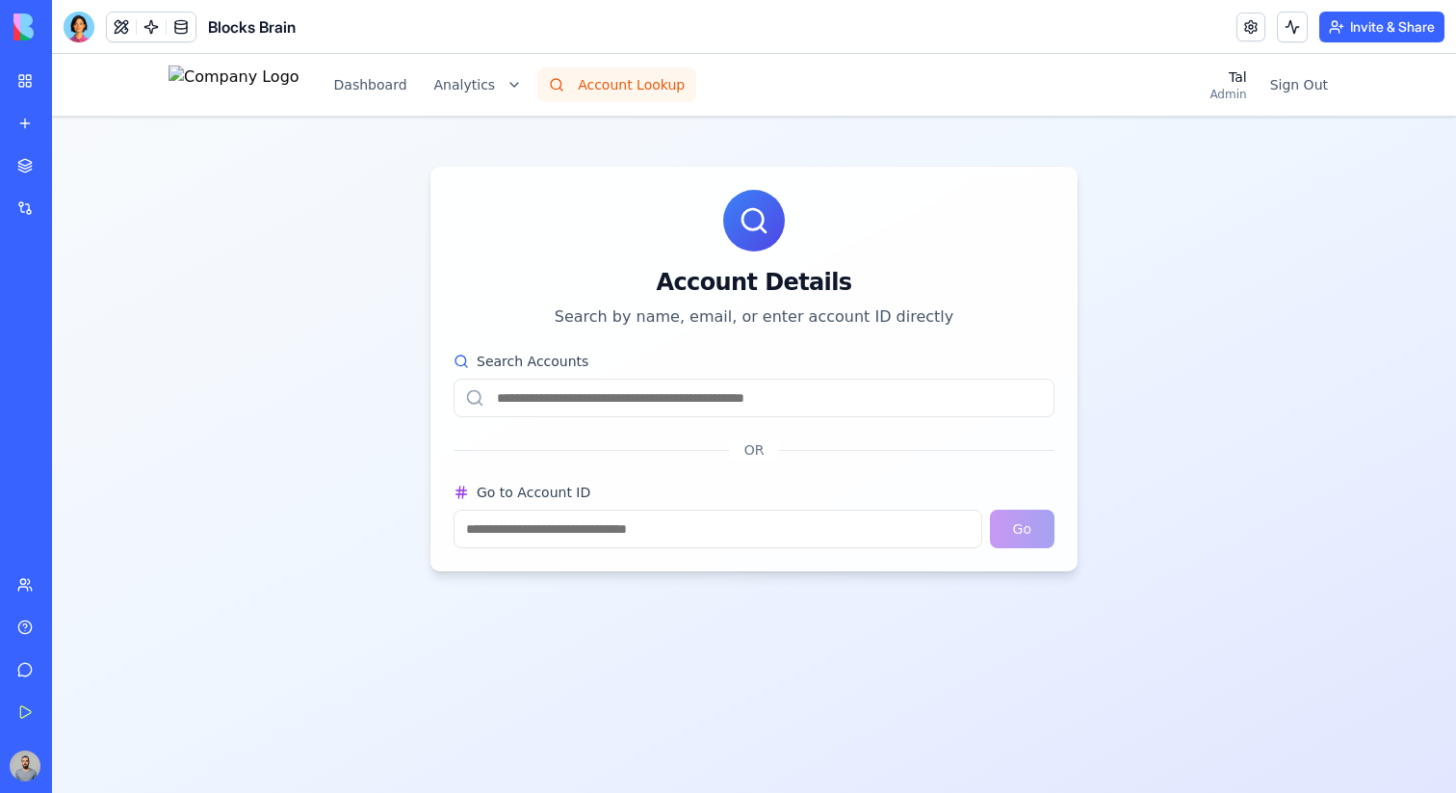
click at [658, 90] on button "Account Lookup" at bounding box center [616, 84] width 159 height 35
click at [72, 760] on button "Upgrade" at bounding box center [88, 765] width 72 height 31
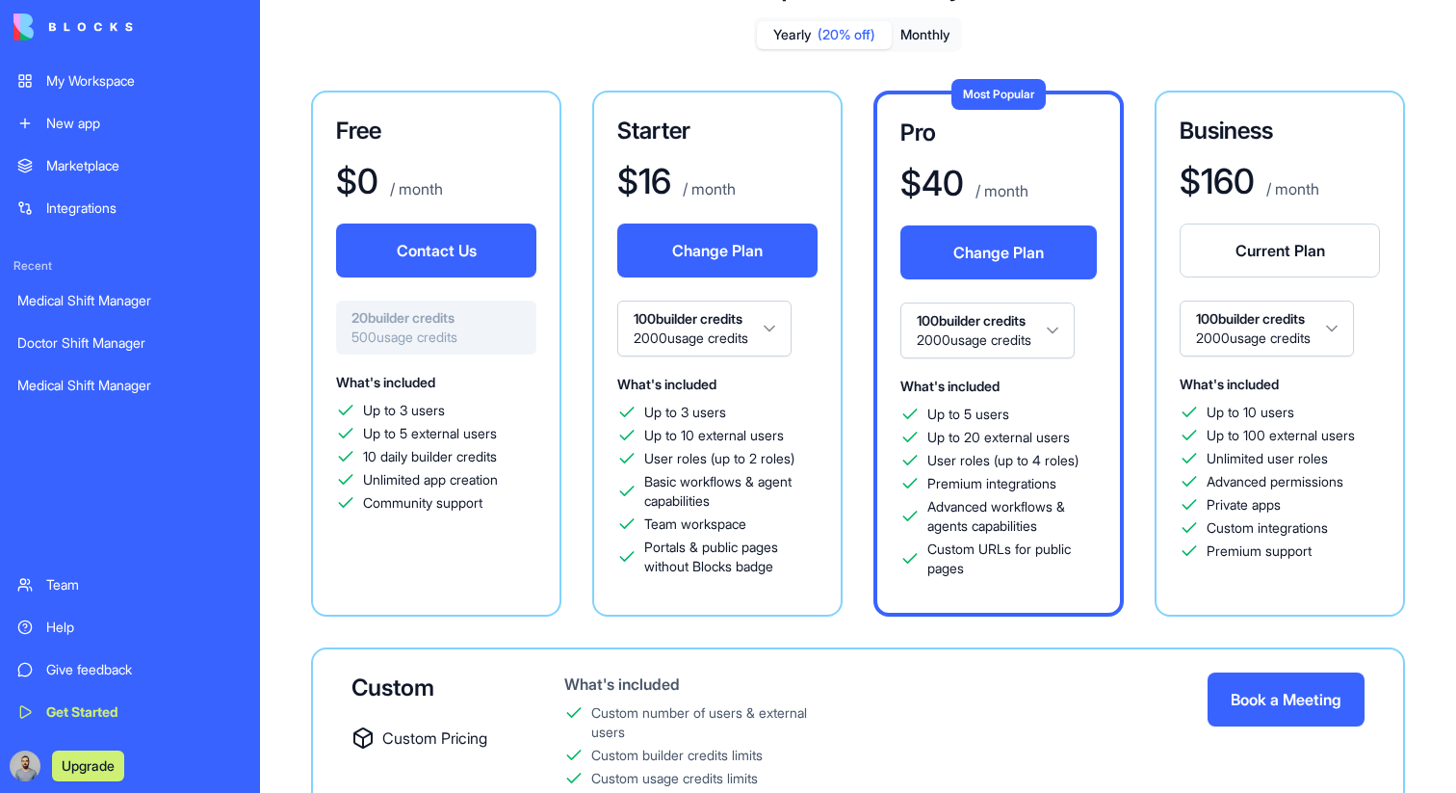
scroll to position [267, 0]
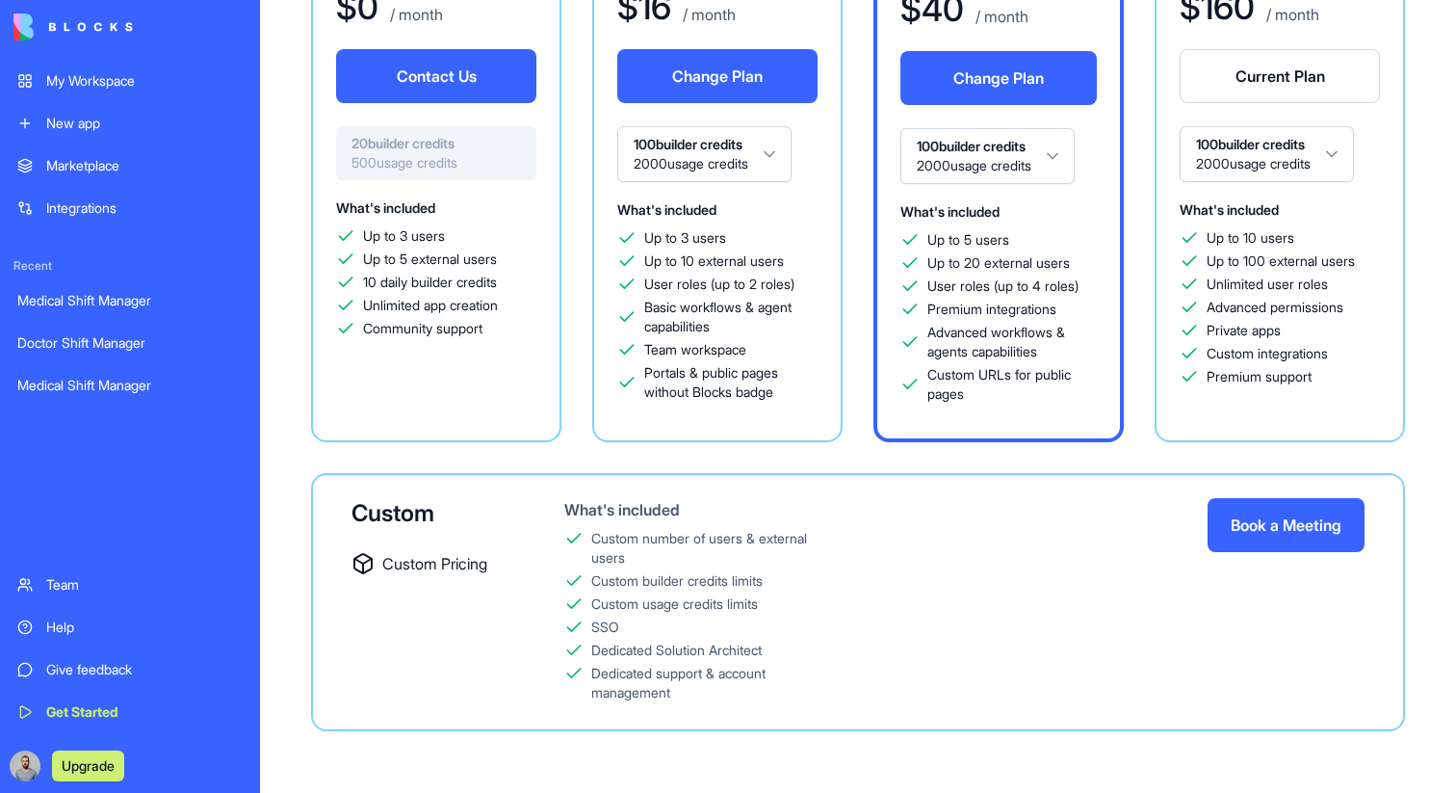
click at [1239, 511] on button "Book a Meeting" at bounding box center [1286, 525] width 157 height 54
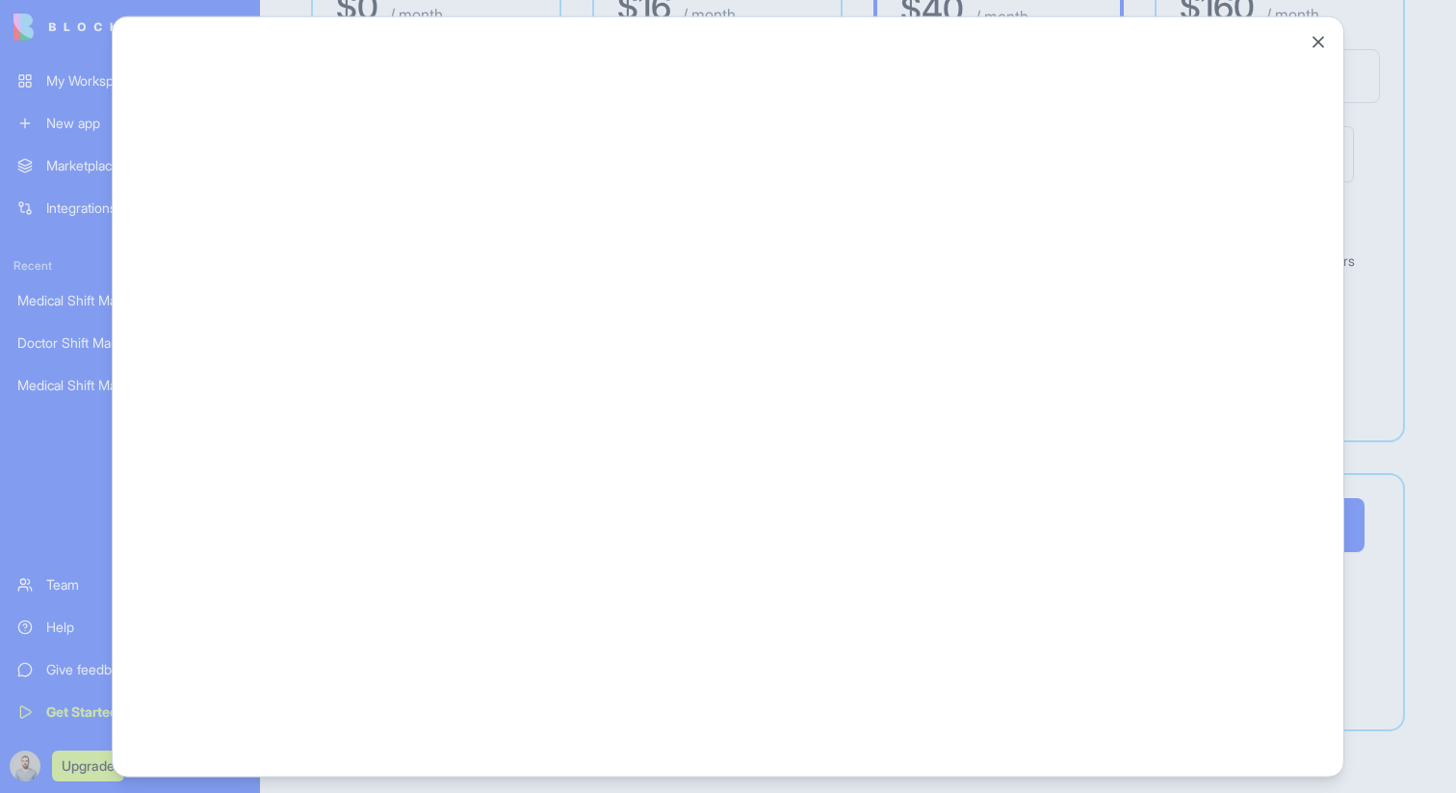
scroll to position [0, 0]
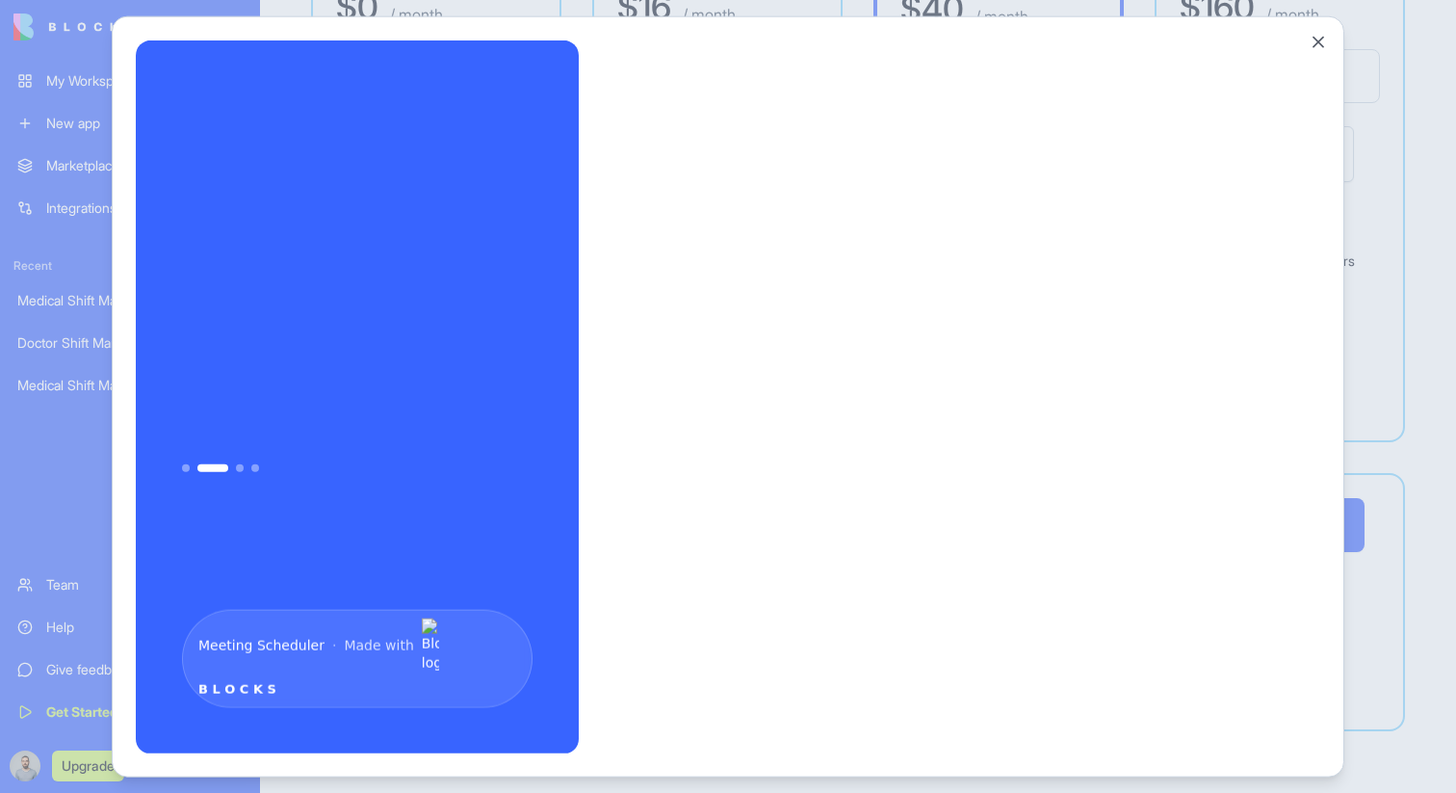
click at [1413, 45] on div at bounding box center [728, 396] width 1456 height 793
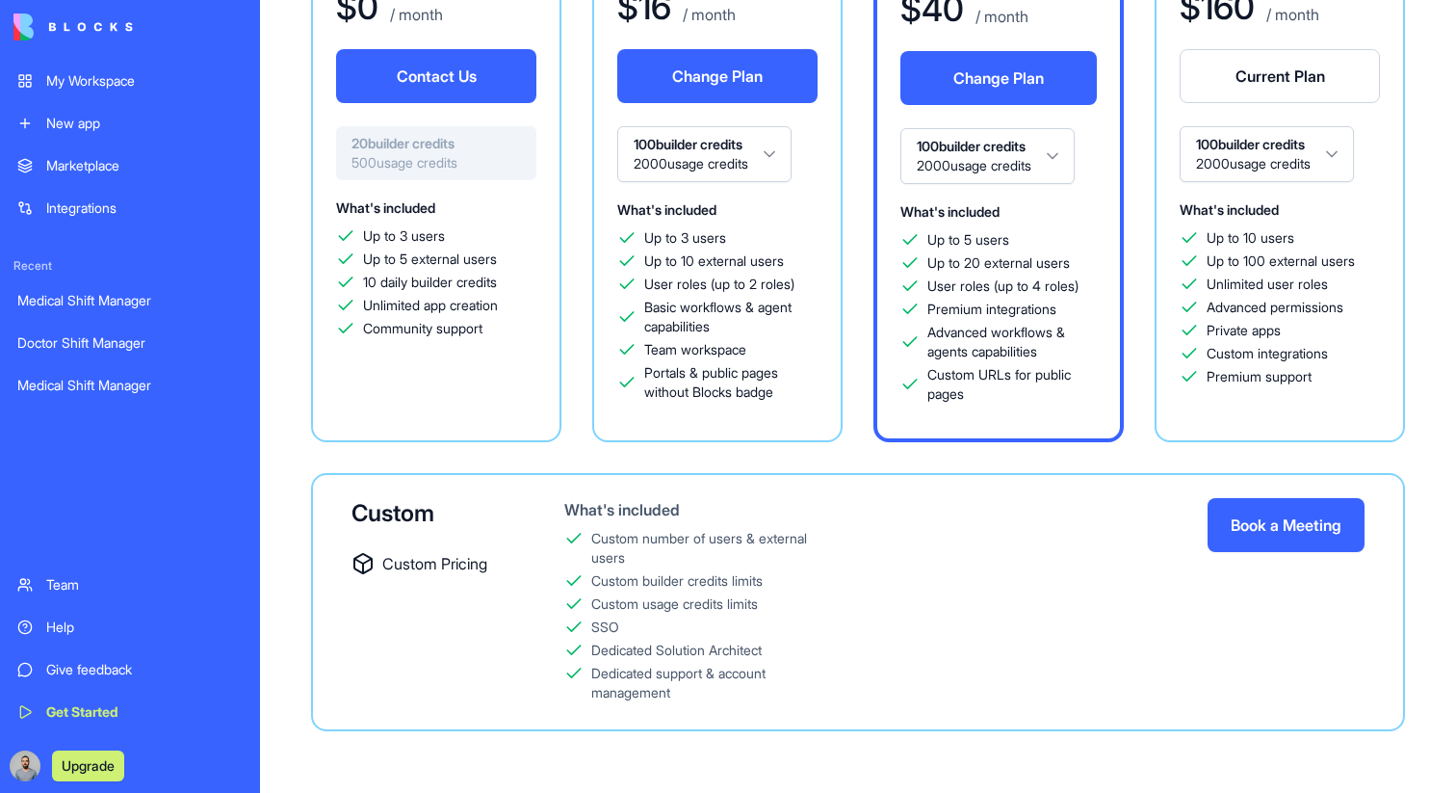
click at [896, 573] on div "Custom Custom Pricing What's included Custom number of users & external users C…" at bounding box center [858, 602] width 1094 height 258
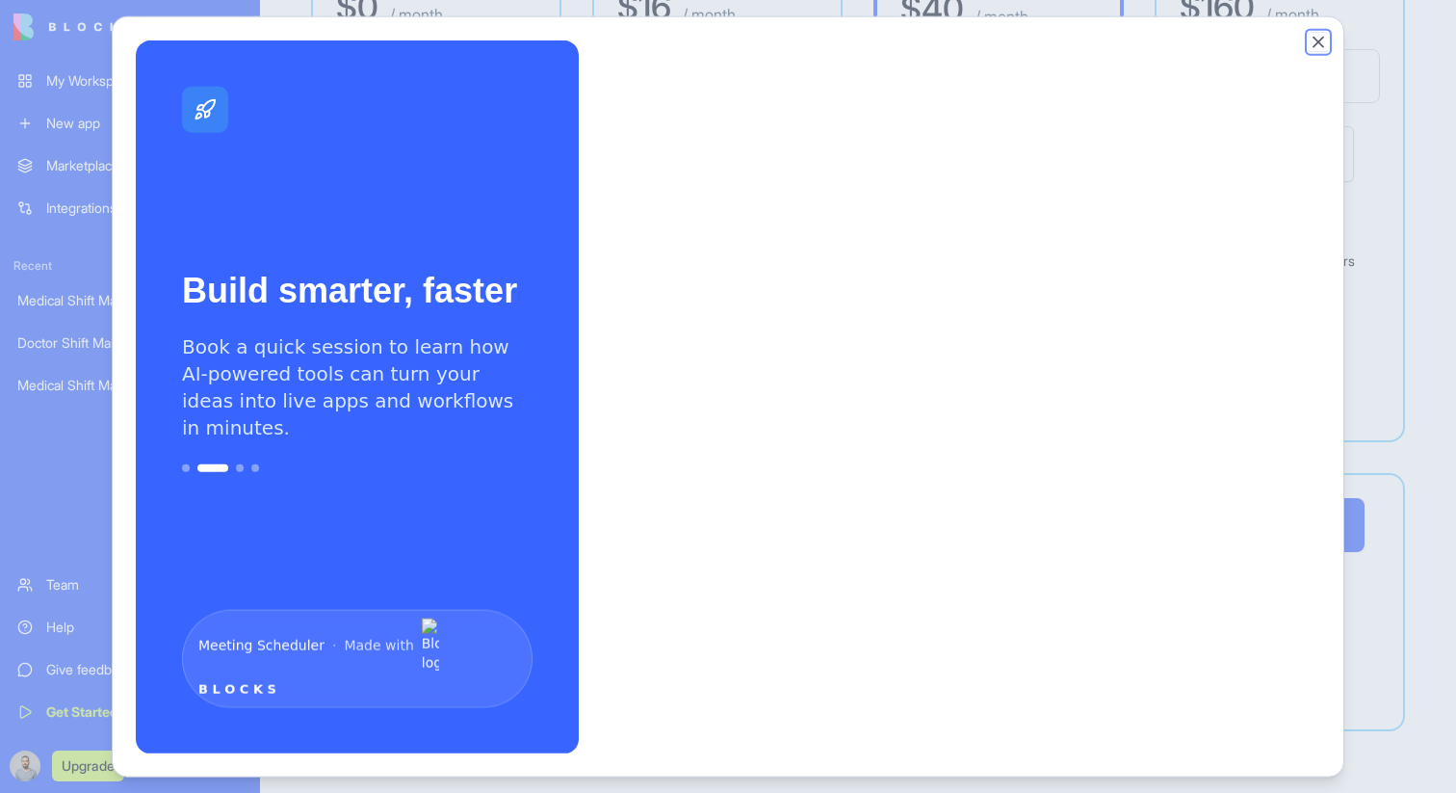
click at [1322, 46] on button "Close" at bounding box center [1318, 41] width 19 height 19
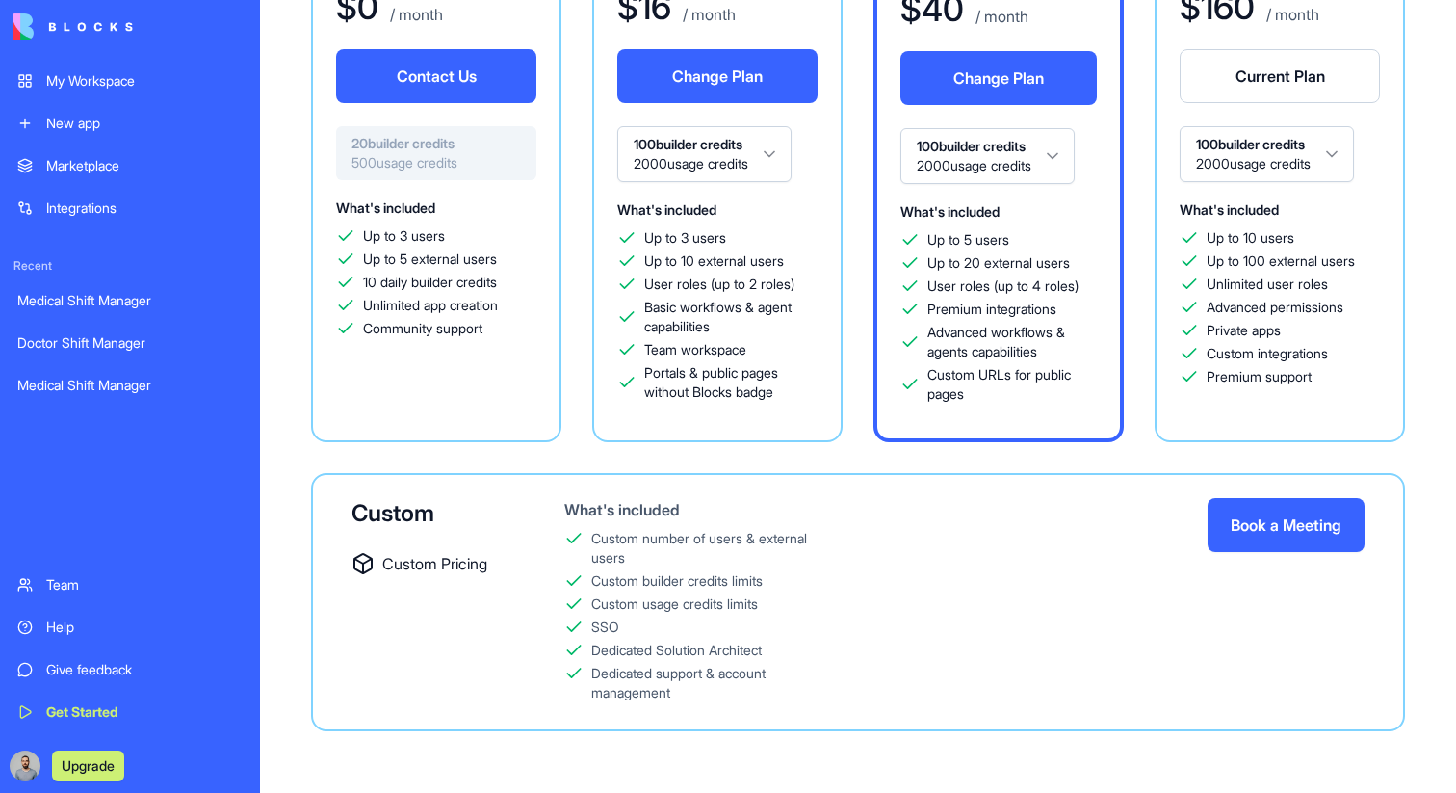
click at [1165, 362] on div "Business $ 160 / month Current Plan 100 builder credits 2000 usage credits What…" at bounding box center [1280, 179] width 250 height 526
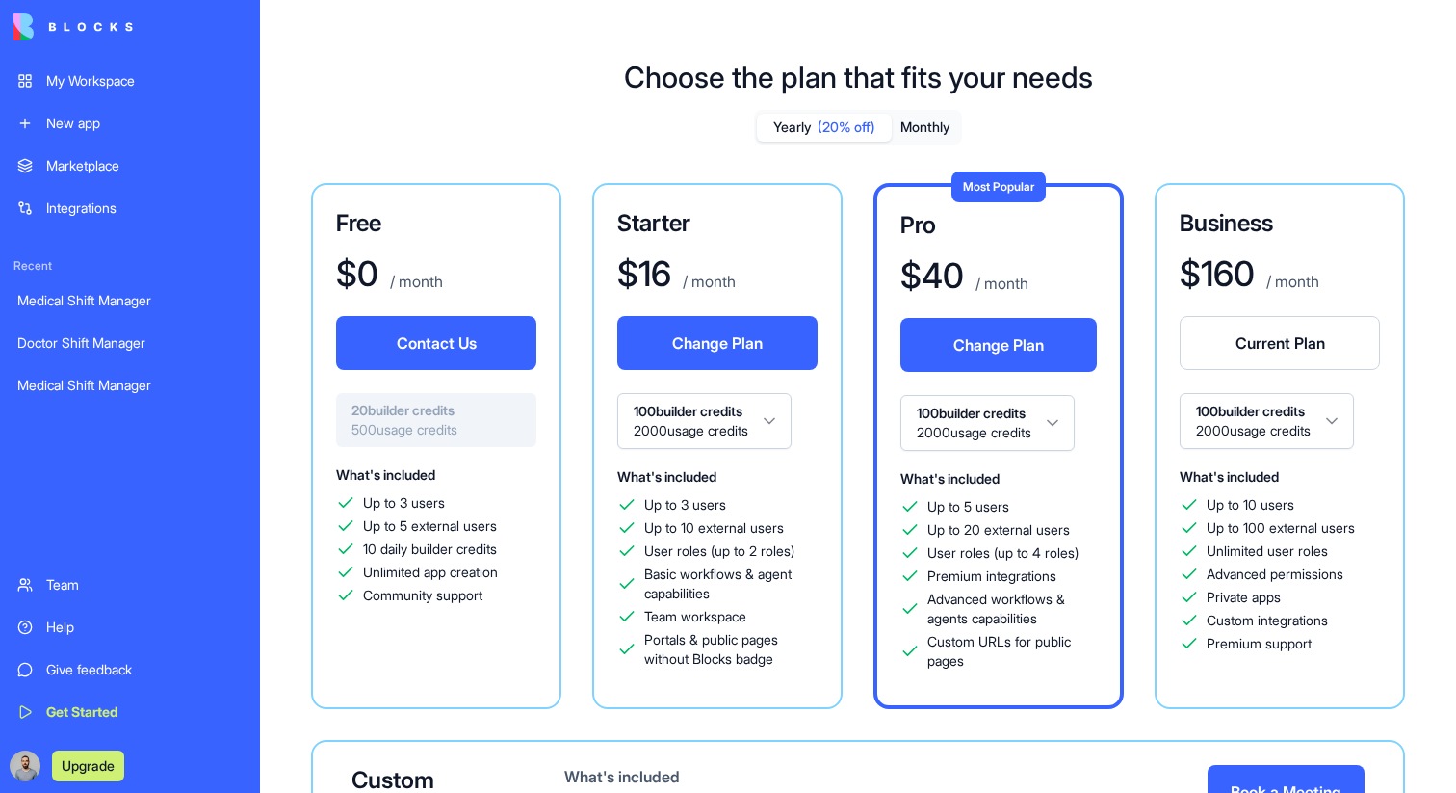
click at [57, 677] on div "Give feedback" at bounding box center [144, 669] width 196 height 19
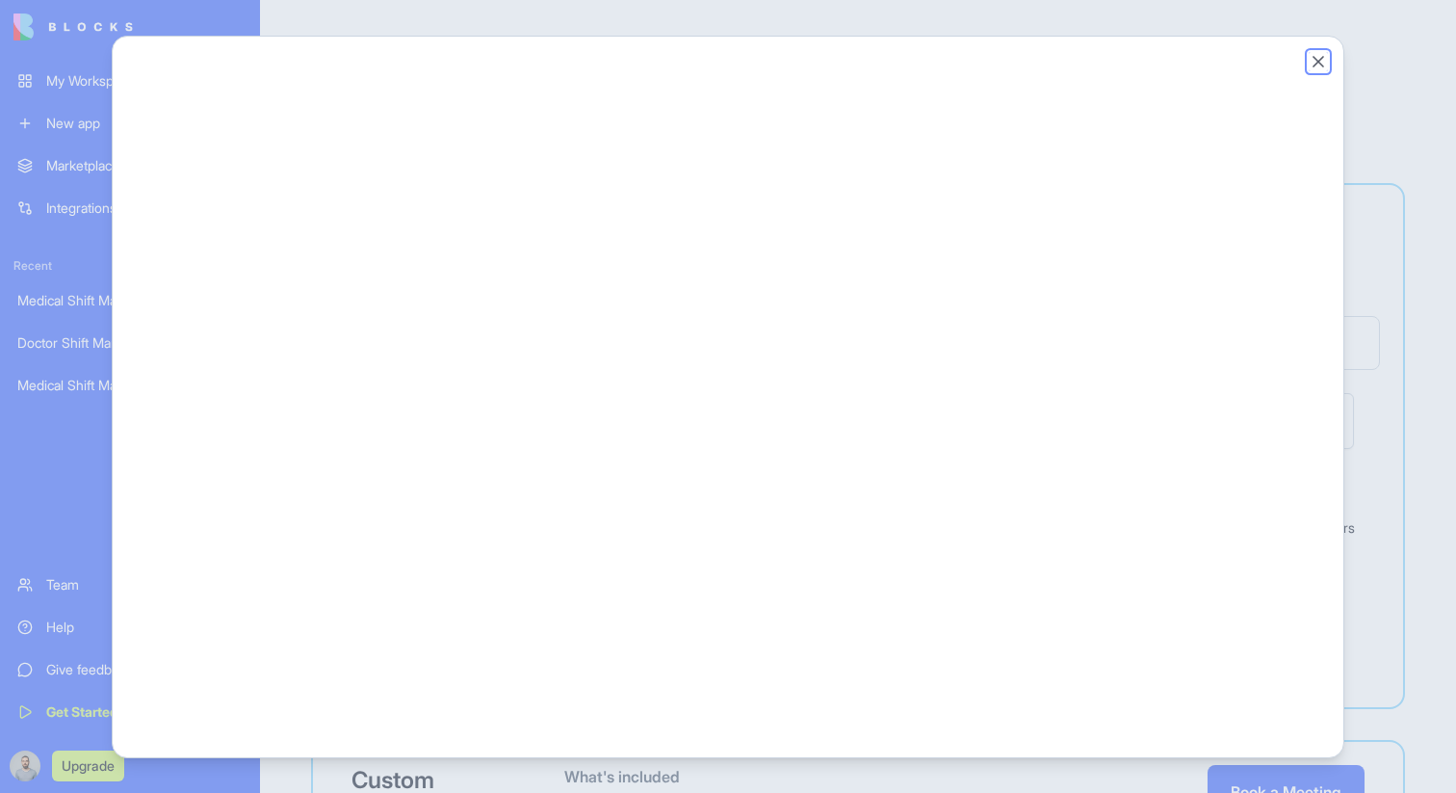
click at [1324, 56] on button "Close" at bounding box center [1318, 61] width 19 height 19
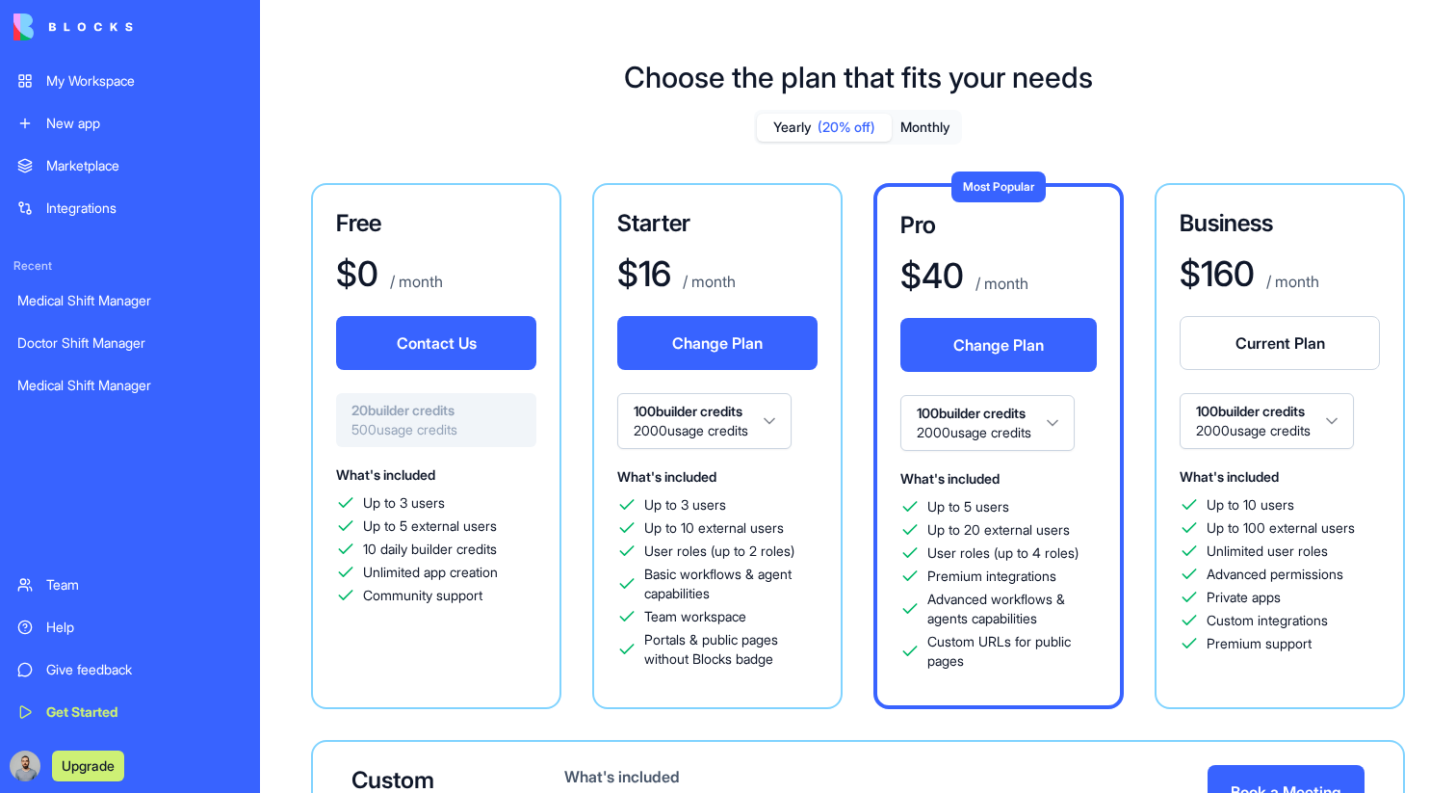
click at [149, 630] on div "Help" at bounding box center [144, 626] width 196 height 19
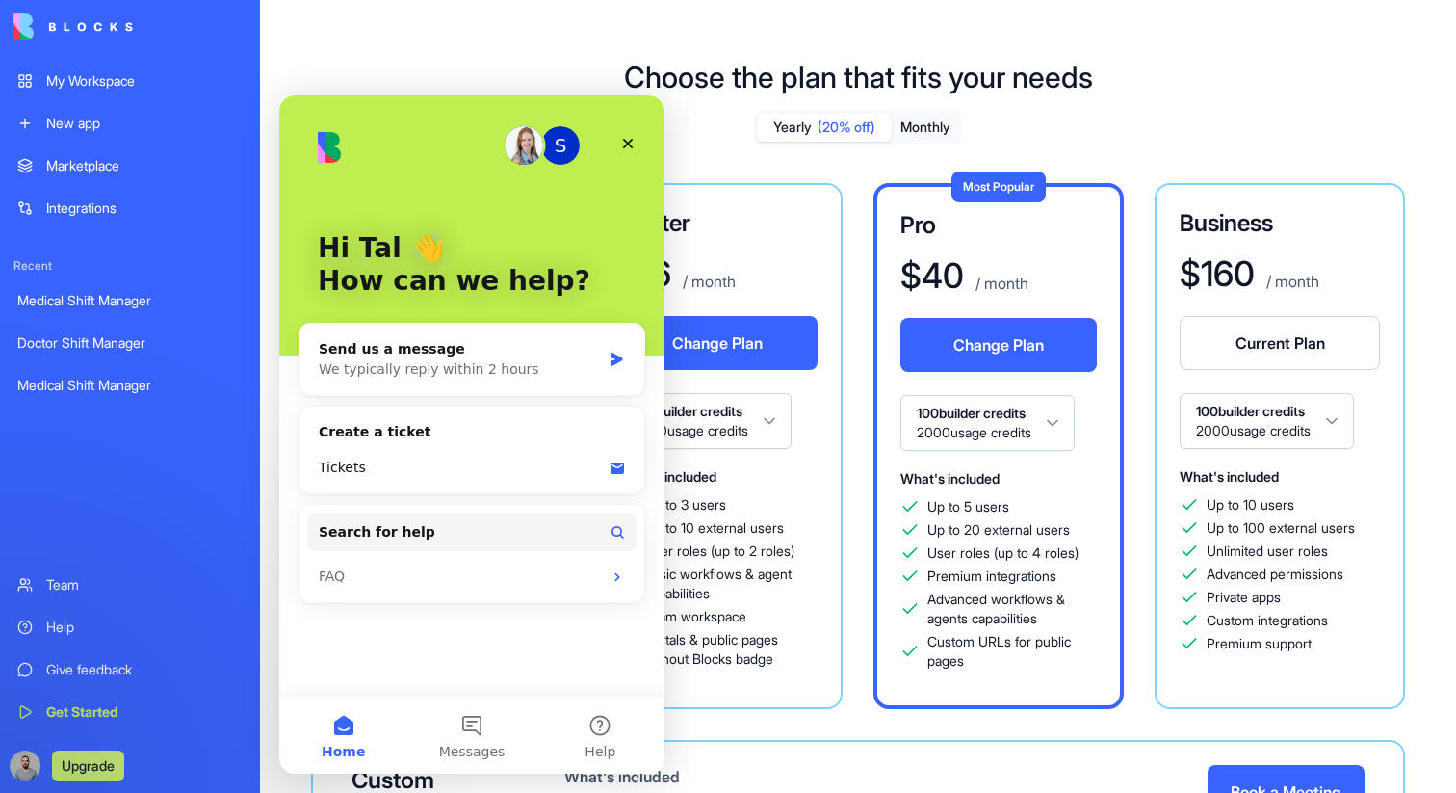
click at [165, 635] on div "Help" at bounding box center [144, 626] width 196 height 19
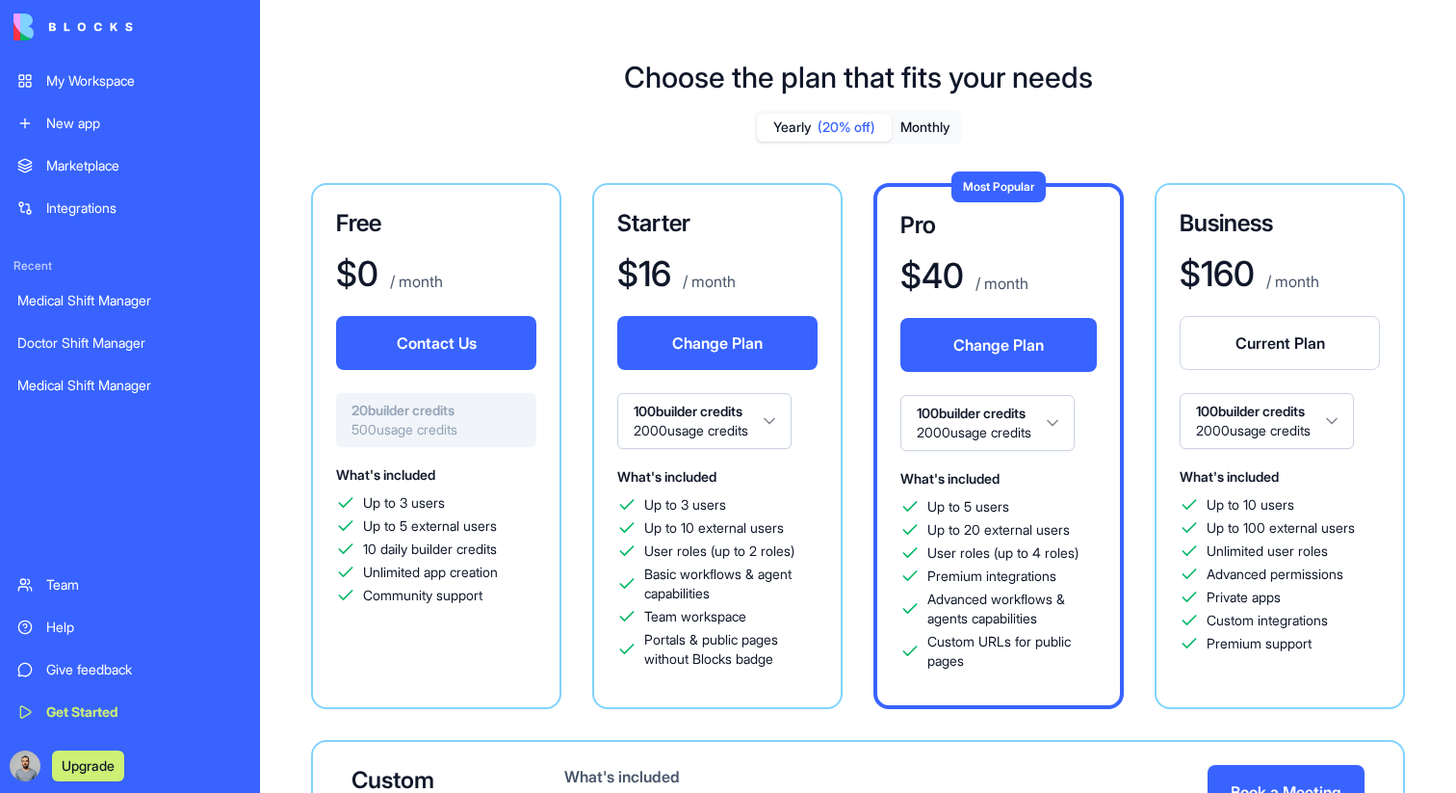
click at [162, 641] on link "Help" at bounding box center [130, 627] width 248 height 39
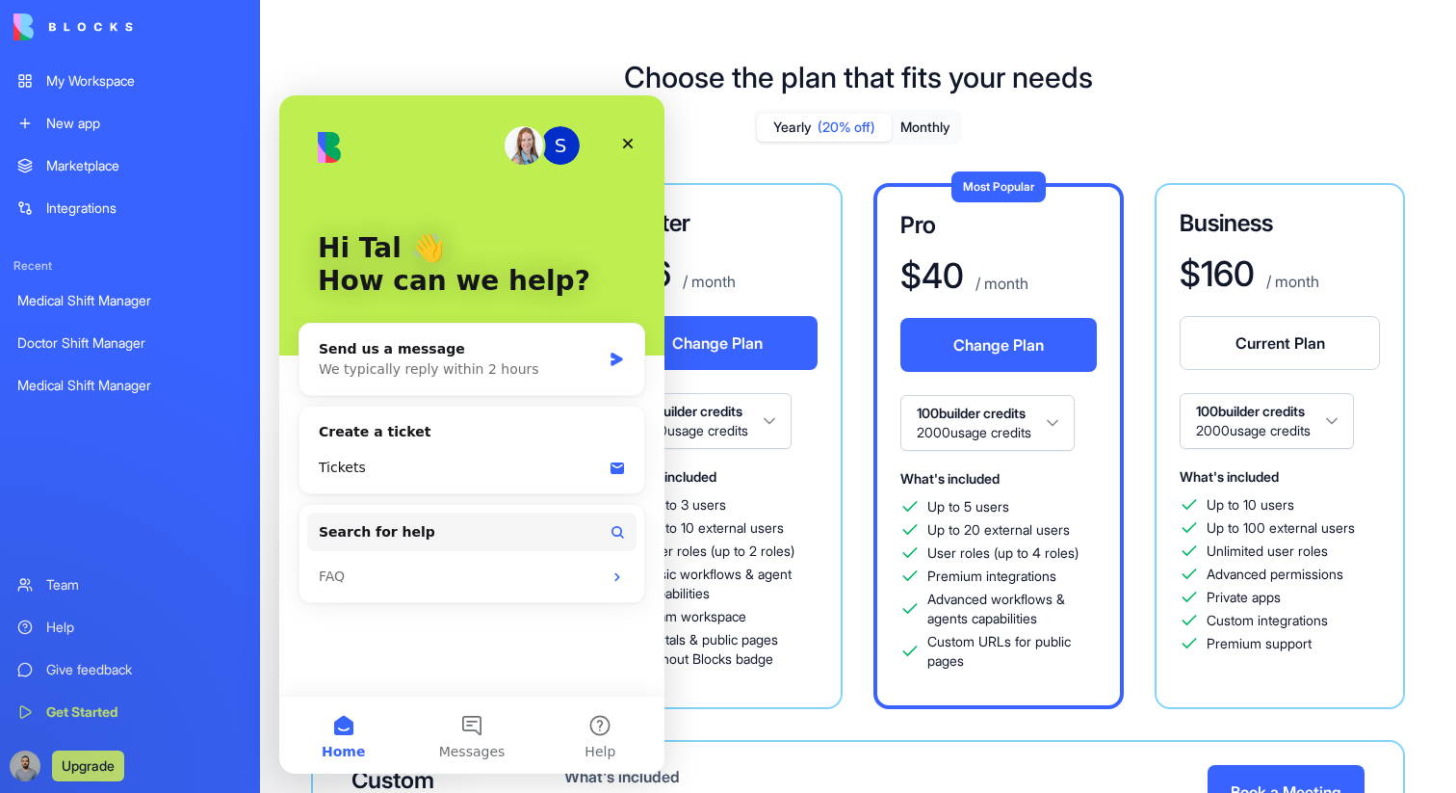
click at [187, 623] on div "Help" at bounding box center [144, 626] width 196 height 19
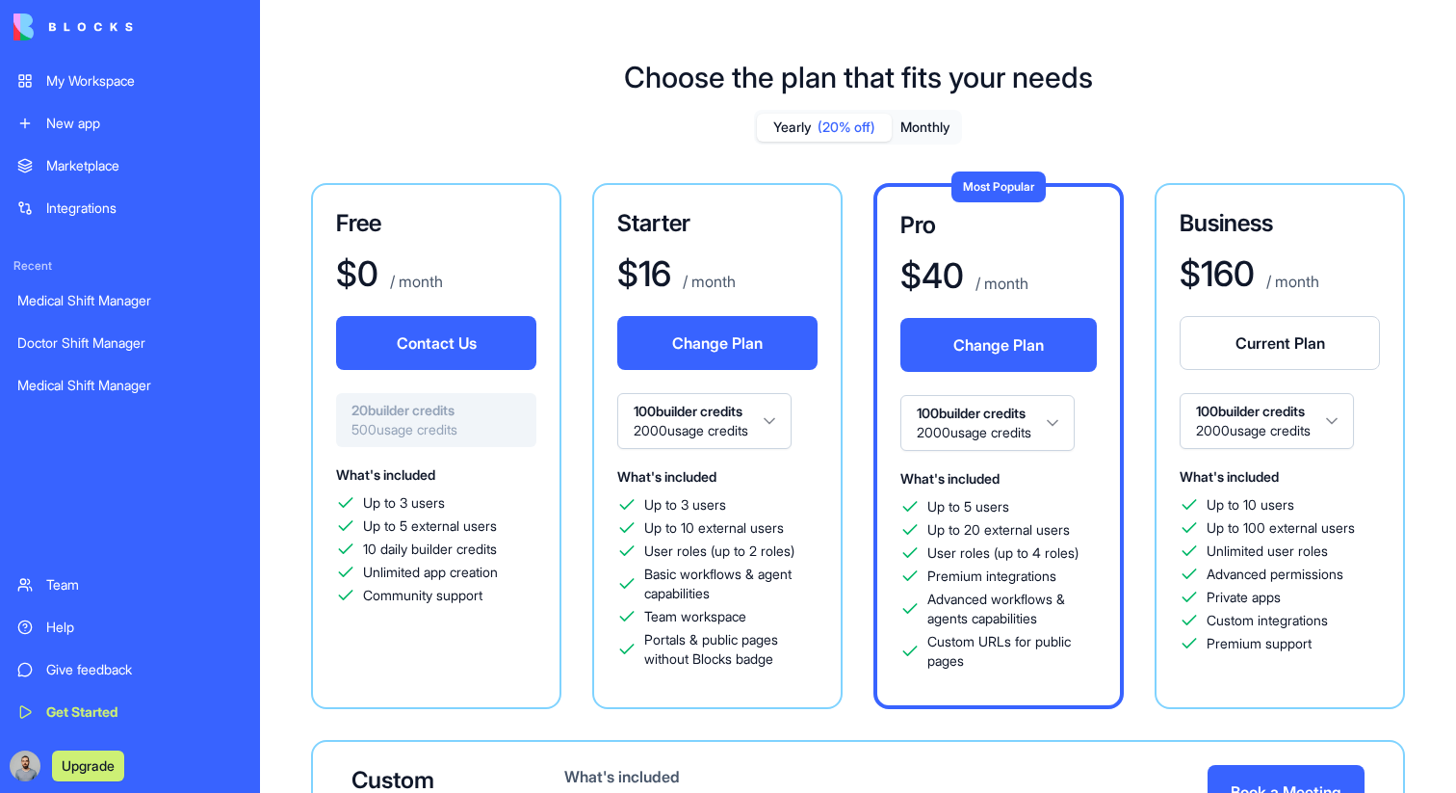
click at [39, 628] on link "Help" at bounding box center [130, 627] width 248 height 39
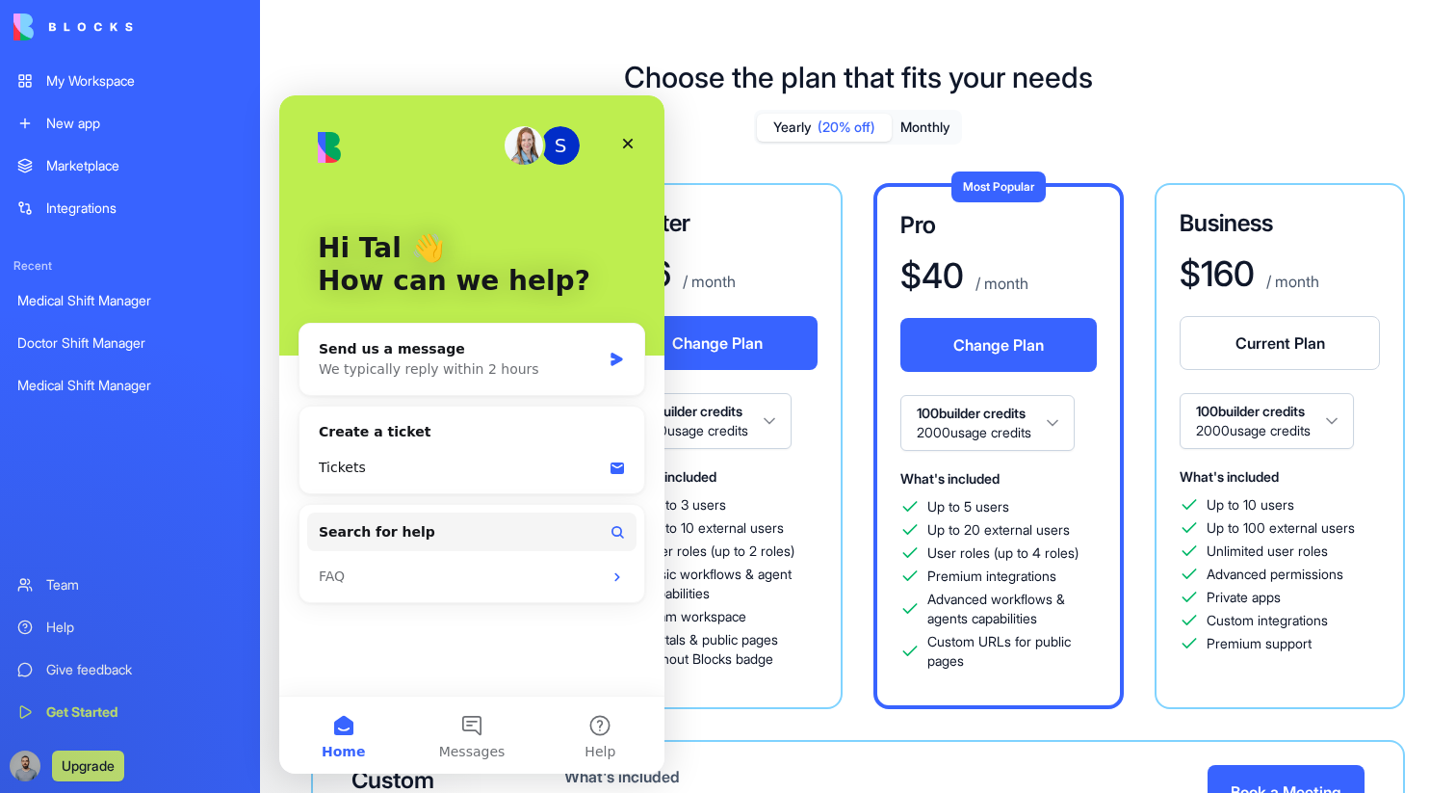
click at [51, 641] on link "Help" at bounding box center [130, 627] width 248 height 39
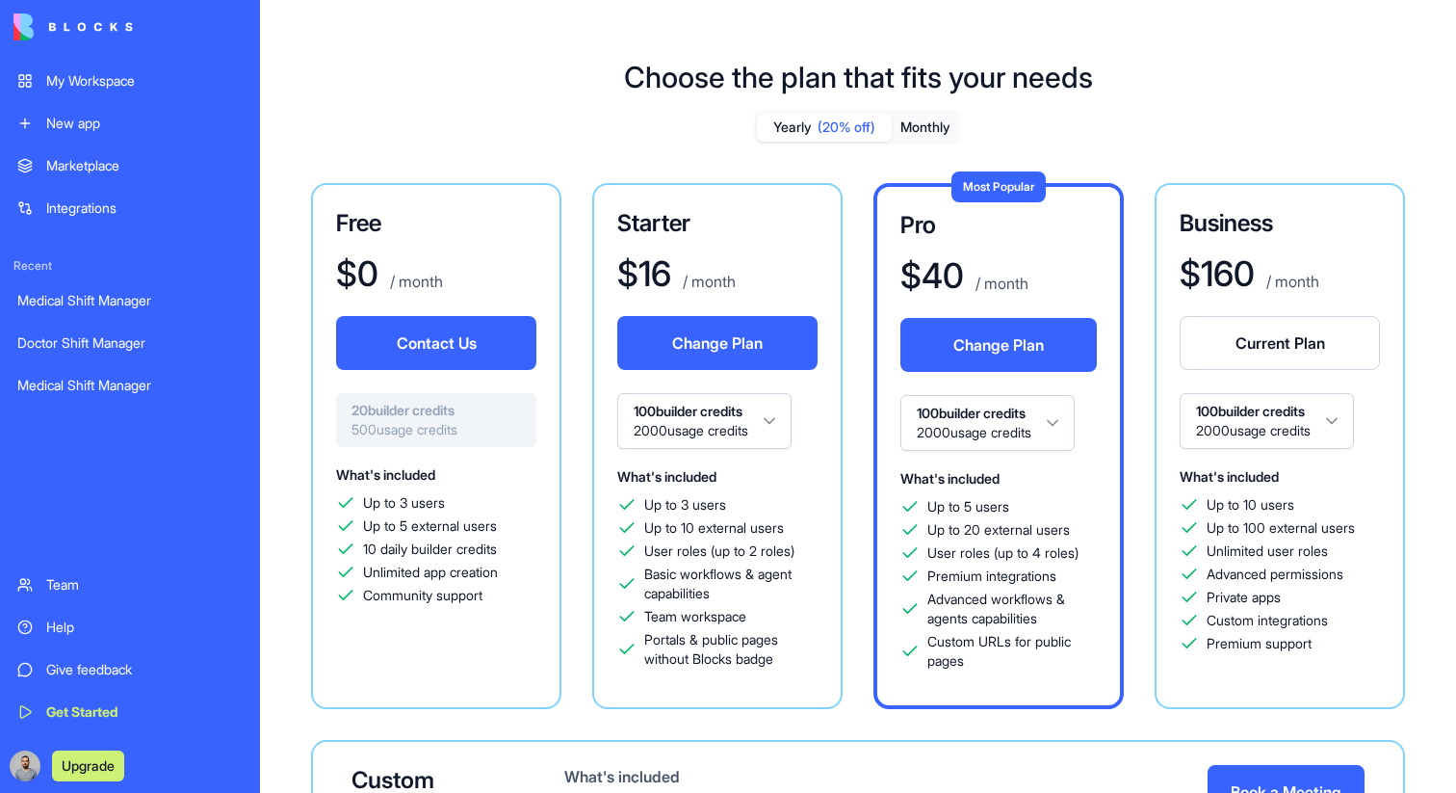
click at [62, 638] on link "Help" at bounding box center [130, 627] width 248 height 39
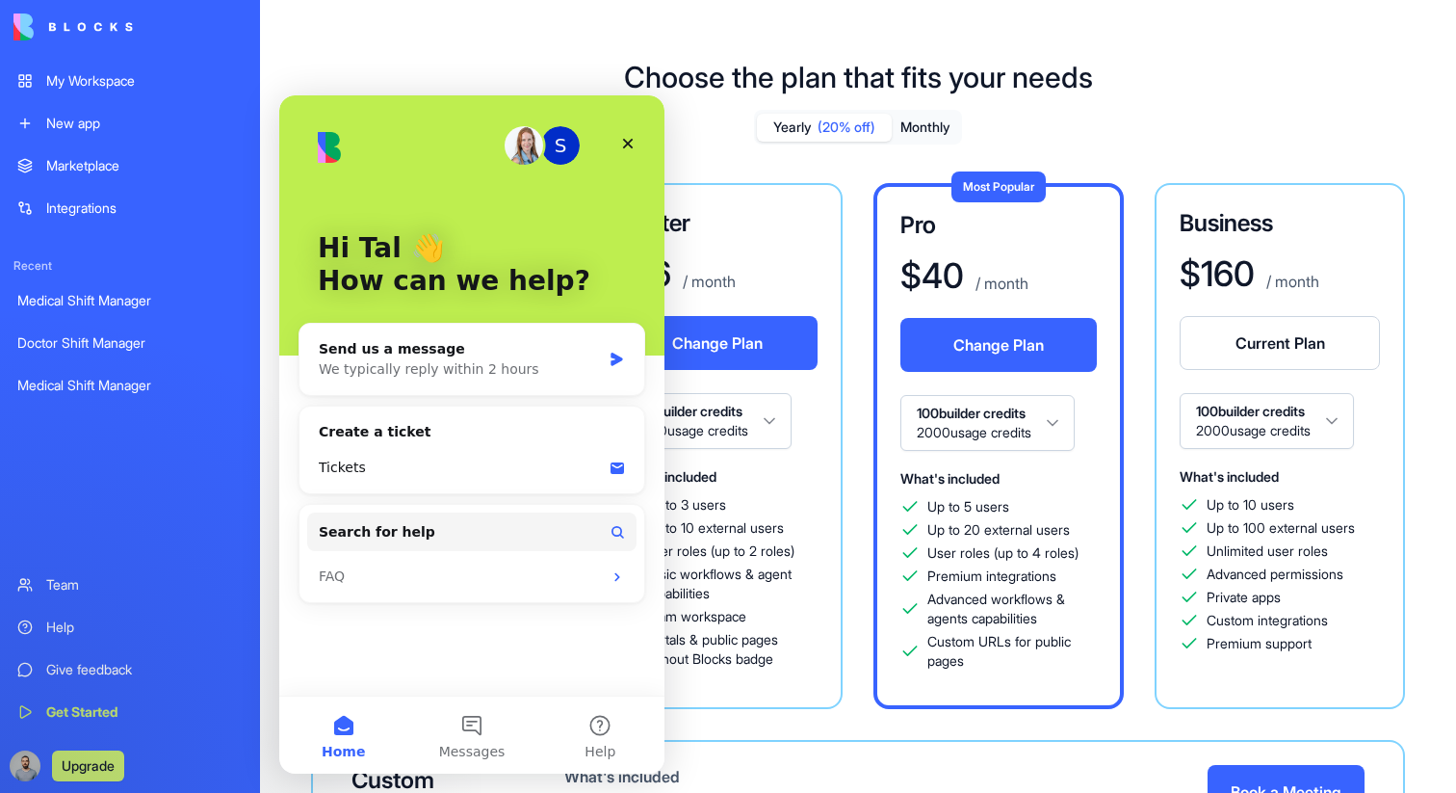
click at [84, 617] on div "Help" at bounding box center [144, 626] width 196 height 19
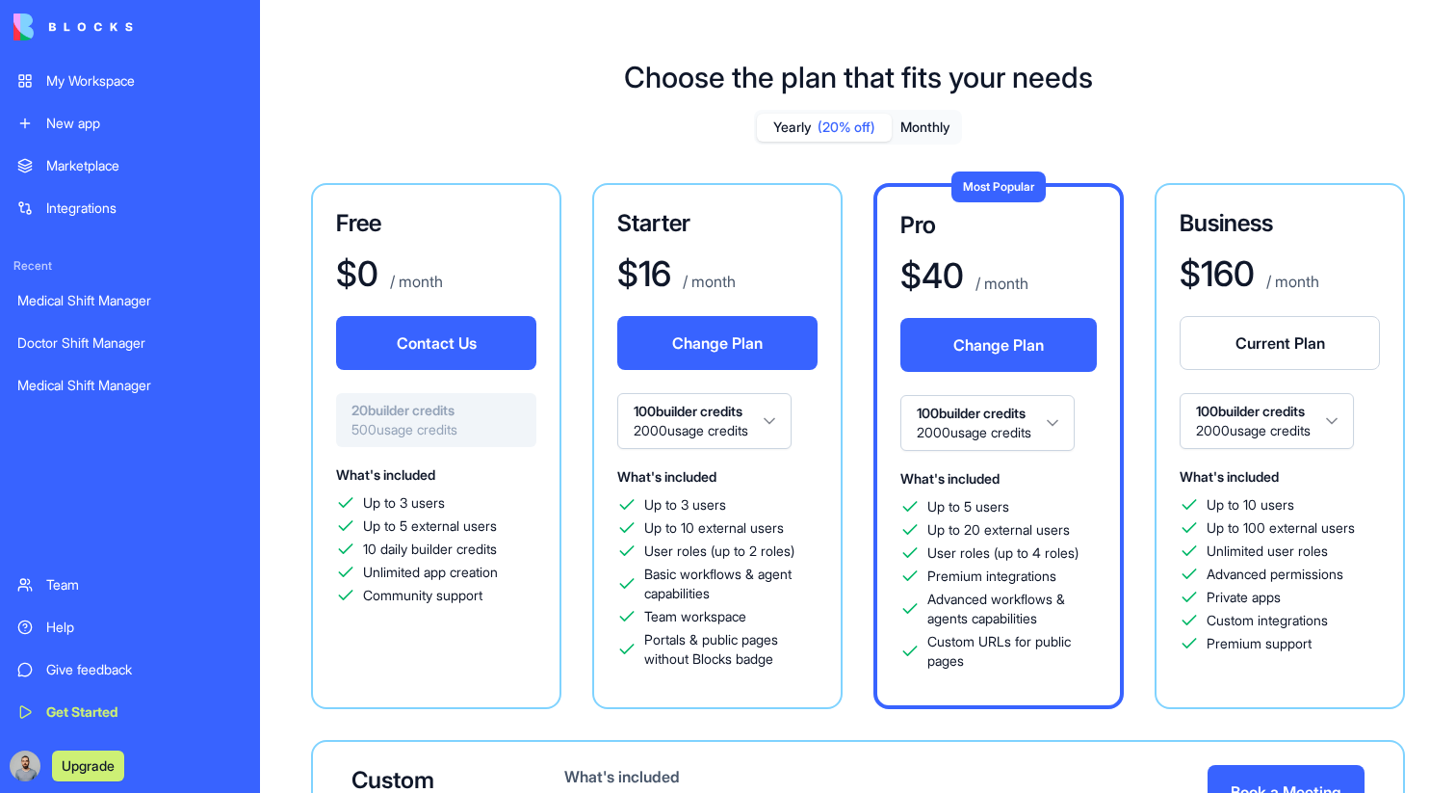
click at [88, 622] on div "Help" at bounding box center [144, 626] width 196 height 19
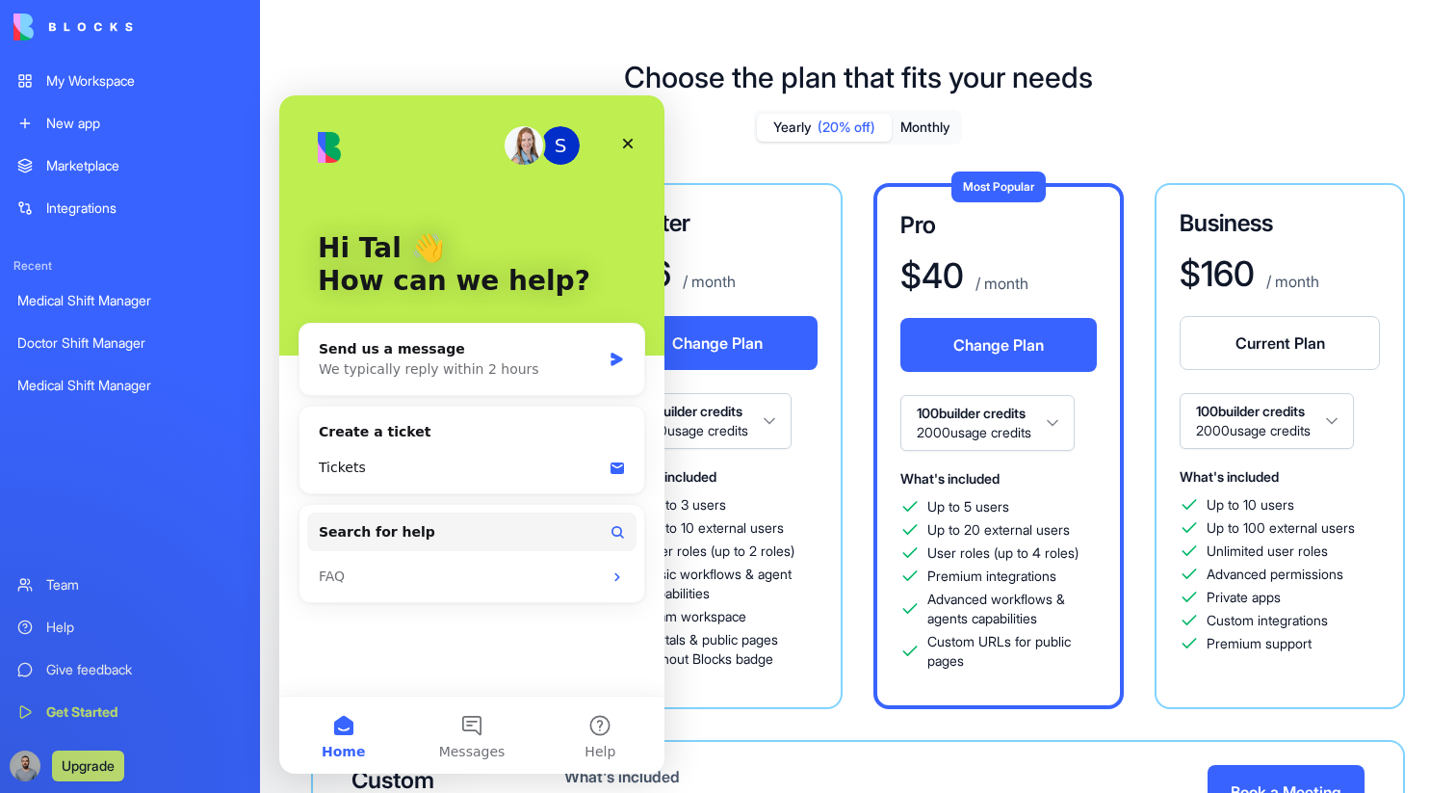
click at [1415, 712] on div "Choose the plan that fits your needs Yearly (20% off) Monthly Free $ 0 / month …" at bounding box center [858, 544] width 1196 height 1031
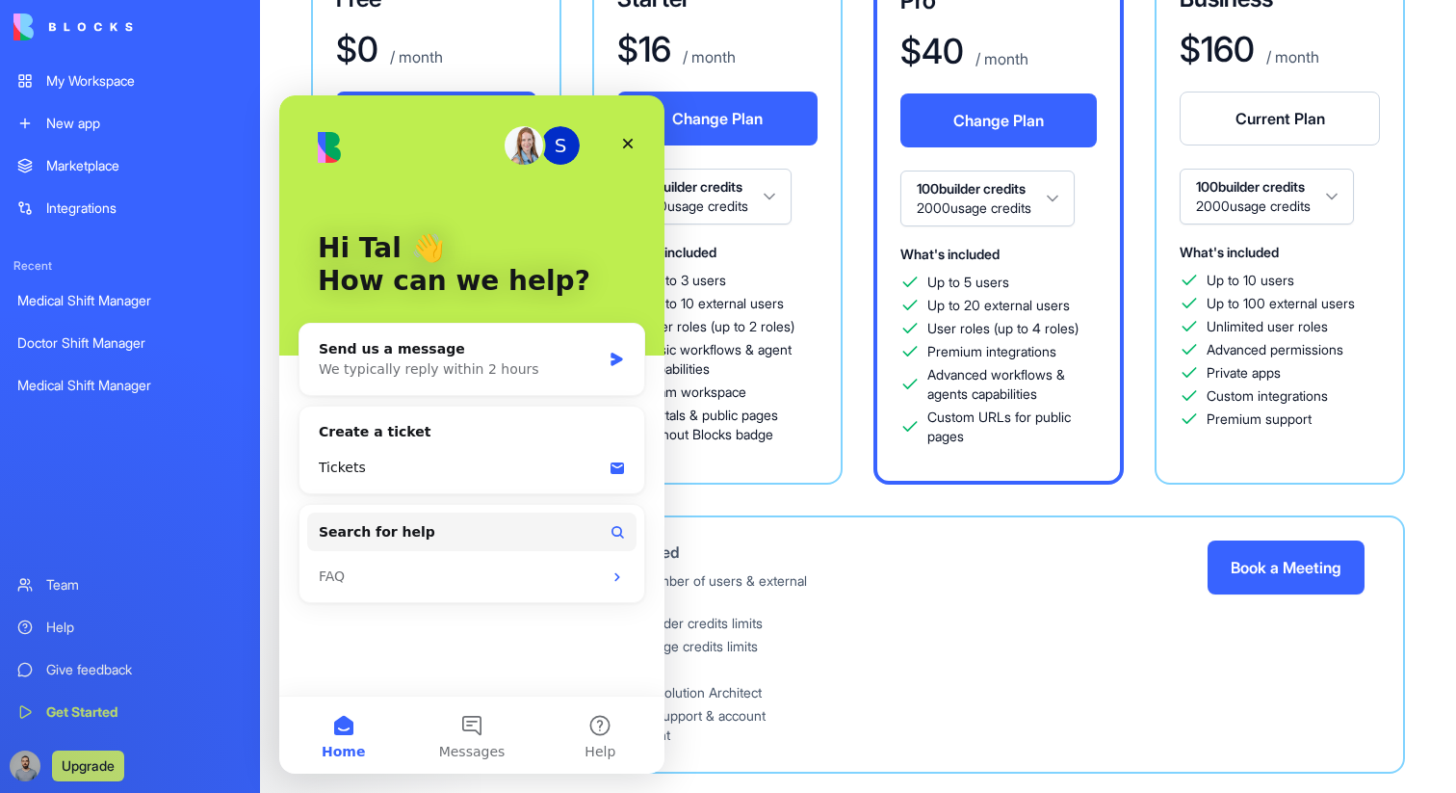
scroll to position [267, 0]
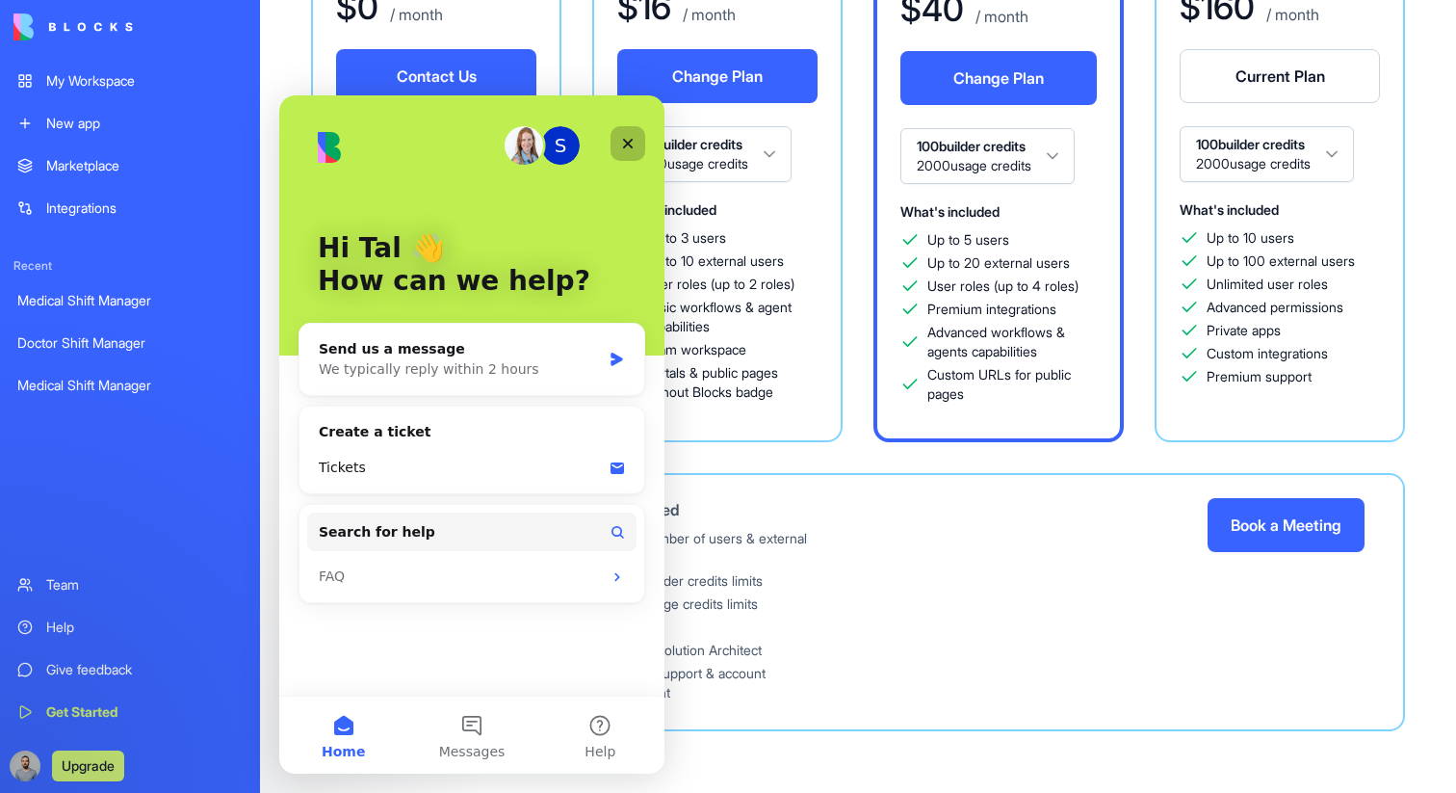
click at [639, 154] on div "Close" at bounding box center [628, 143] width 35 height 35
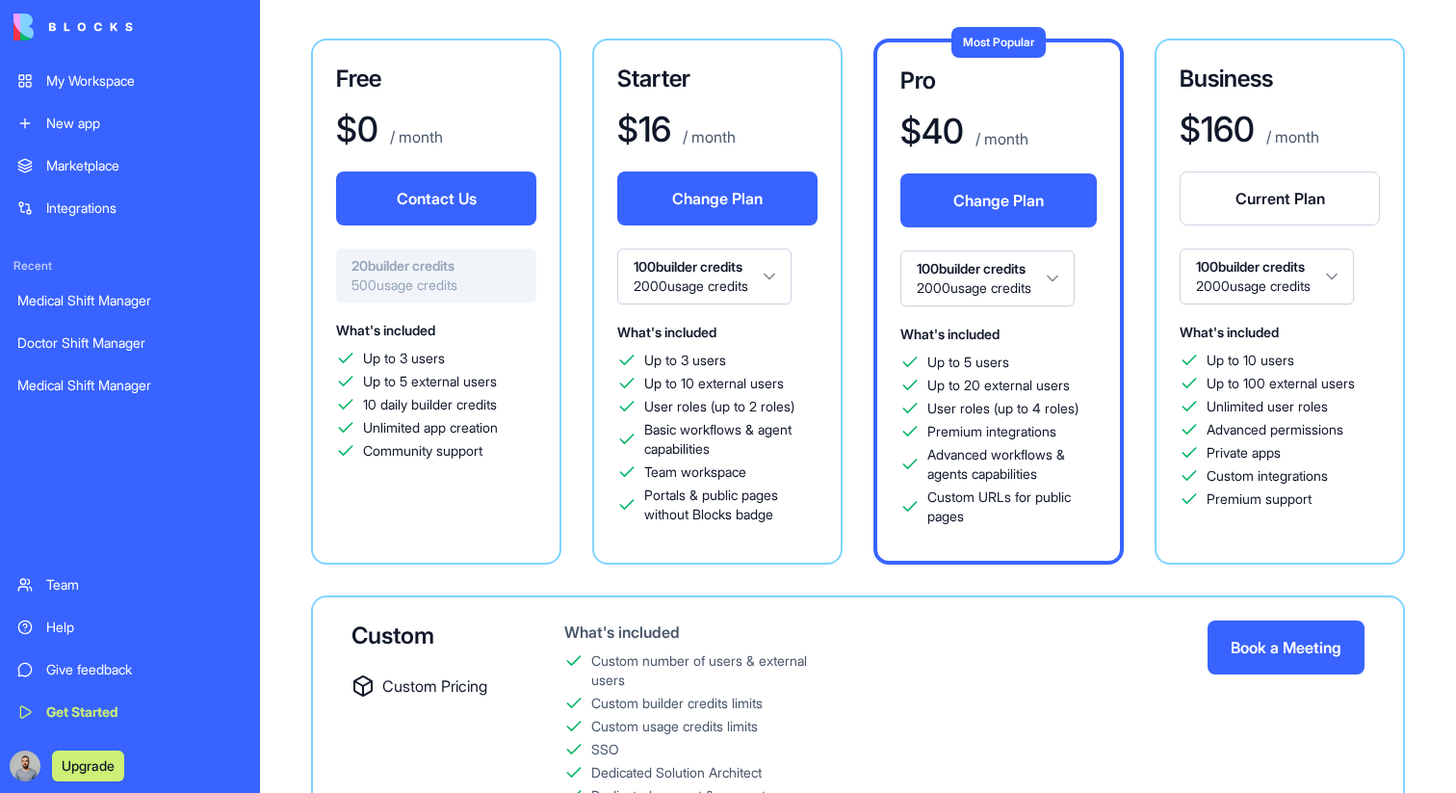
scroll to position [0, 0]
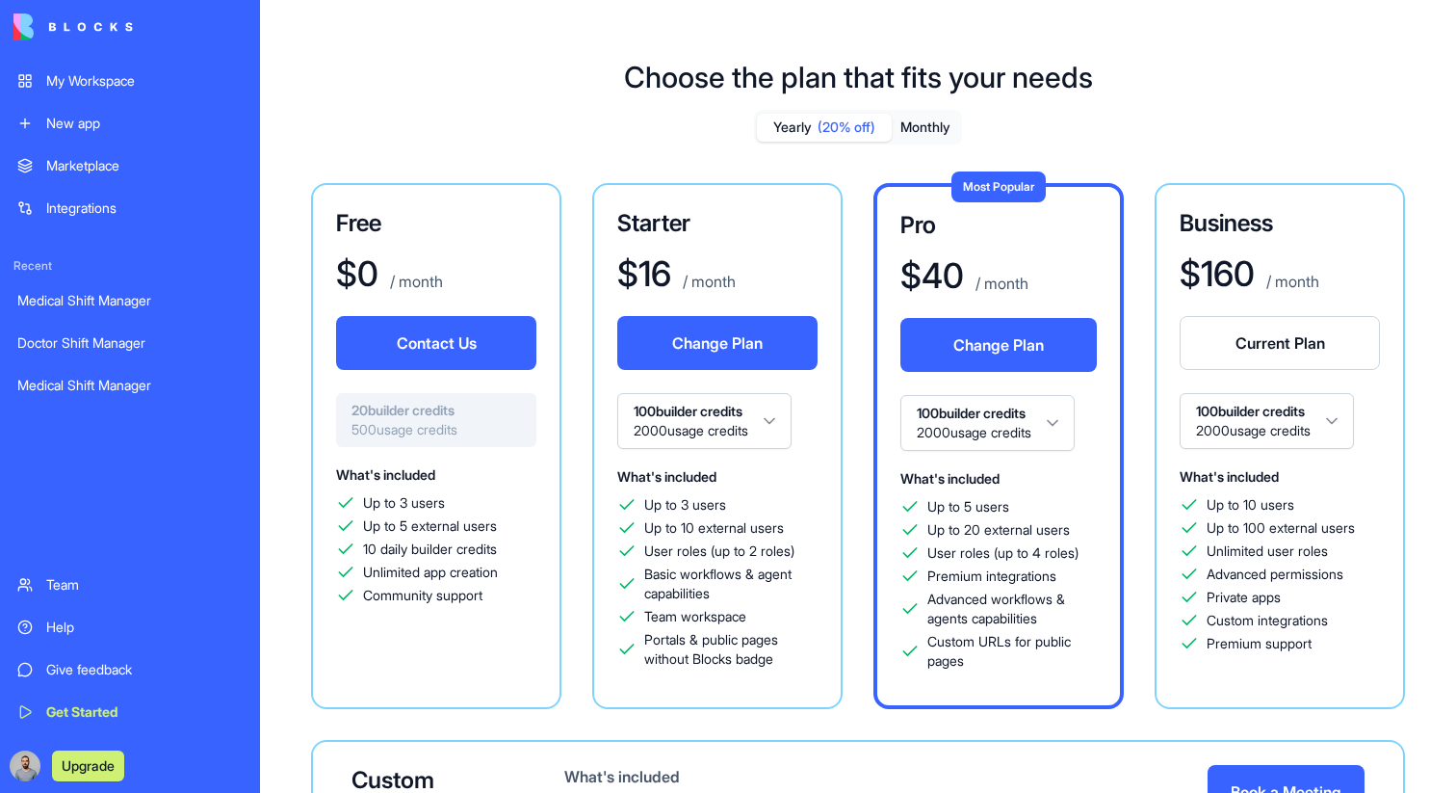
click at [729, 424] on html "My Workspace New app Marketplace Integrations Recent Medical Shift Manager Doct…" at bounding box center [728, 396] width 1456 height 793
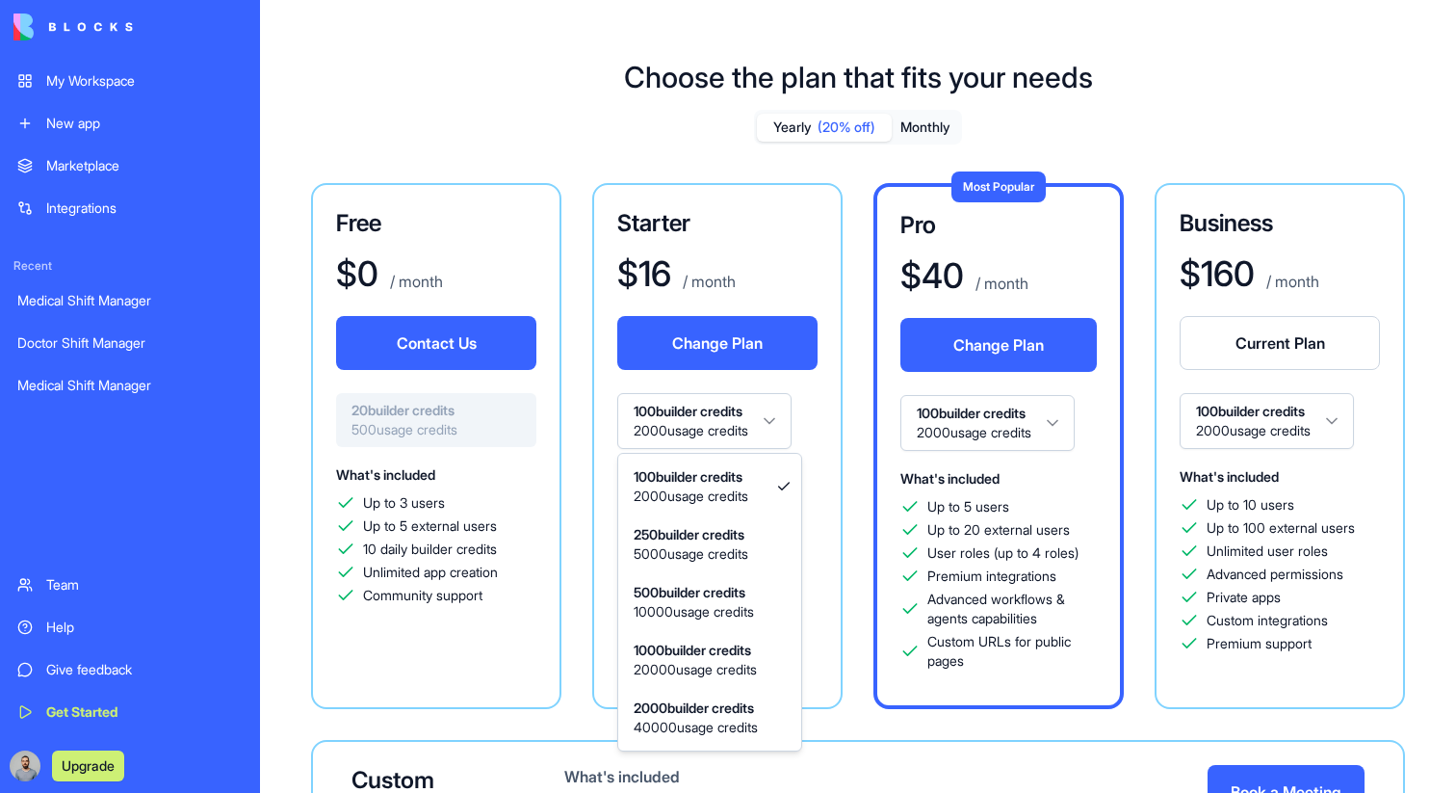
click at [838, 506] on html "My Workspace New app Marketplace Integrations Recent Medical Shift Manager Doct…" at bounding box center [728, 396] width 1456 height 793
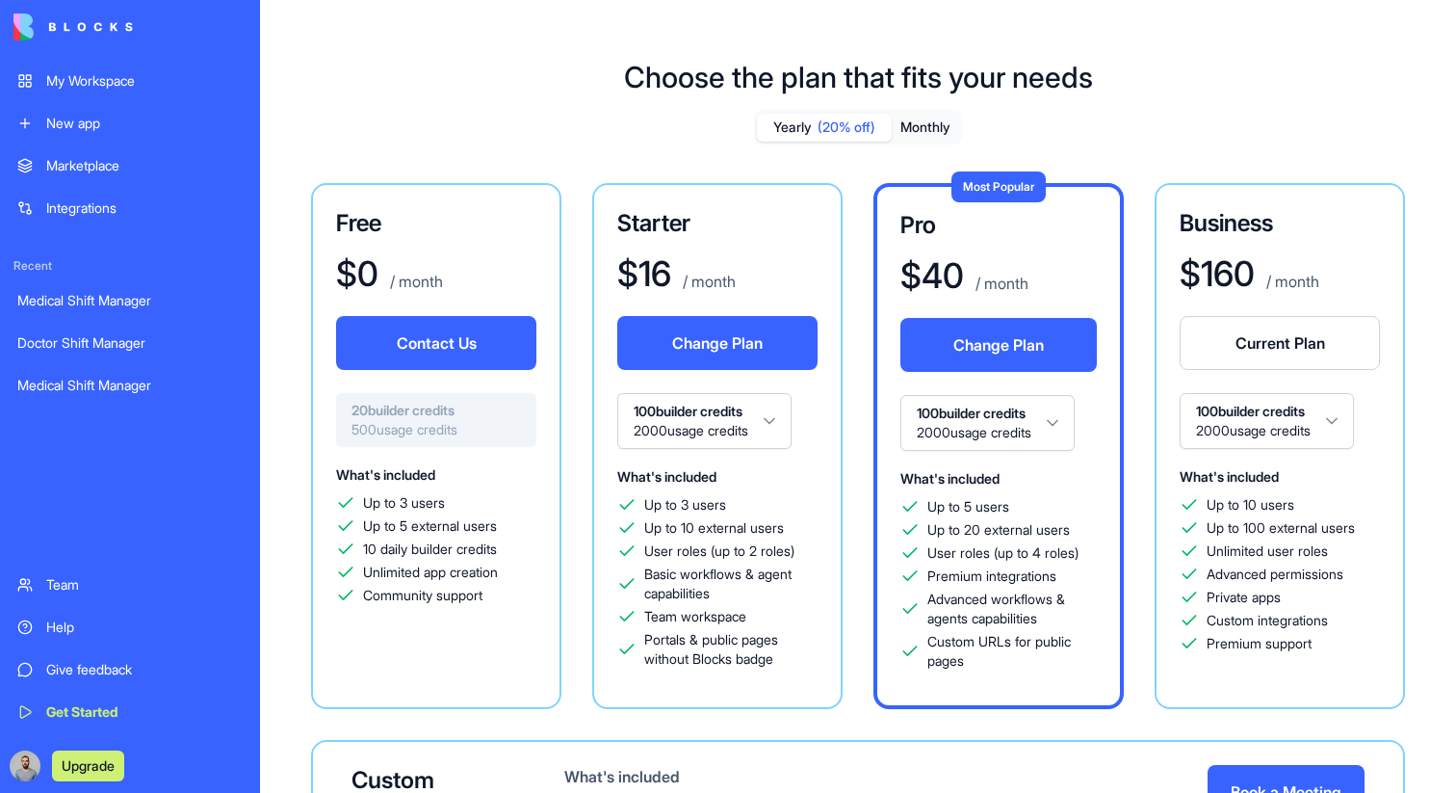
click at [769, 418] on html "My Workspace New app Marketplace Integrations Recent Medical Shift Manager Doct…" at bounding box center [728, 396] width 1456 height 793
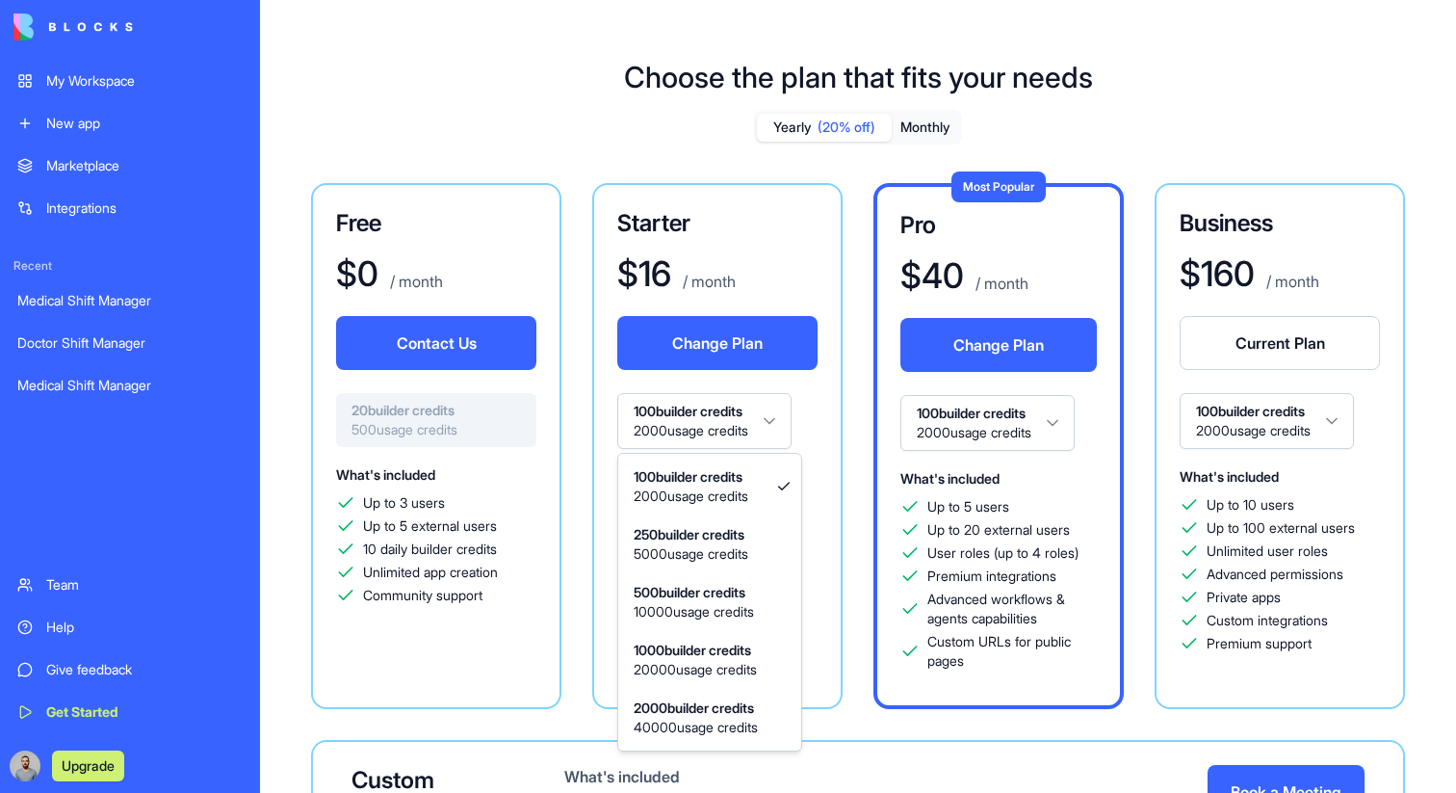
click at [771, 448] on html "My Workspace New app Marketplace Integrations Recent Medical Shift Manager Doct…" at bounding box center [728, 396] width 1456 height 793
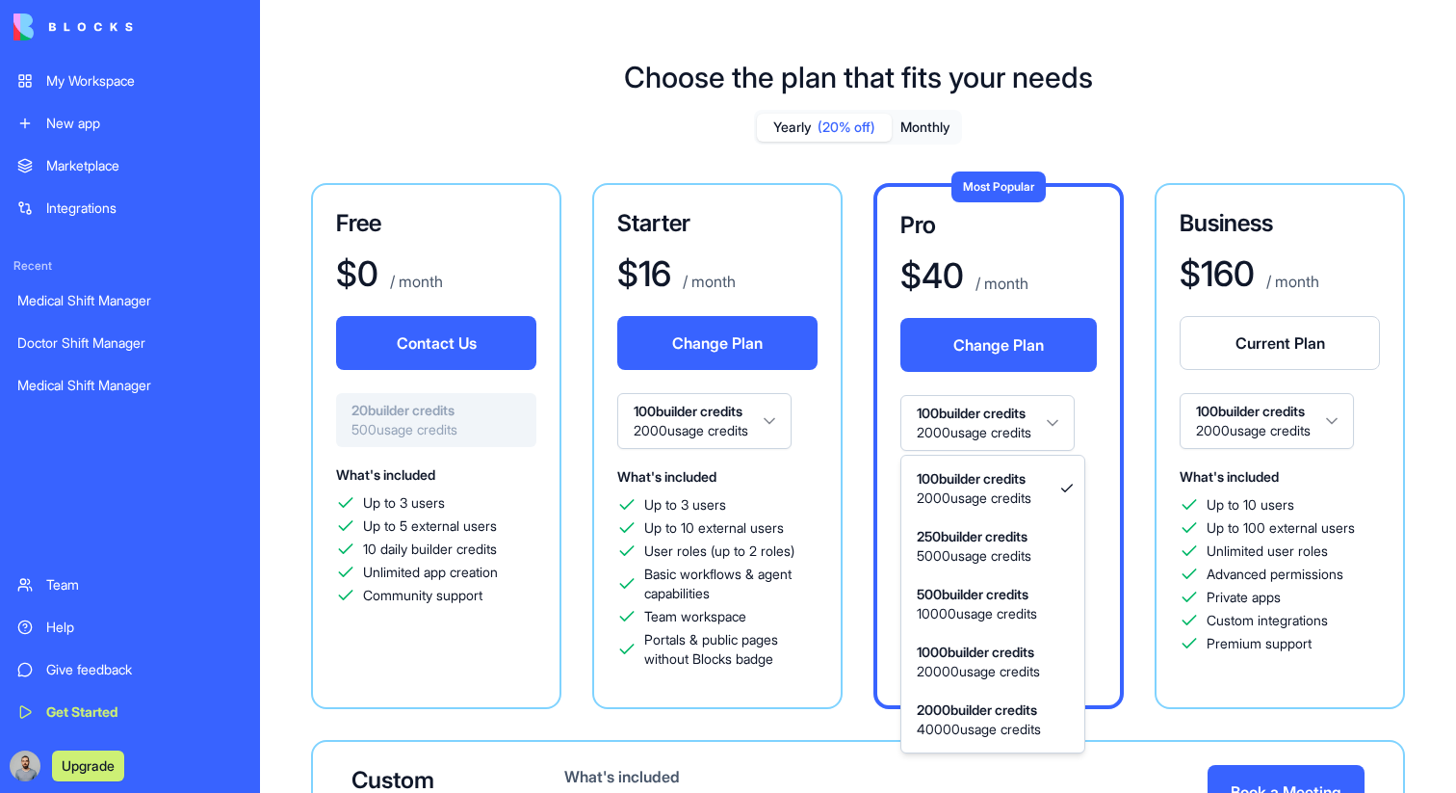
click at [944, 419] on html "My Workspace New app Marketplace Integrations Recent Medical Shift Manager Doct…" at bounding box center [728, 396] width 1456 height 793
click at [1042, 448] on html "My Workspace New app Marketplace Integrations Recent Medical Shift Manager Doct…" at bounding box center [728, 396] width 1456 height 793
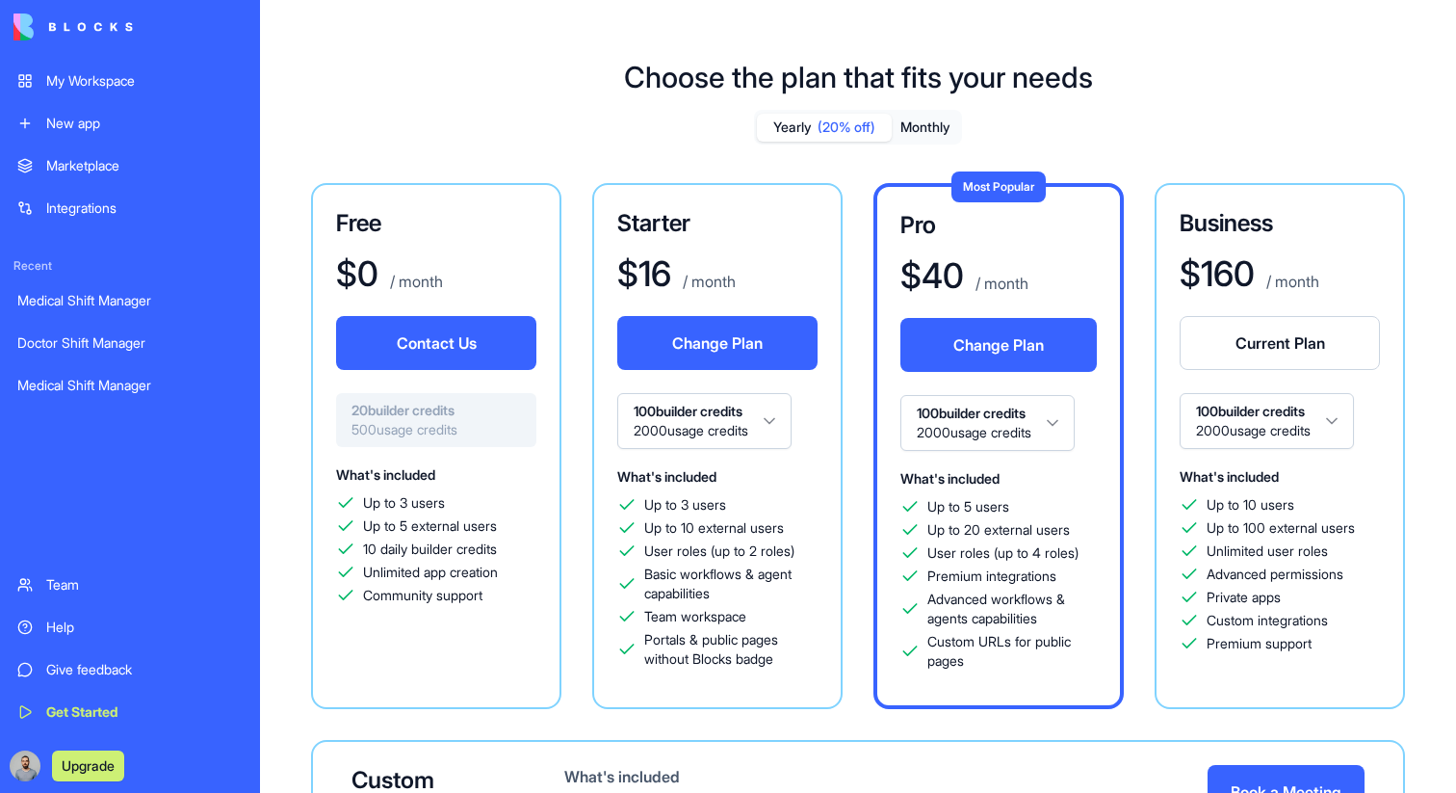
click at [747, 431] on html "My Workspace New app Marketplace Integrations Recent Medical Shift Manager Doct…" at bounding box center [728, 396] width 1456 height 793
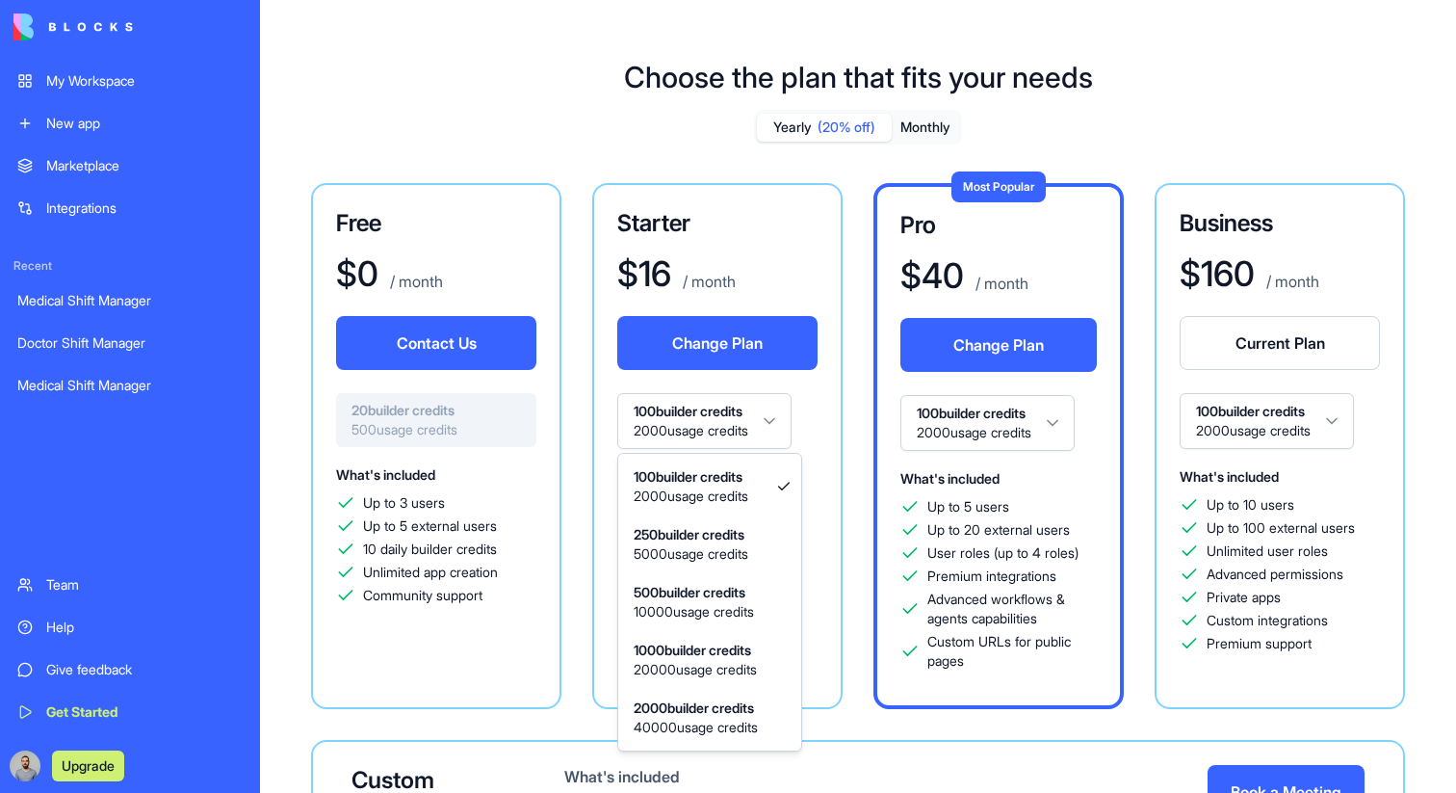
click at [862, 419] on html "My Workspace New app Marketplace Integrations Recent Medical Shift Manager Doct…" at bounding box center [728, 396] width 1456 height 793
click at [730, 428] on html "My Workspace New app Marketplace Integrations Recent Medical Shift Manager Doct…" at bounding box center [728, 396] width 1456 height 793
click at [738, 426] on html "My Workspace New app Marketplace Integrations Recent Medical Shift Manager Doct…" at bounding box center [728, 396] width 1456 height 793
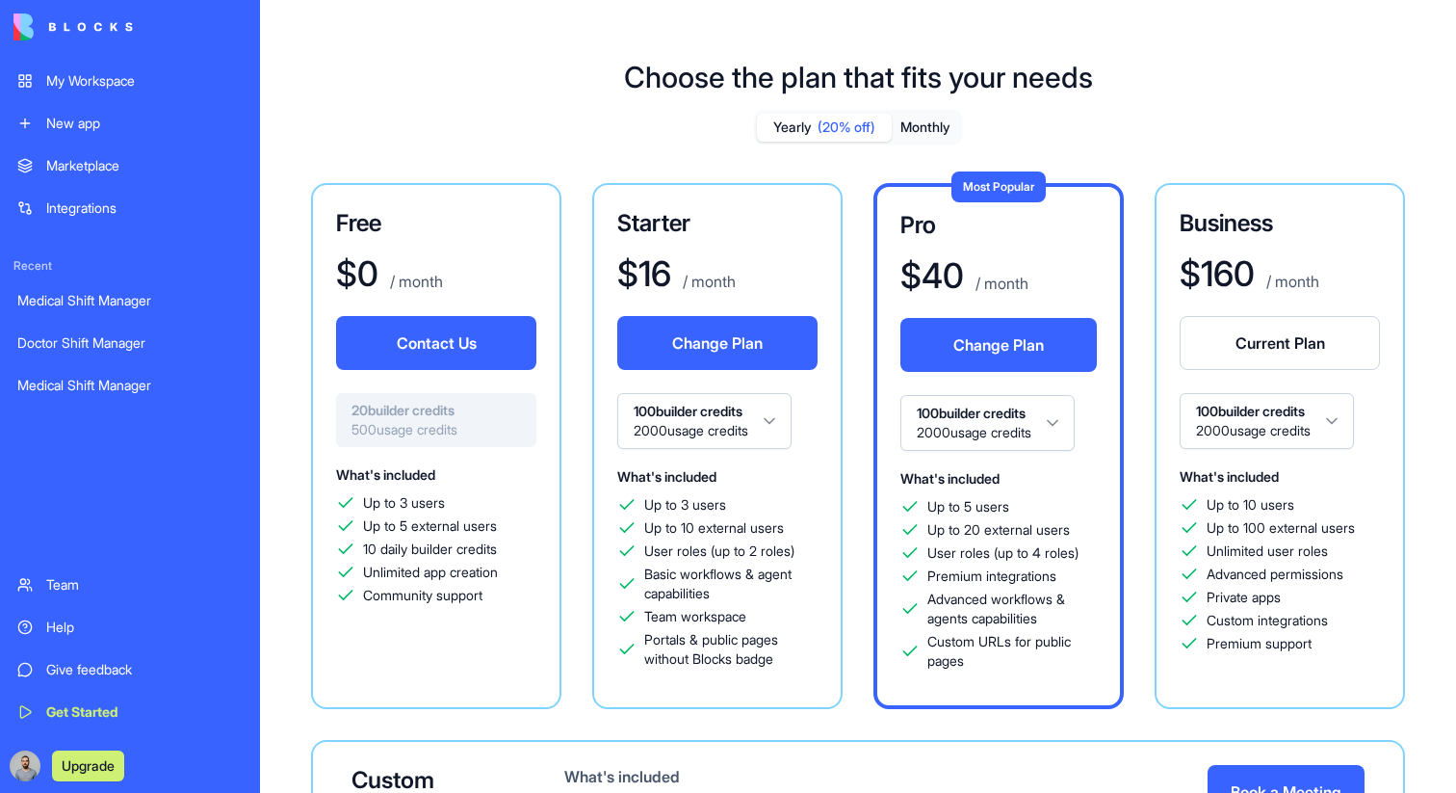
click at [1015, 130] on div "Yearly (20% off) Monthly Free $ 0 / month Contact Us 20 builder credits 500 usa…" at bounding box center [858, 569] width 1110 height 919
click at [65, 84] on div "My Workspace" at bounding box center [144, 80] width 196 height 19
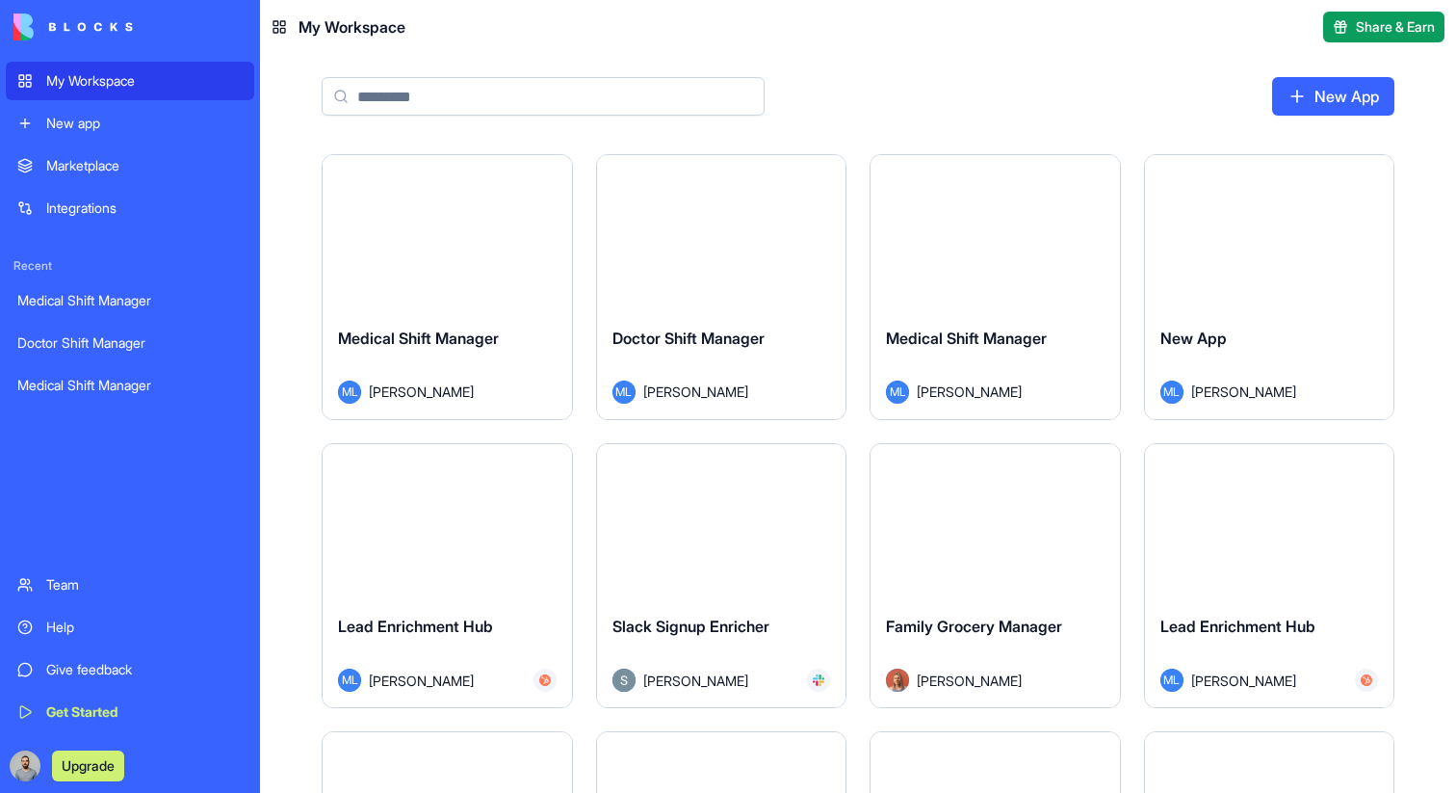
click at [439, 96] on input at bounding box center [543, 96] width 443 height 39
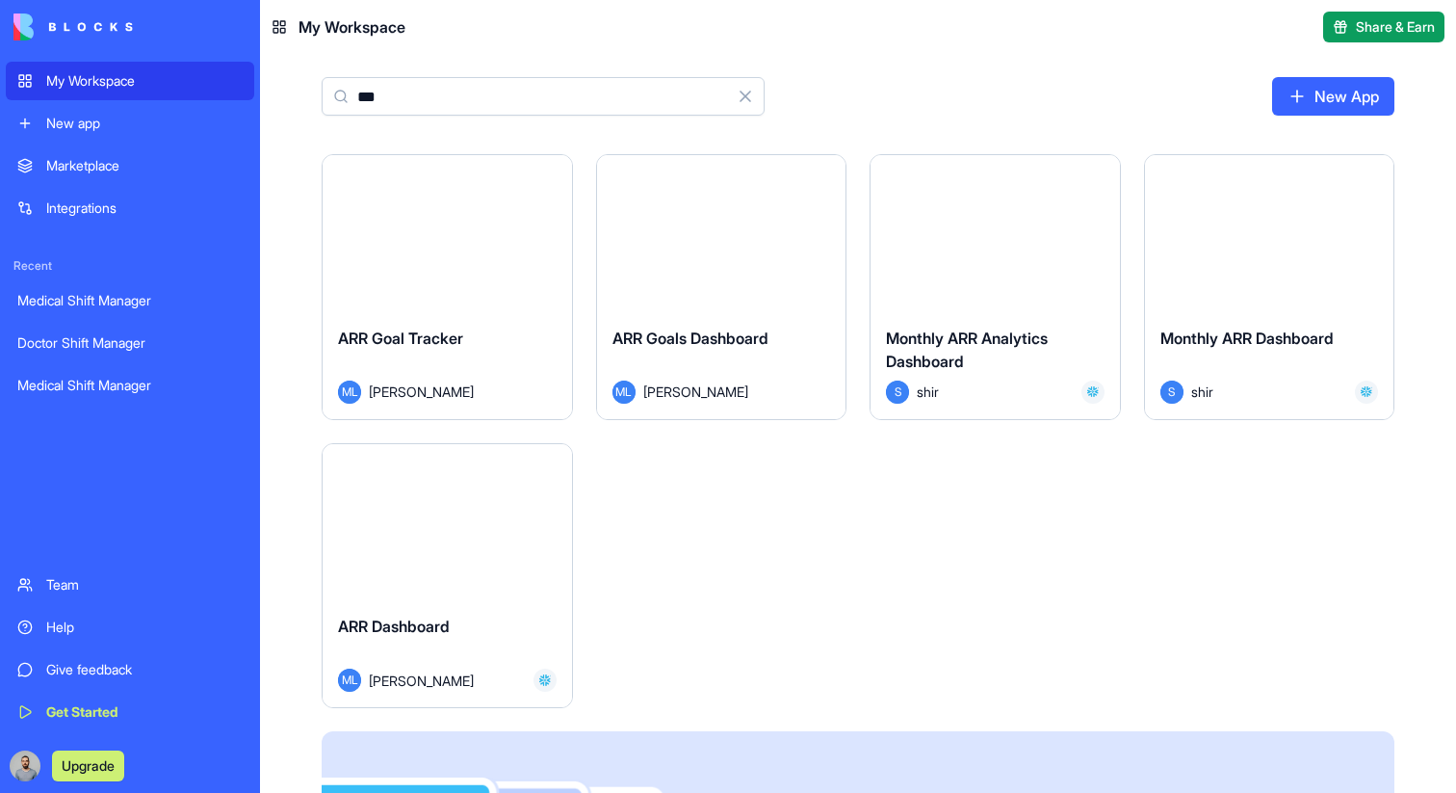
type input "***"
click at [423, 556] on div "Launch" at bounding box center [447, 522] width 249 height 156
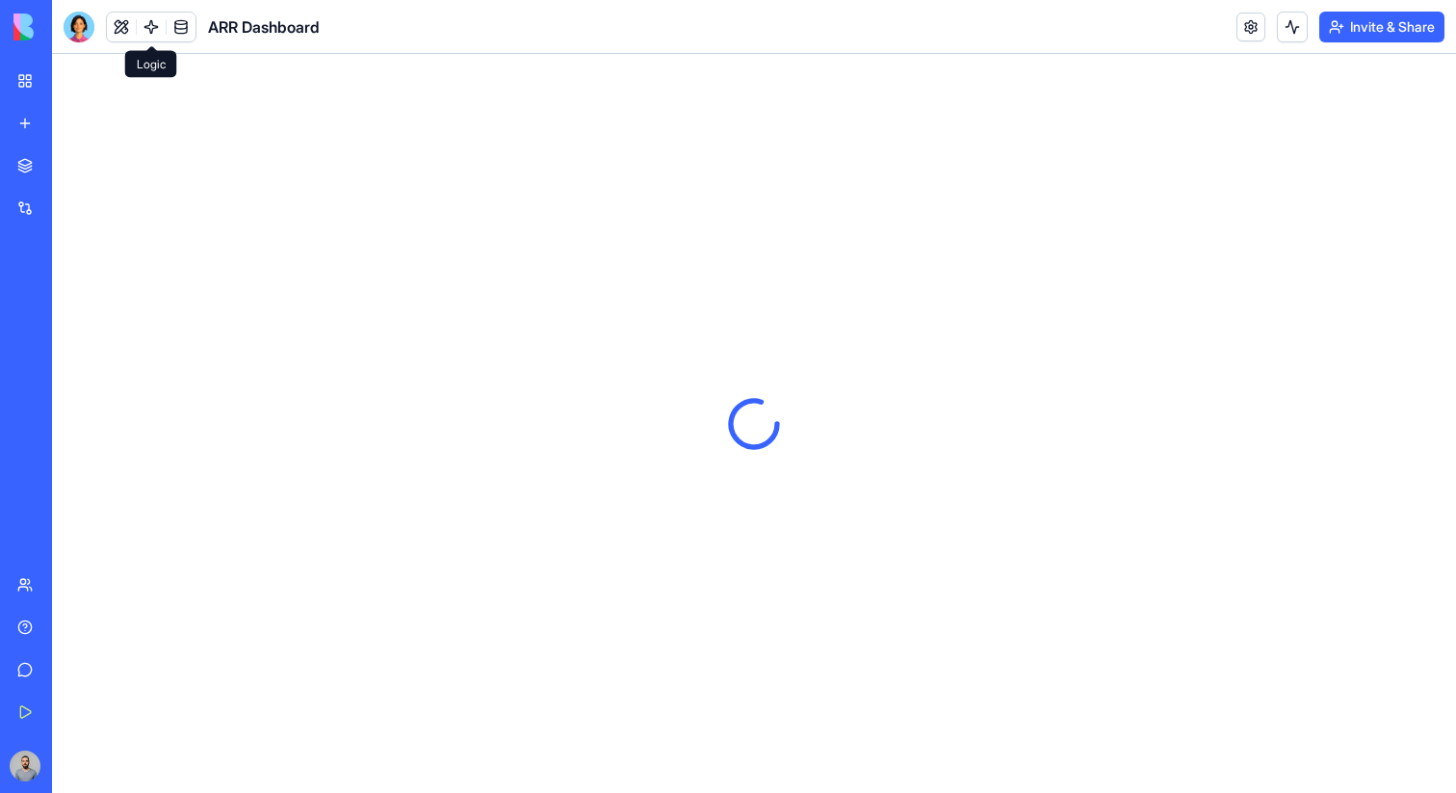
click at [162, 26] on link at bounding box center [151, 27] width 29 height 29
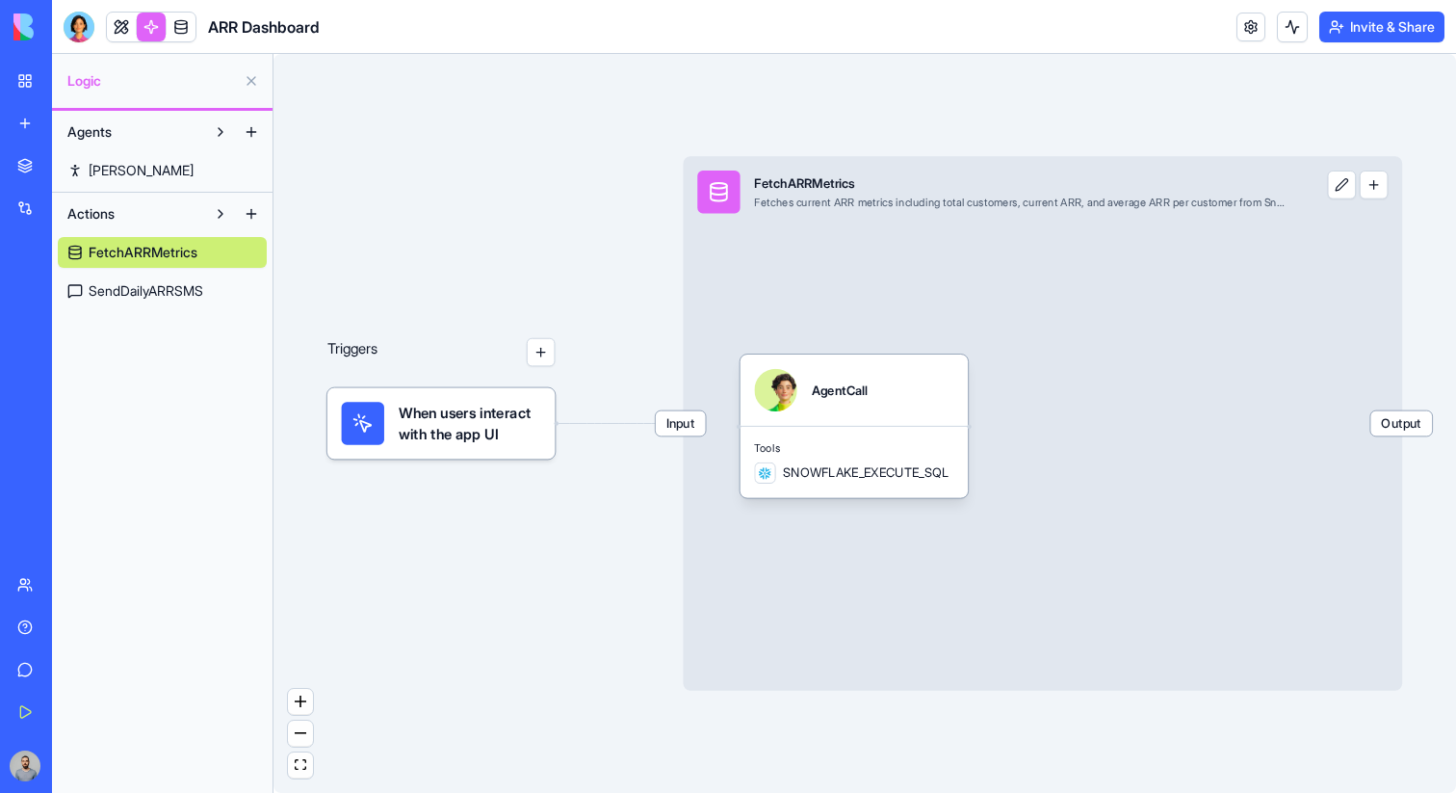
click at [127, 306] on div "Actions FetchARRMetrics SendDailyARRSMS" at bounding box center [162, 252] width 221 height 119
click at [141, 299] on span "SendDailyARRSMS" at bounding box center [146, 290] width 115 height 19
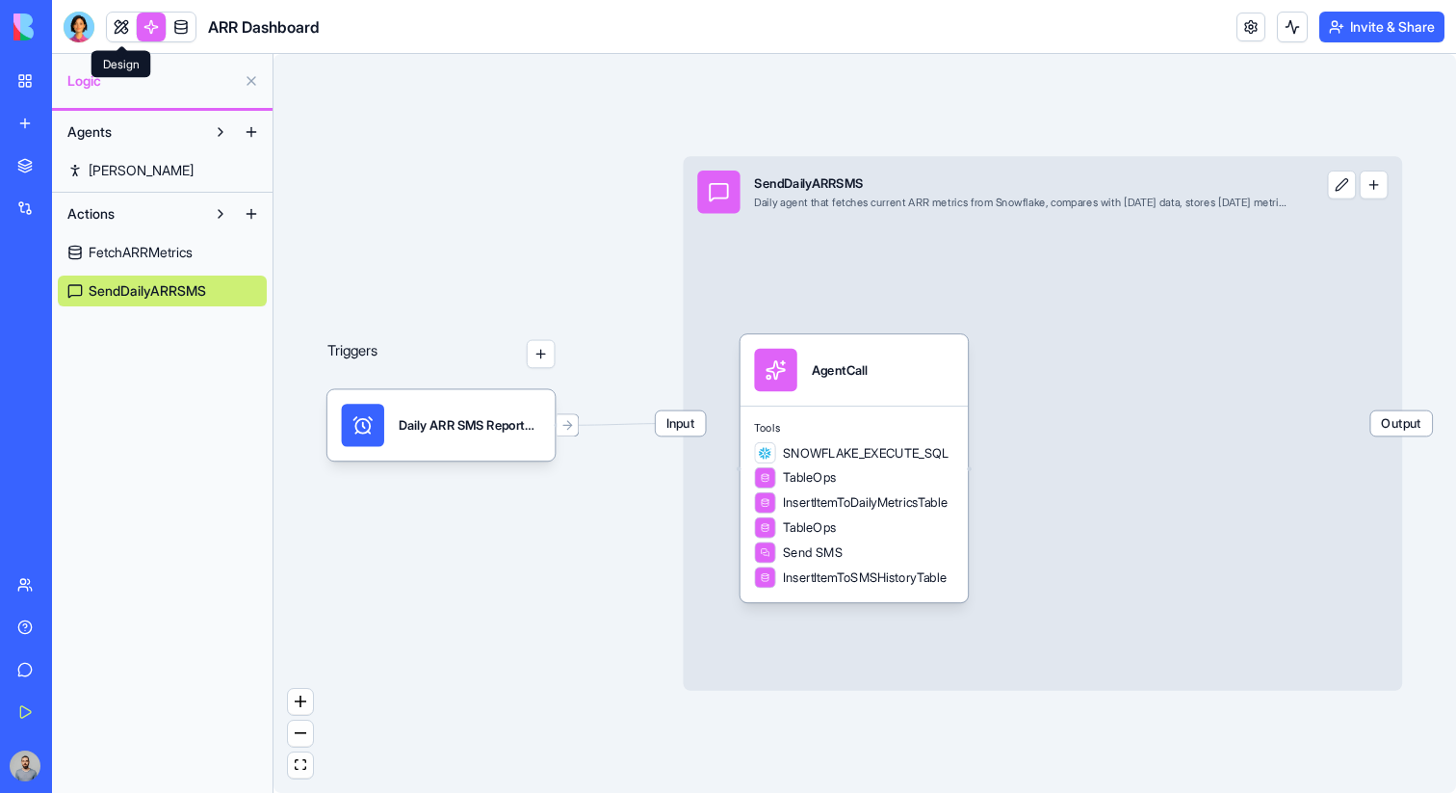
click at [107, 29] on link at bounding box center [121, 27] width 29 height 29
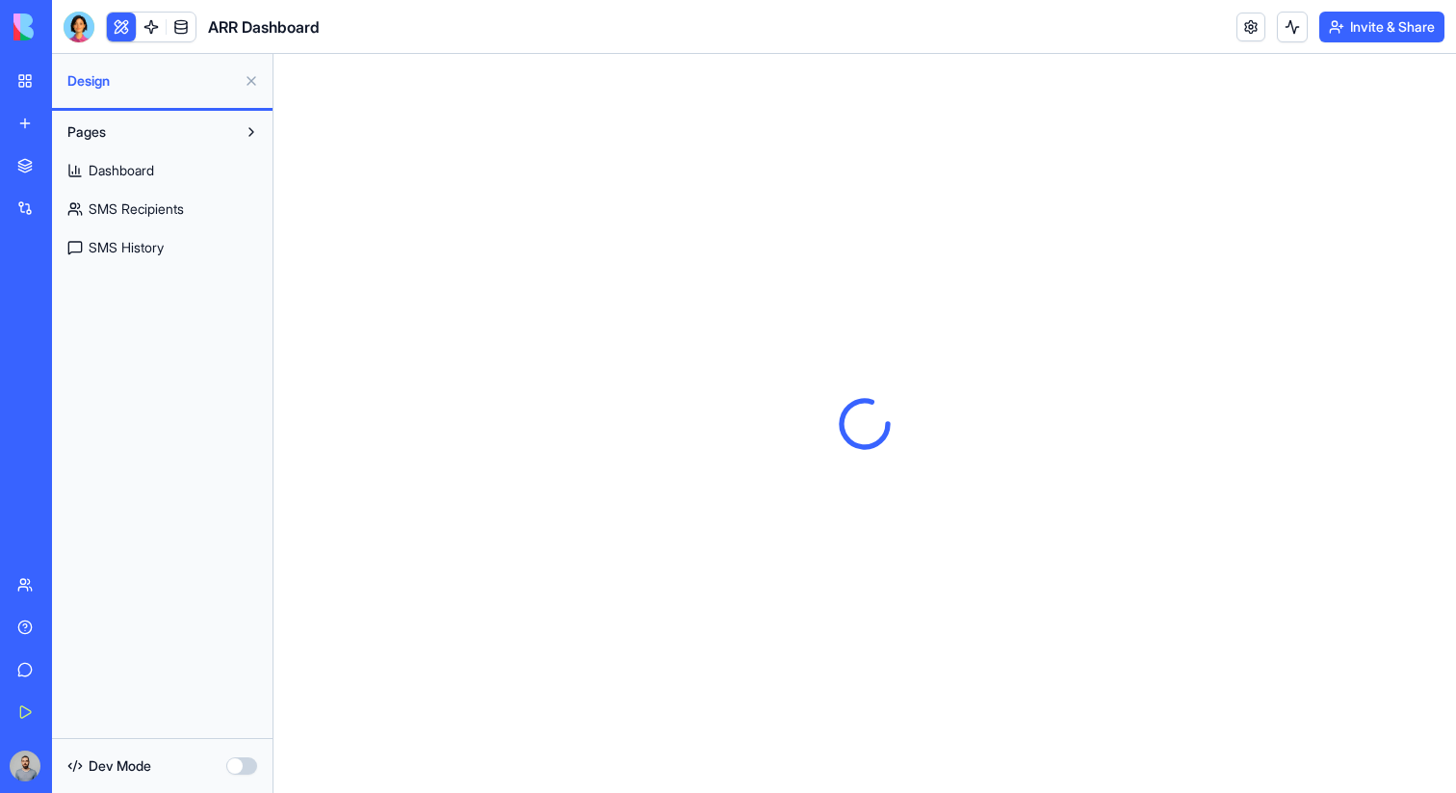
click at [139, 248] on span "SMS History" at bounding box center [126, 247] width 75 height 19
click at [156, 219] on link "SMS Recipients" at bounding box center [162, 209] width 209 height 31
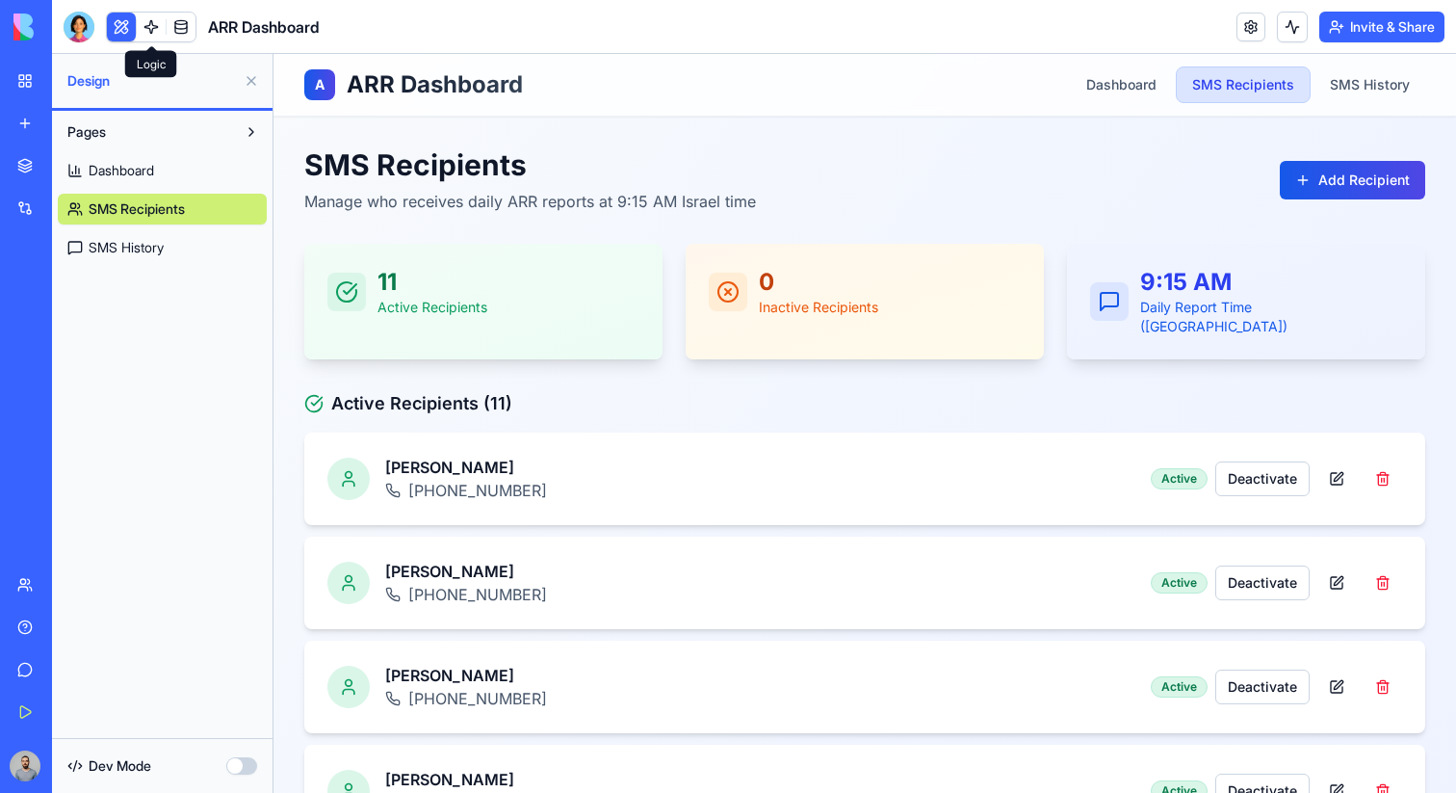
click at [151, 30] on link at bounding box center [151, 27] width 29 height 29
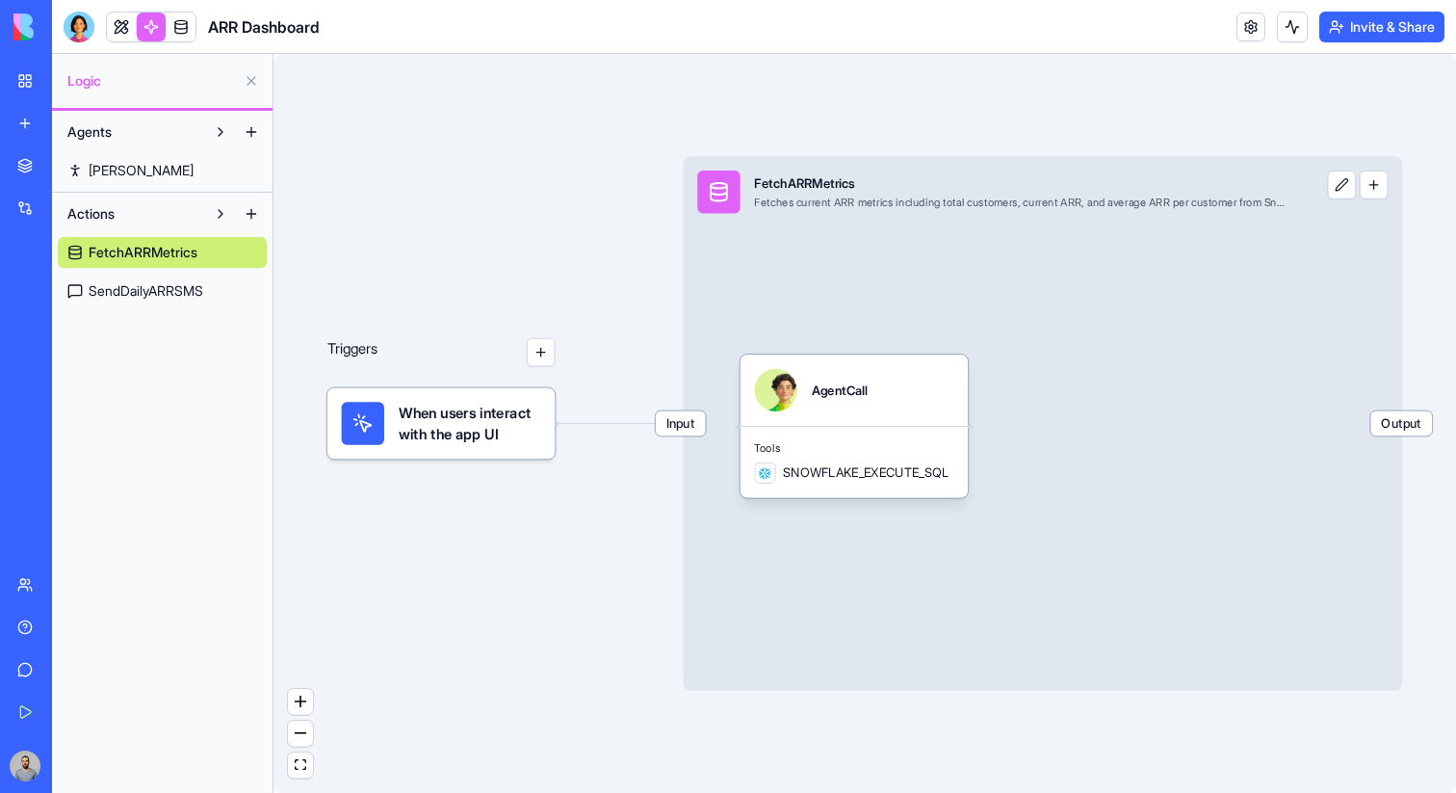
click at [148, 284] on span "SendDailyARRSMS" at bounding box center [146, 290] width 115 height 19
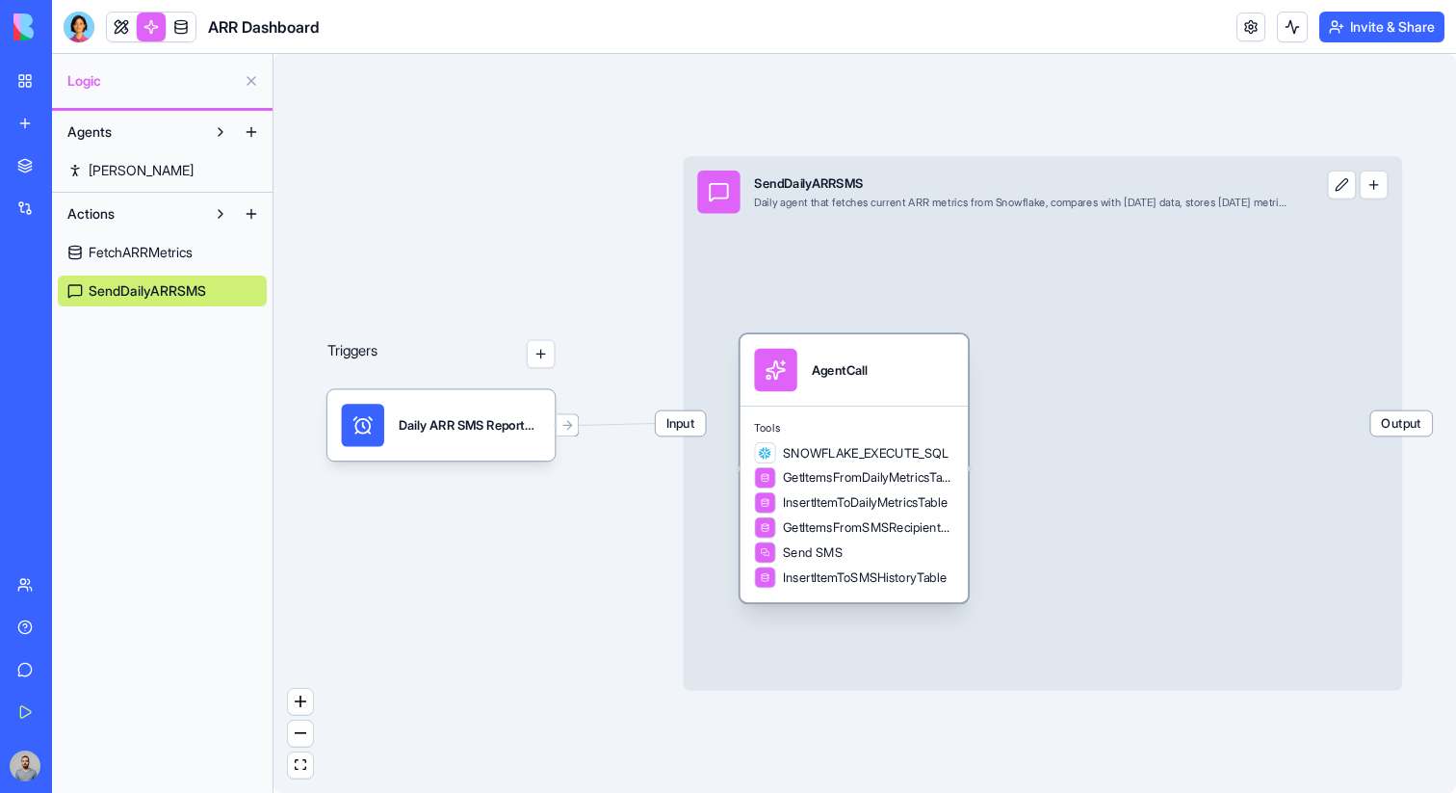
click at [904, 469] on span "GetItemsFromDailyMetricsTable" at bounding box center [868, 477] width 170 height 17
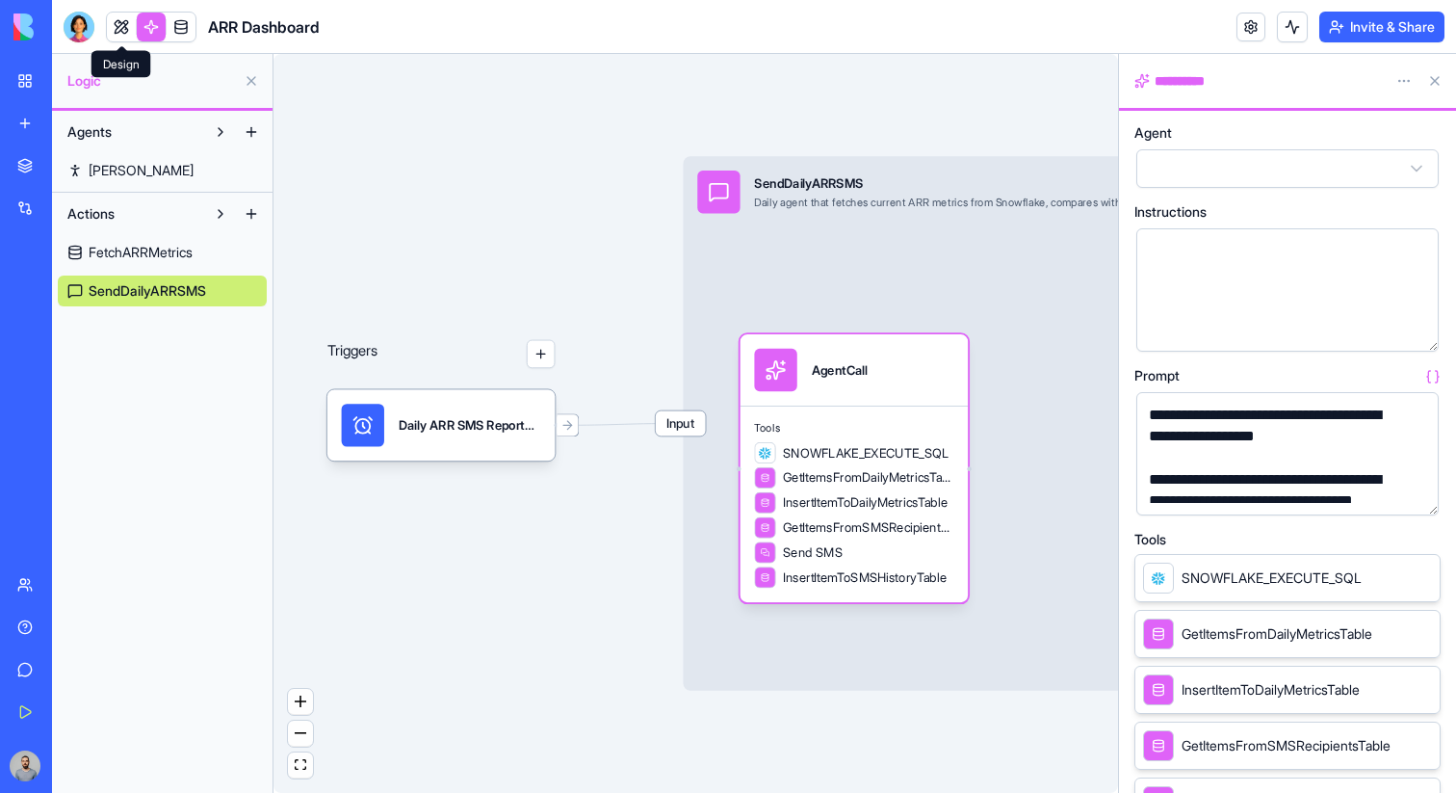
click at [106, 17] on div at bounding box center [151, 27] width 91 height 31
click at [115, 17] on link at bounding box center [121, 27] width 29 height 29
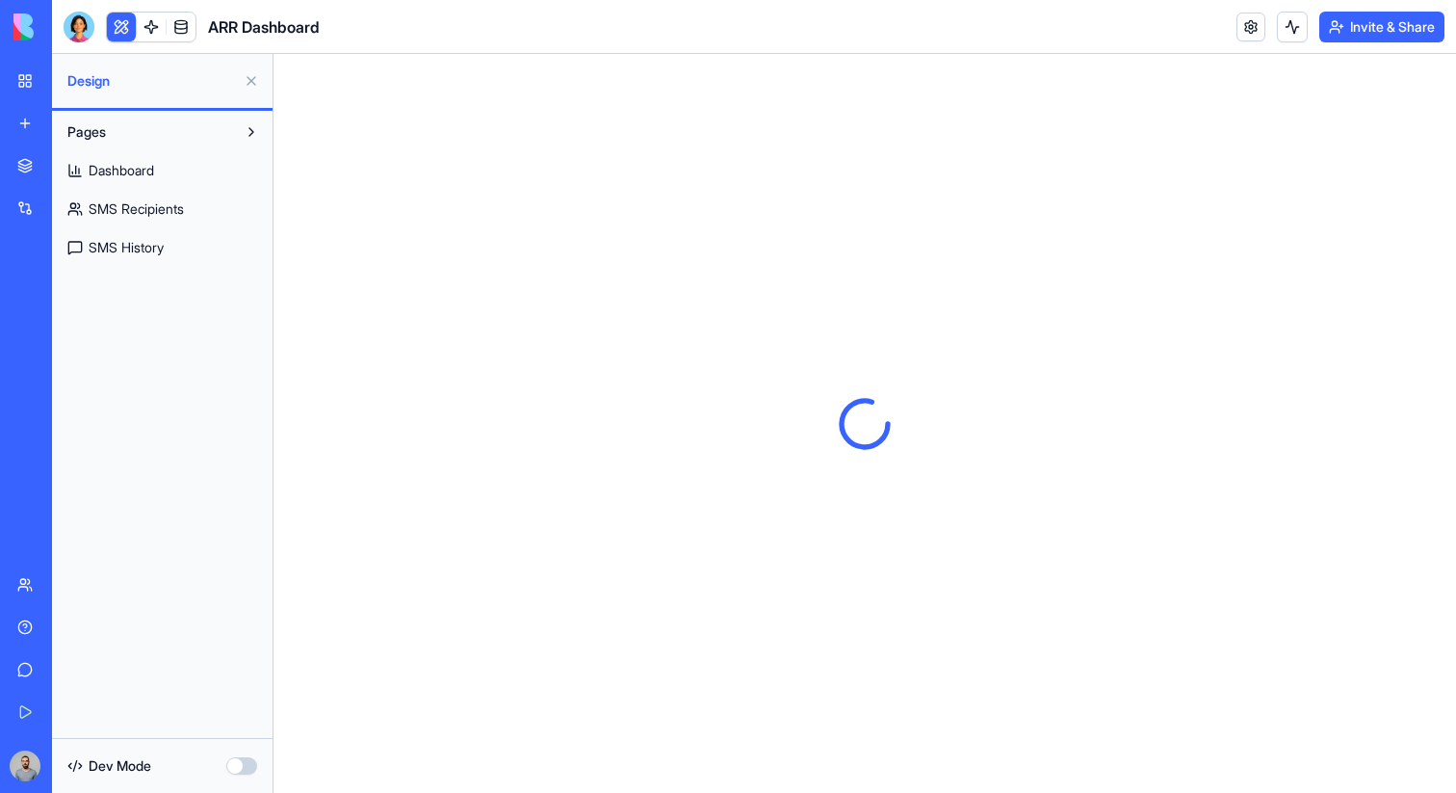
click at [201, 198] on link "SMS Recipients" at bounding box center [162, 209] width 209 height 31
